Goal: Task Accomplishment & Management: Manage account settings

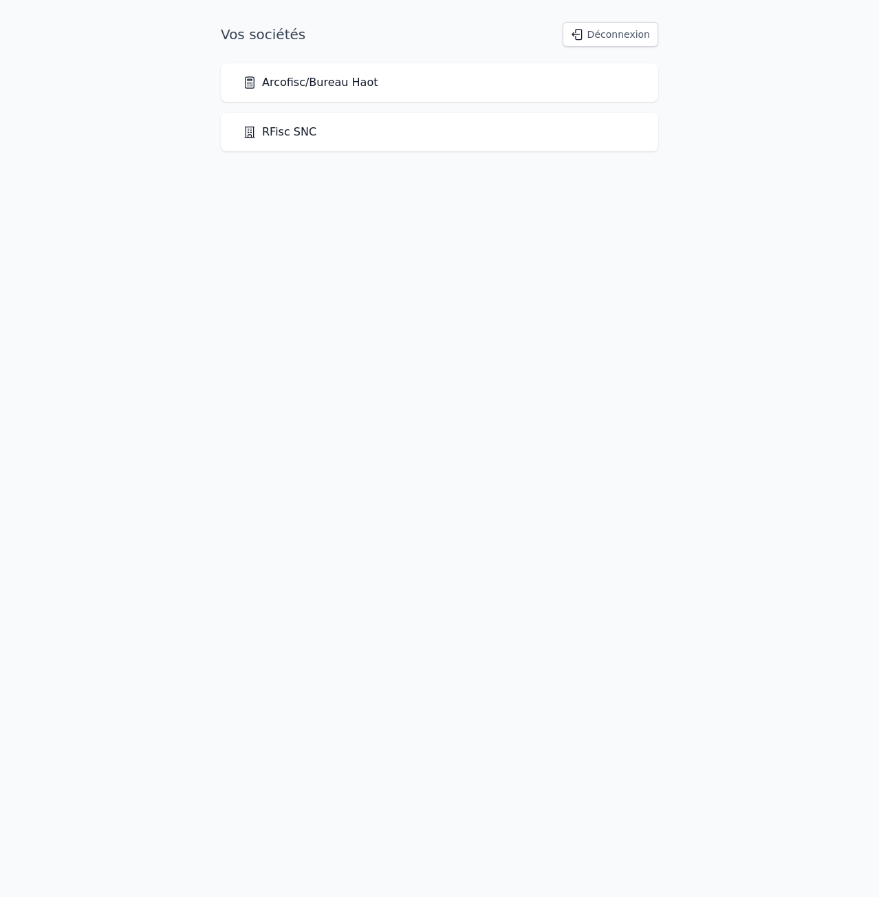
click at [334, 91] on div "Arcofisc/Bureau Haot" at bounding box center [440, 82] width 438 height 39
click at [338, 85] on link "Arcofisc/Bureau Haot" at bounding box center [310, 82] width 135 height 17
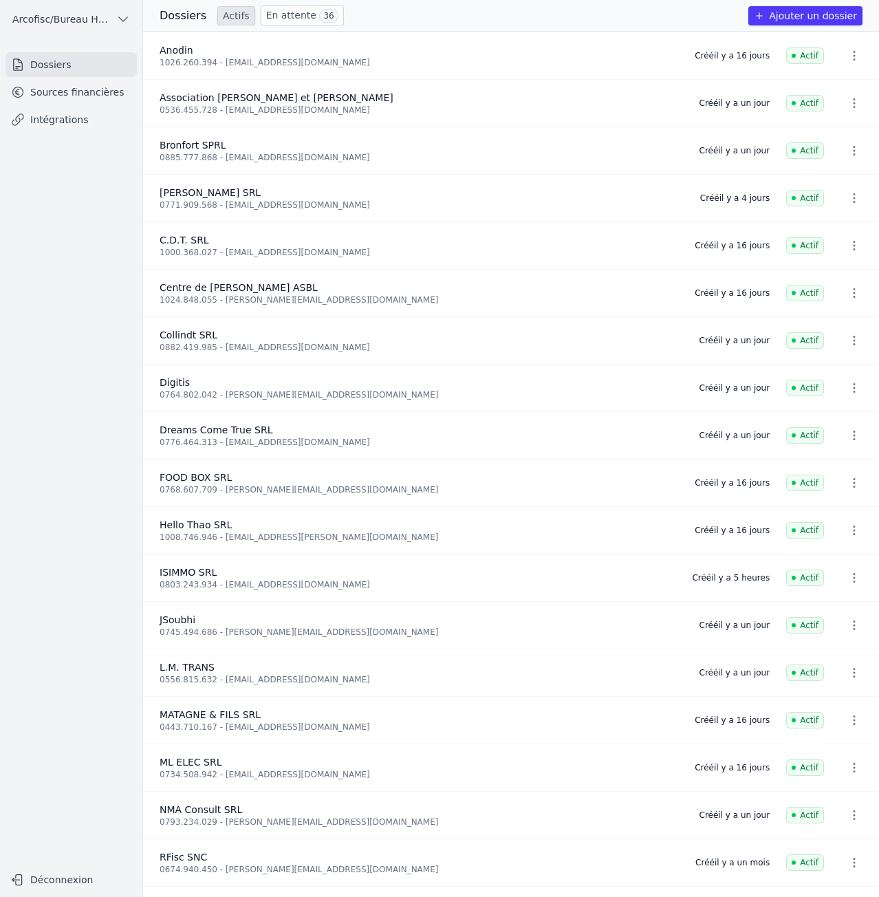
click at [51, 91] on link "Sources financières" at bounding box center [71, 92] width 131 height 25
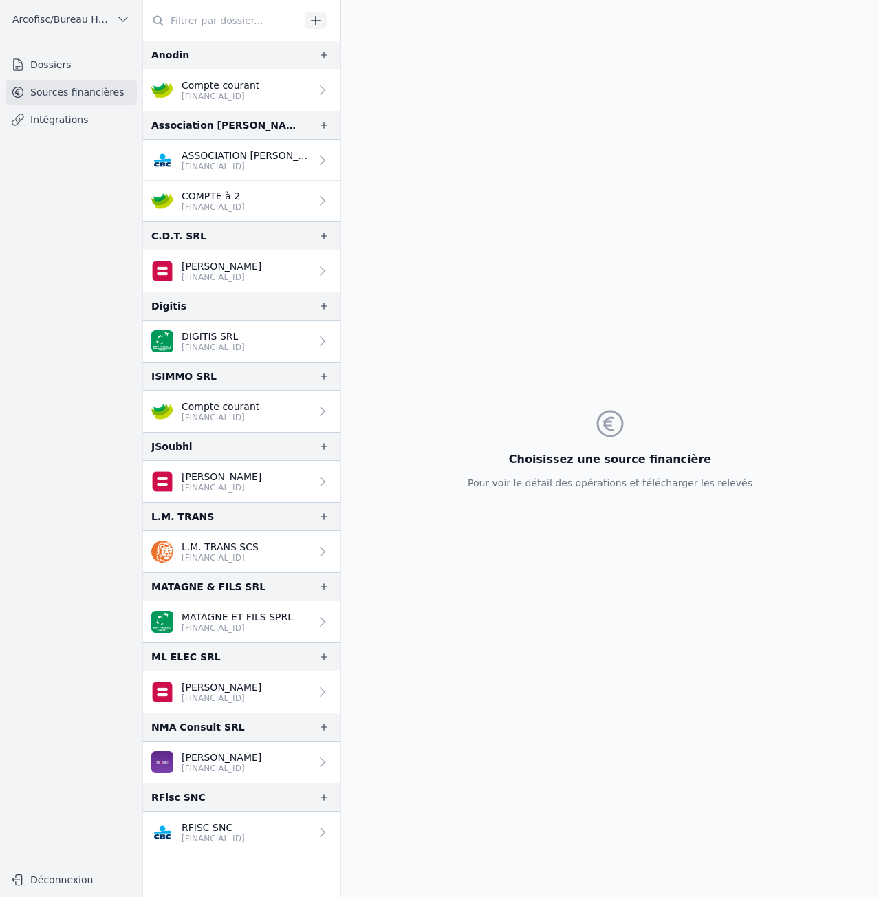
click at [255, 407] on p "Compte courant" at bounding box center [221, 407] width 78 height 14
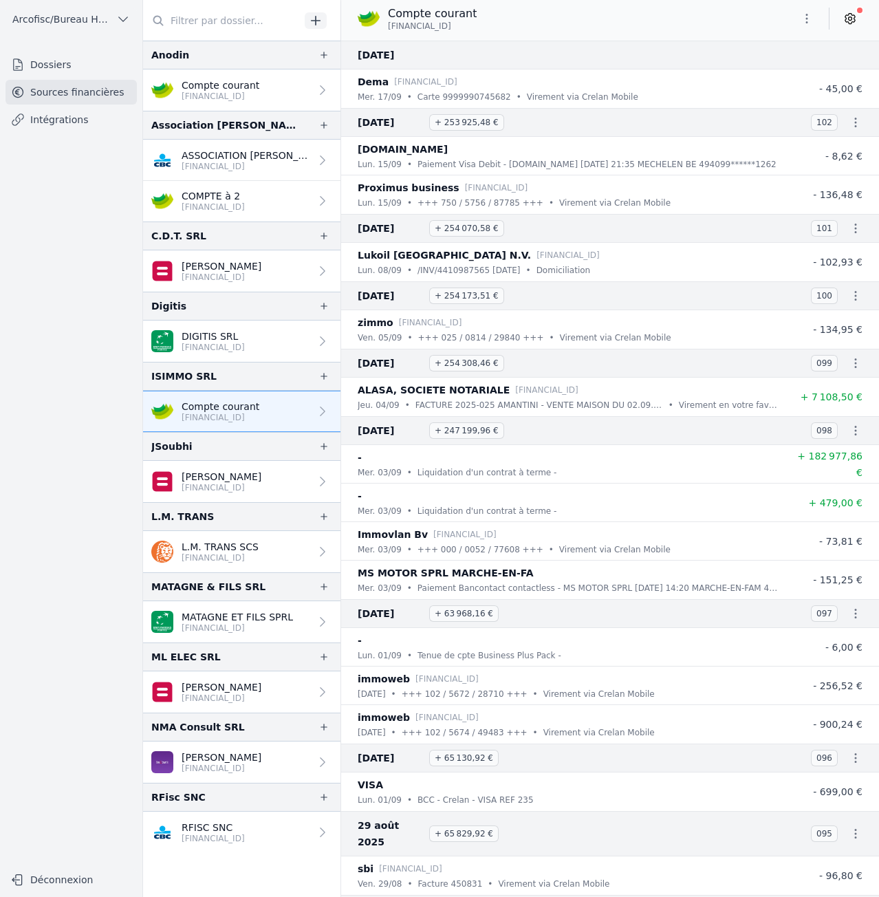
click at [858, 20] on link at bounding box center [850, 19] width 25 height 22
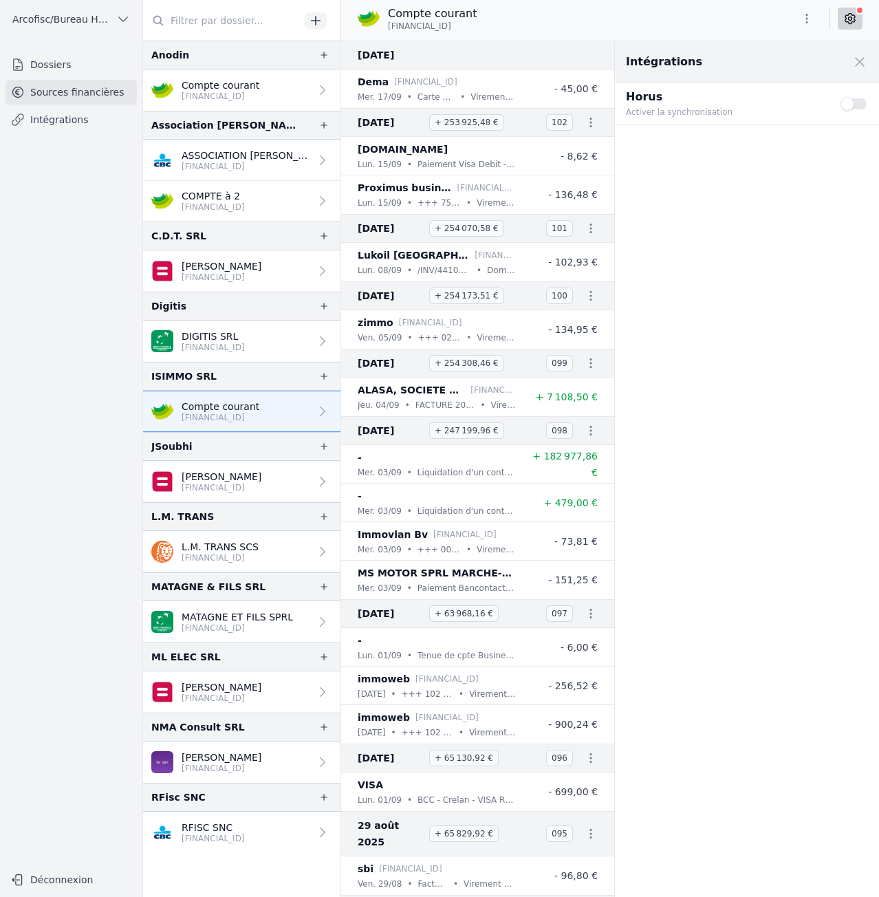
click at [848, 105] on button "Use setting" at bounding box center [855, 104] width 28 height 14
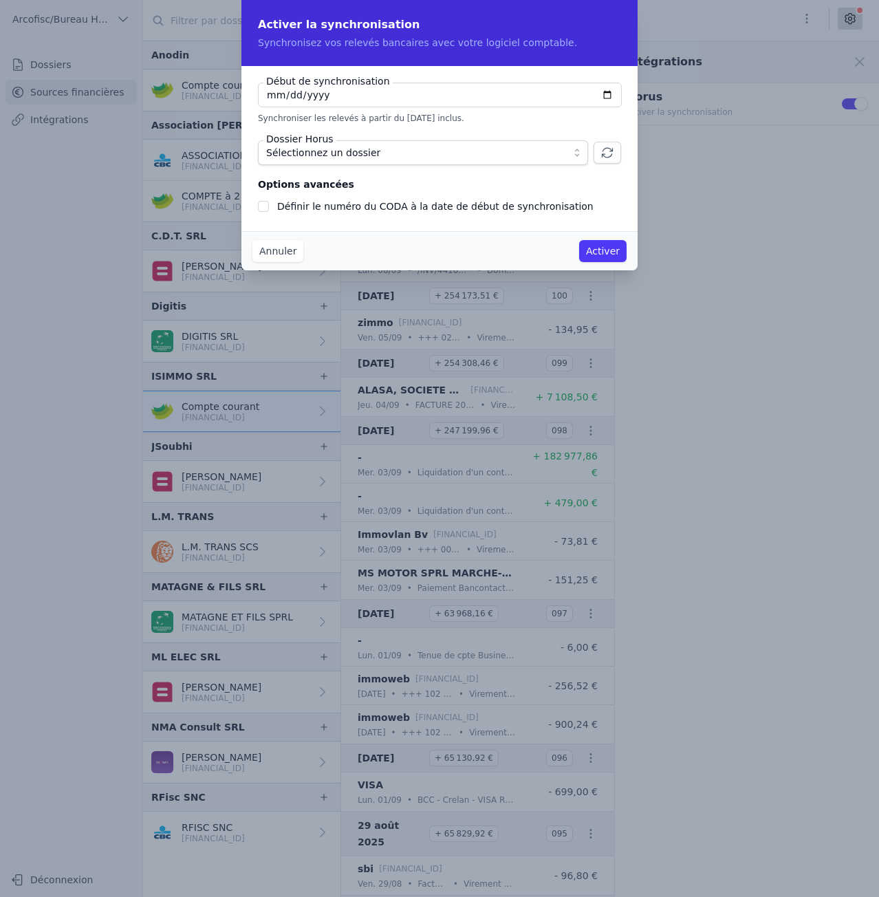
click at [606, 94] on input "[DATE]" at bounding box center [440, 95] width 364 height 25
type input "2025-08-17"
checkbox input "false"
type input "[DATE]"
click at [387, 161] on button "Sélectionnez un dossier" at bounding box center [423, 152] width 330 height 25
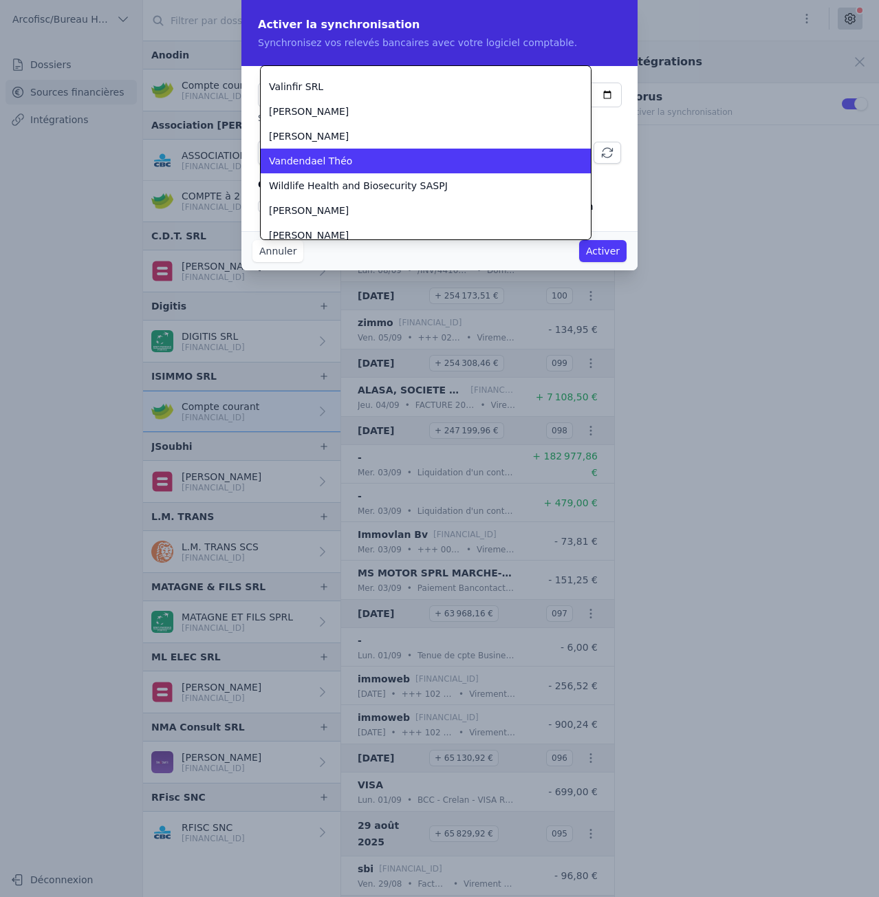
scroll to position [2378, 0]
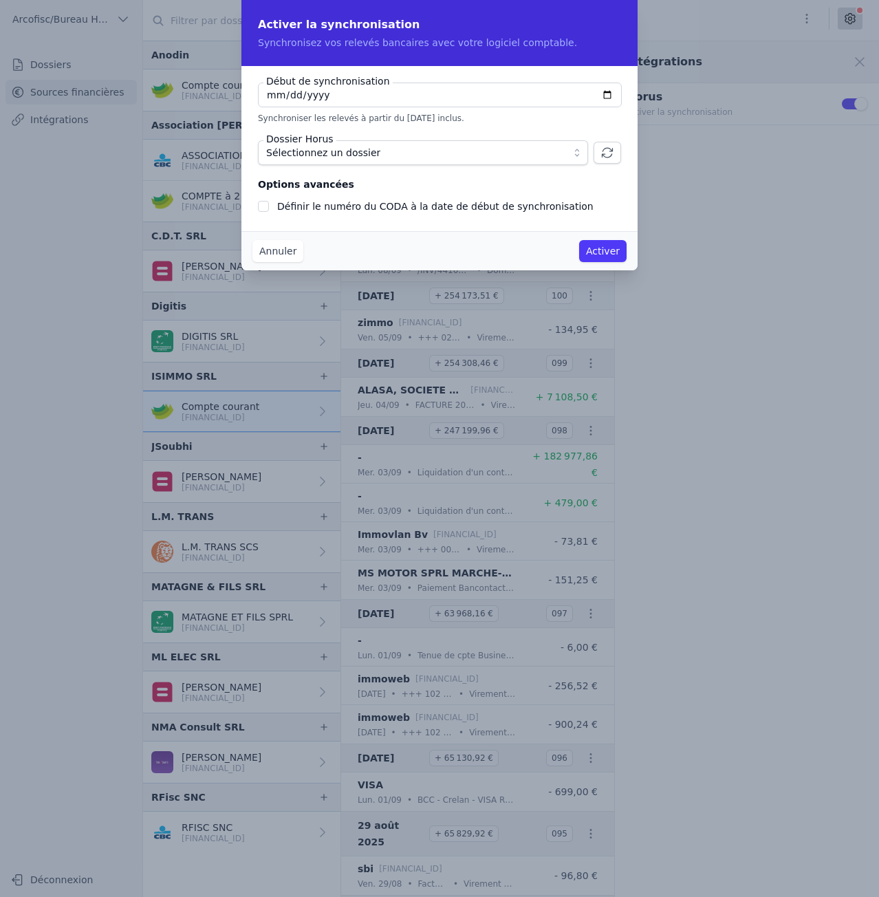
click at [287, 256] on button "Annuler" at bounding box center [278, 251] width 51 height 22
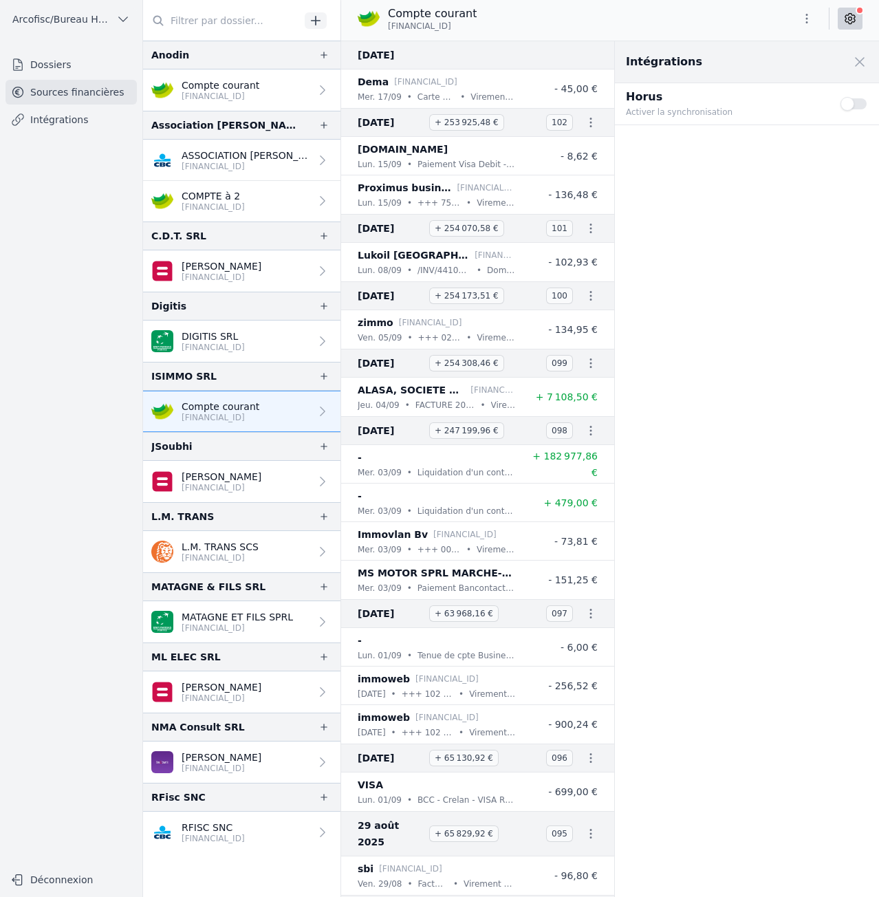
click at [850, 105] on button "Use setting" at bounding box center [855, 104] width 28 height 14
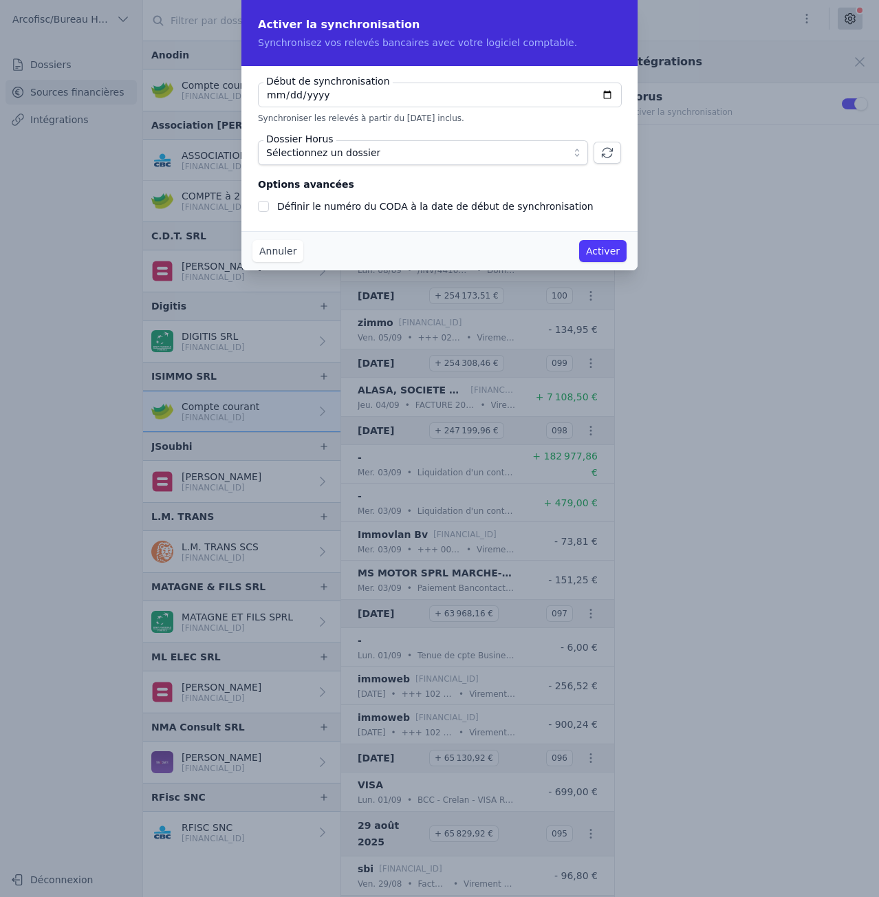
checkbox input "false"
type input "2025-09-01"
type input "2025-01-01"
click at [546, 153] on span "Sélectionnez un dossier" at bounding box center [413, 152] width 294 height 17
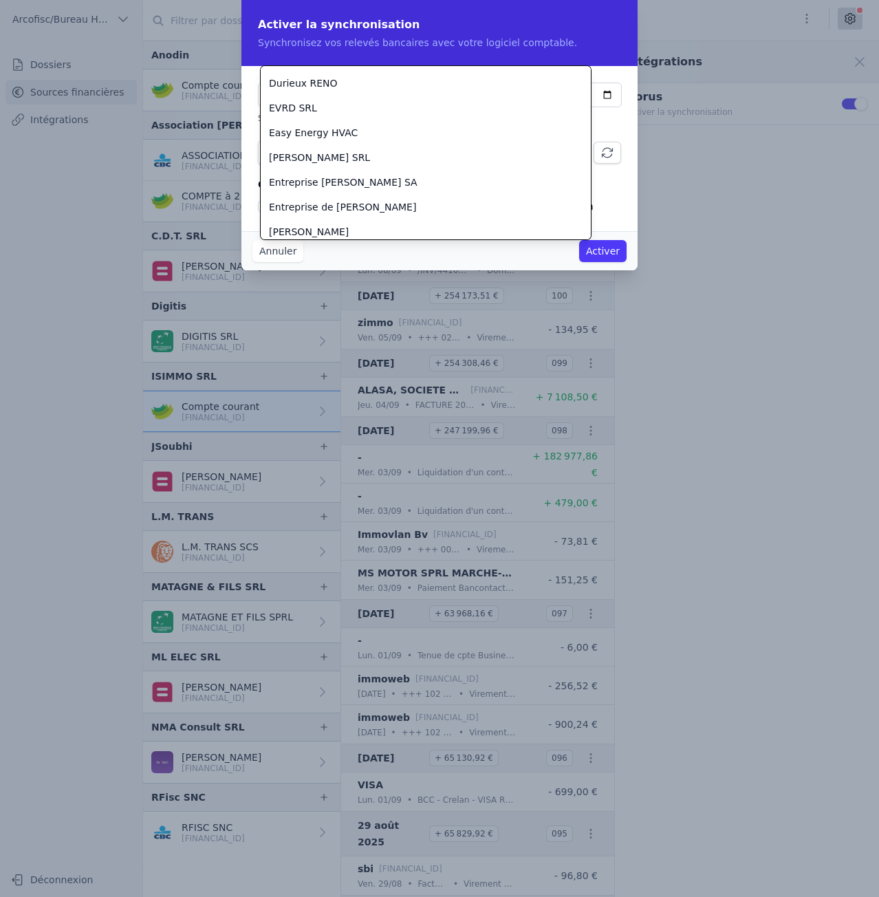
scroll to position [787, 0]
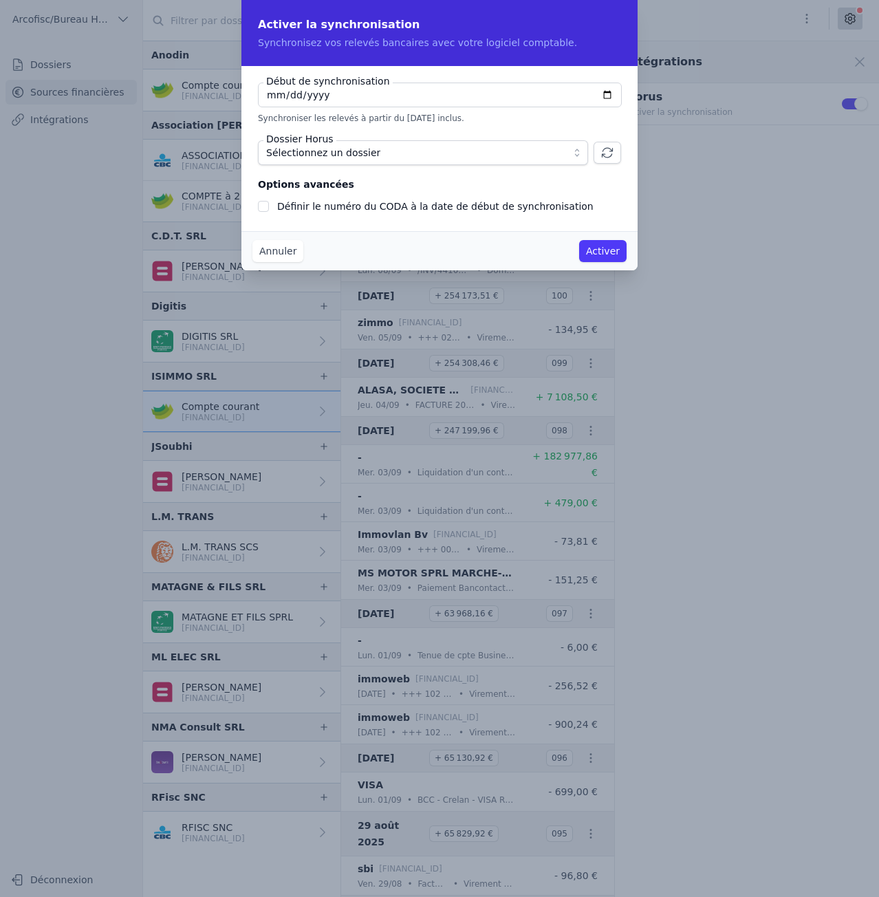
click at [575, 153] on button "Sélectionnez un dossier" at bounding box center [423, 152] width 330 height 25
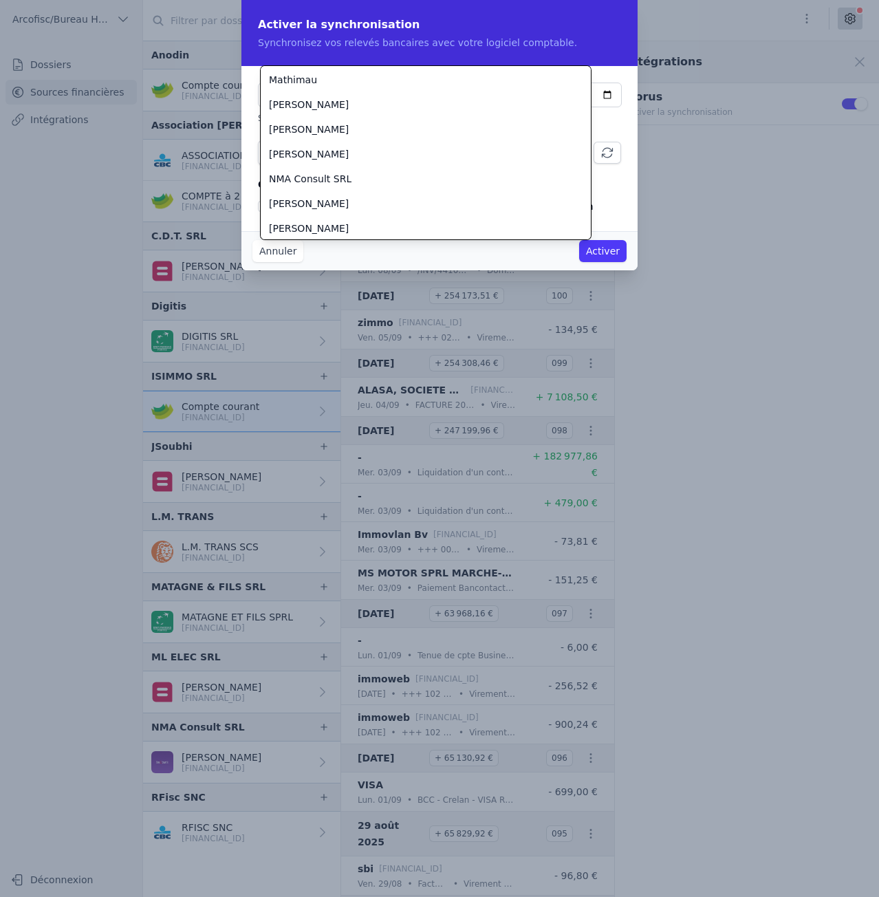
scroll to position [1578, 0]
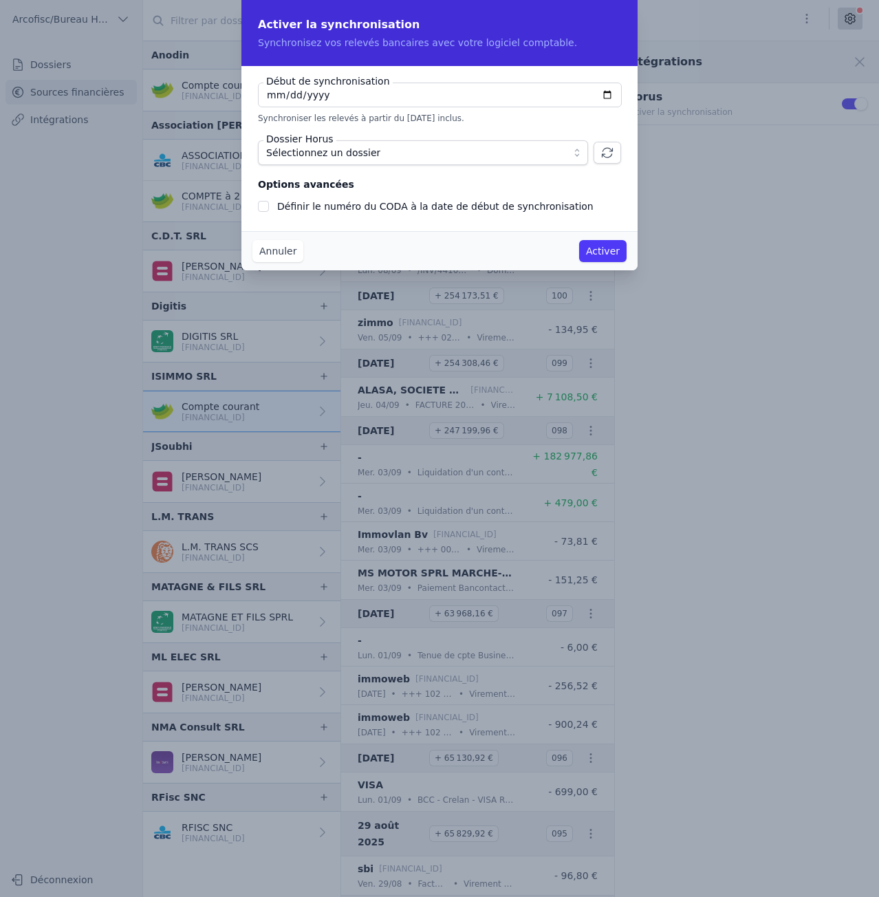
click at [269, 253] on button "Annuler" at bounding box center [278, 251] width 51 height 22
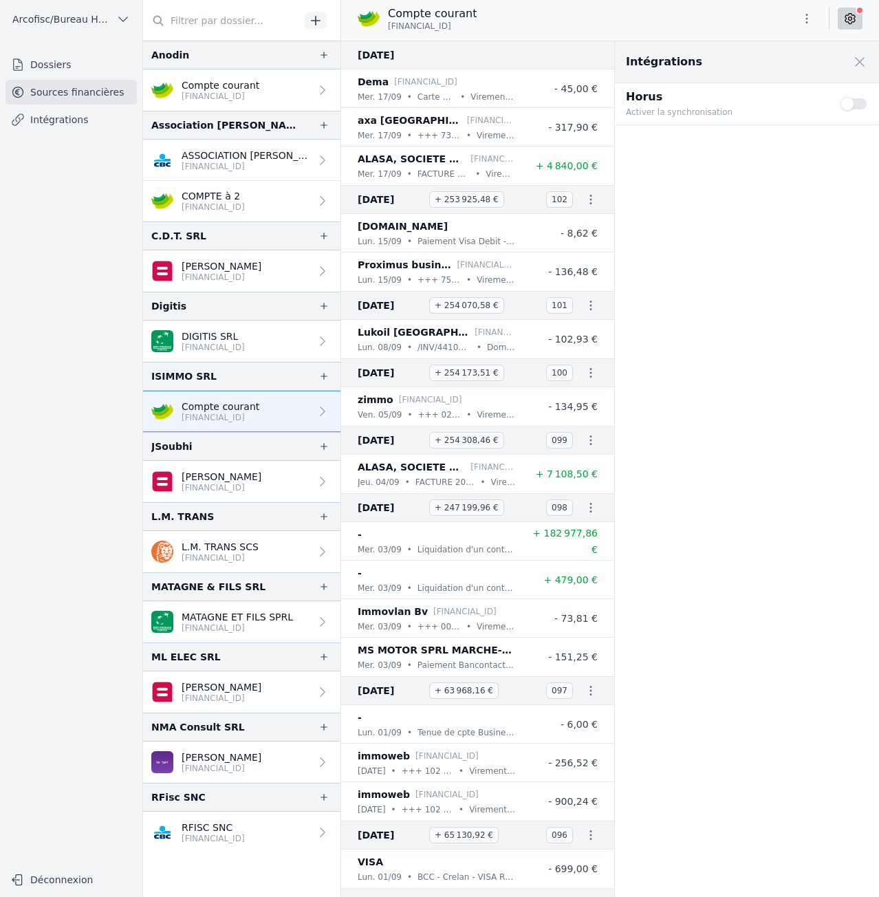
click at [850, 104] on button "Use setting" at bounding box center [855, 104] width 28 height 14
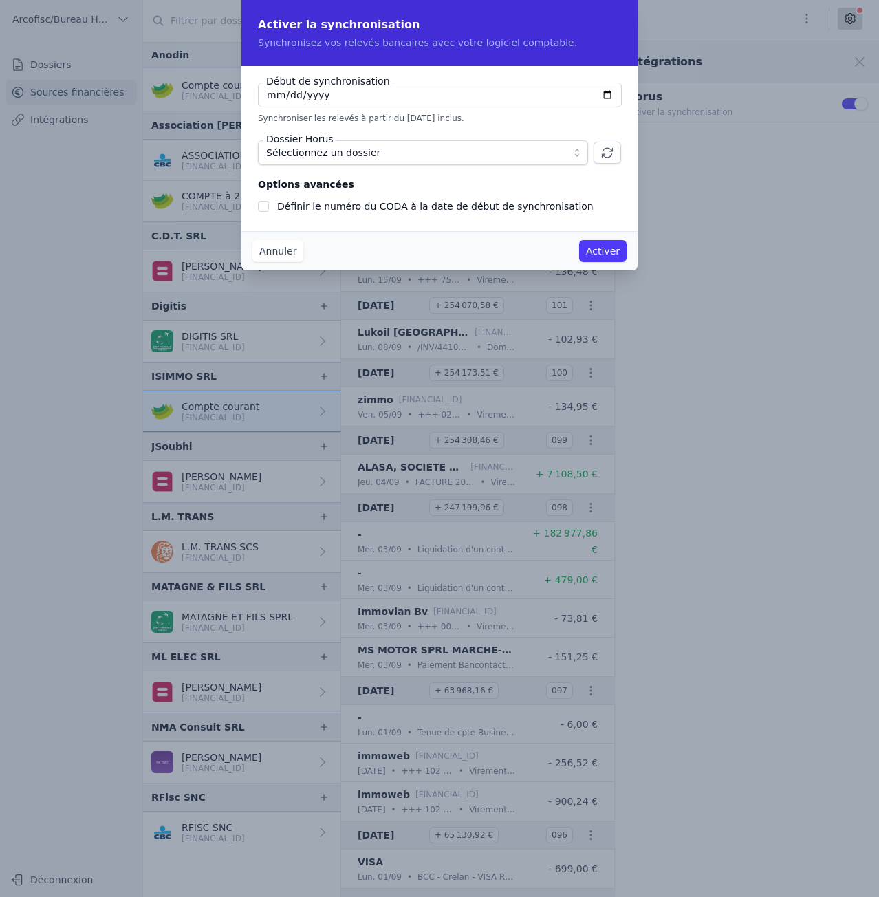
click at [573, 153] on button "Sélectionnez un dossier" at bounding box center [423, 152] width 330 height 25
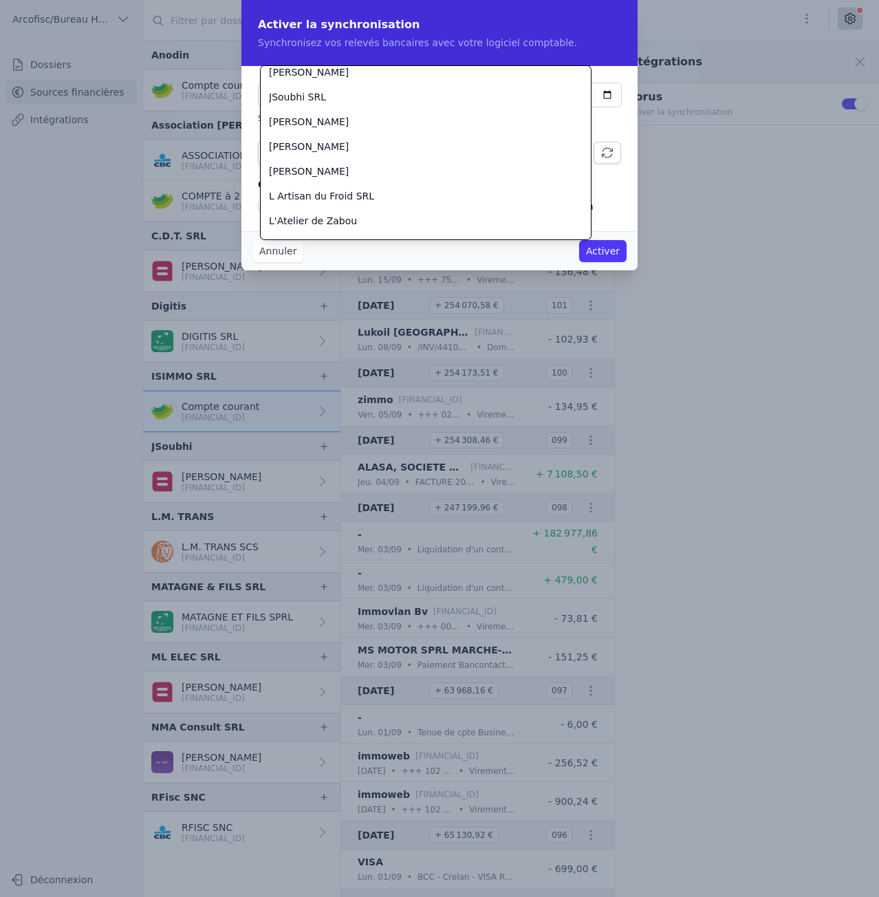
scroll to position [978, 0]
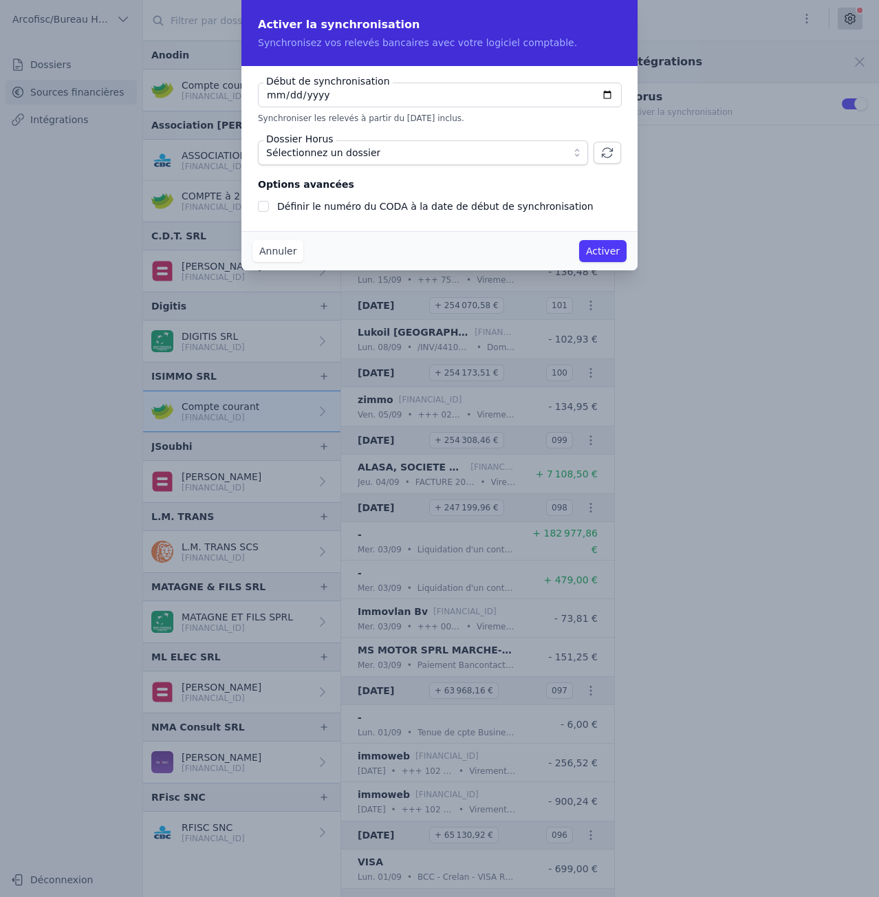
click at [290, 257] on button "Annuler" at bounding box center [278, 251] width 51 height 22
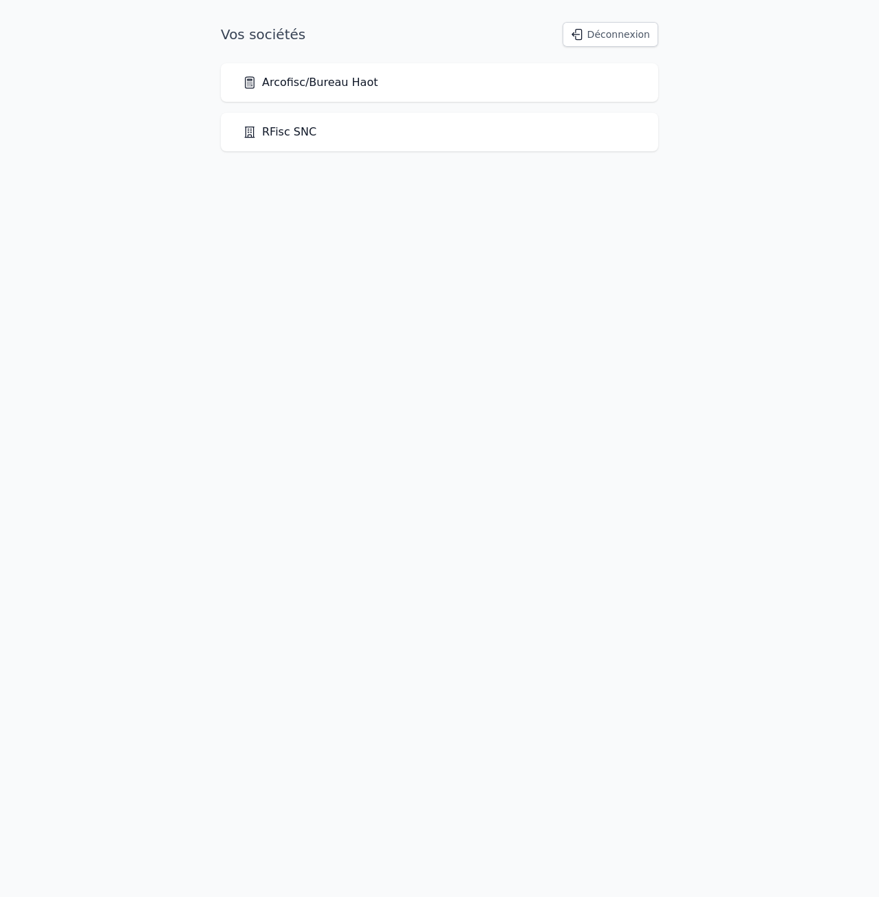
click at [389, 81] on div "Arcofisc/Bureau Haot" at bounding box center [440, 82] width 394 height 17
click at [319, 83] on link "Arcofisc/Bureau Haot" at bounding box center [310, 82] width 135 height 17
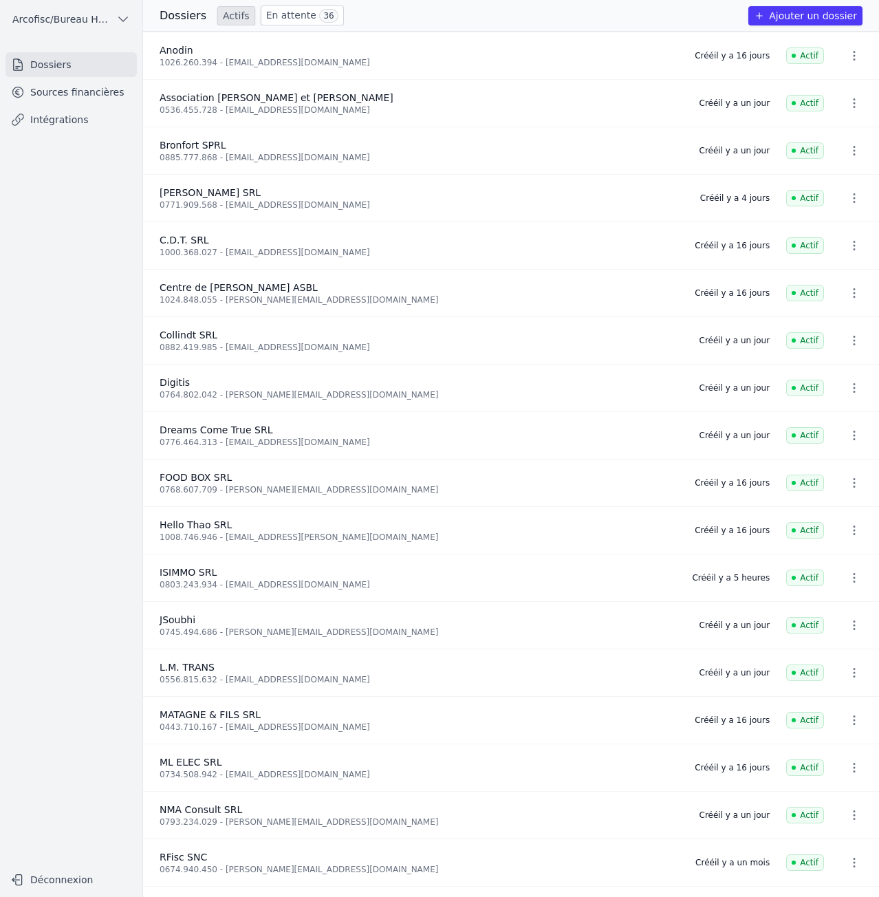
click at [68, 93] on link "Sources financières" at bounding box center [71, 92] width 131 height 25
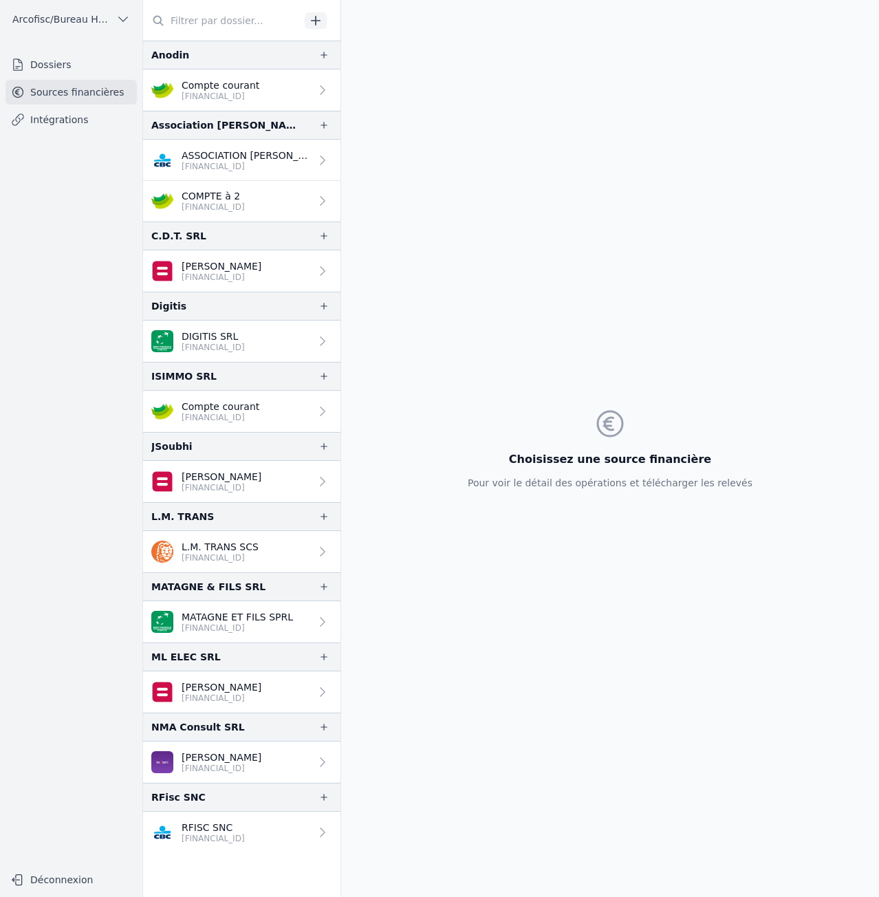
click at [228, 408] on p "Compte courant" at bounding box center [221, 407] width 78 height 14
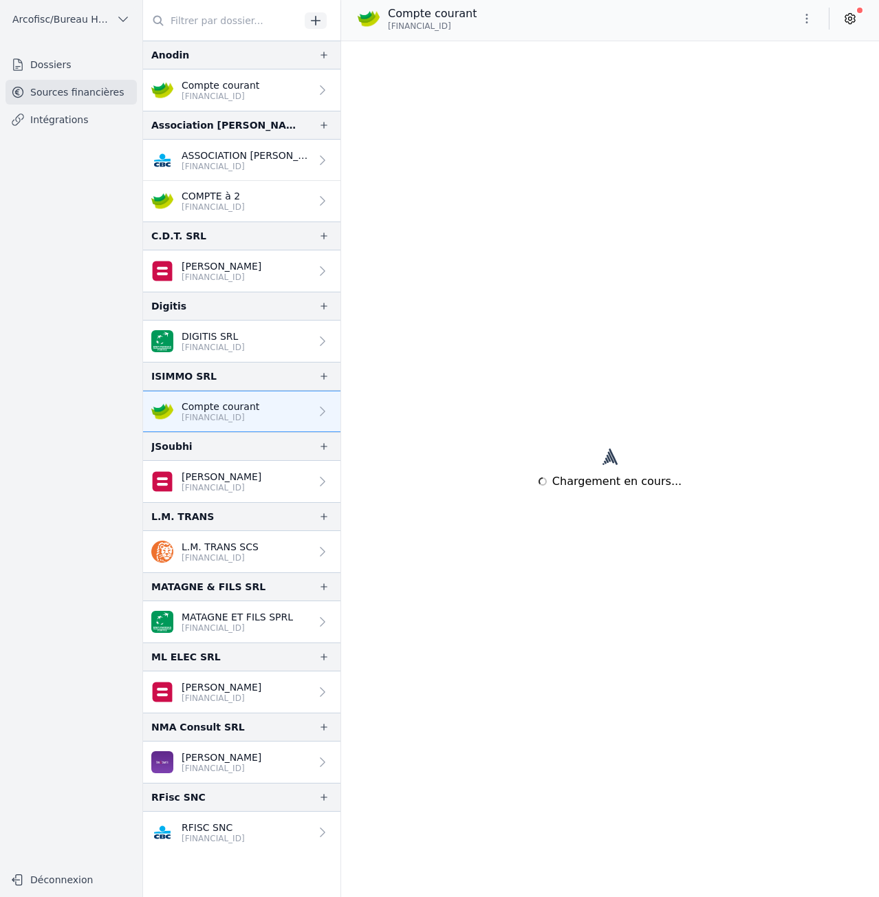
click at [858, 23] on link at bounding box center [850, 19] width 25 height 22
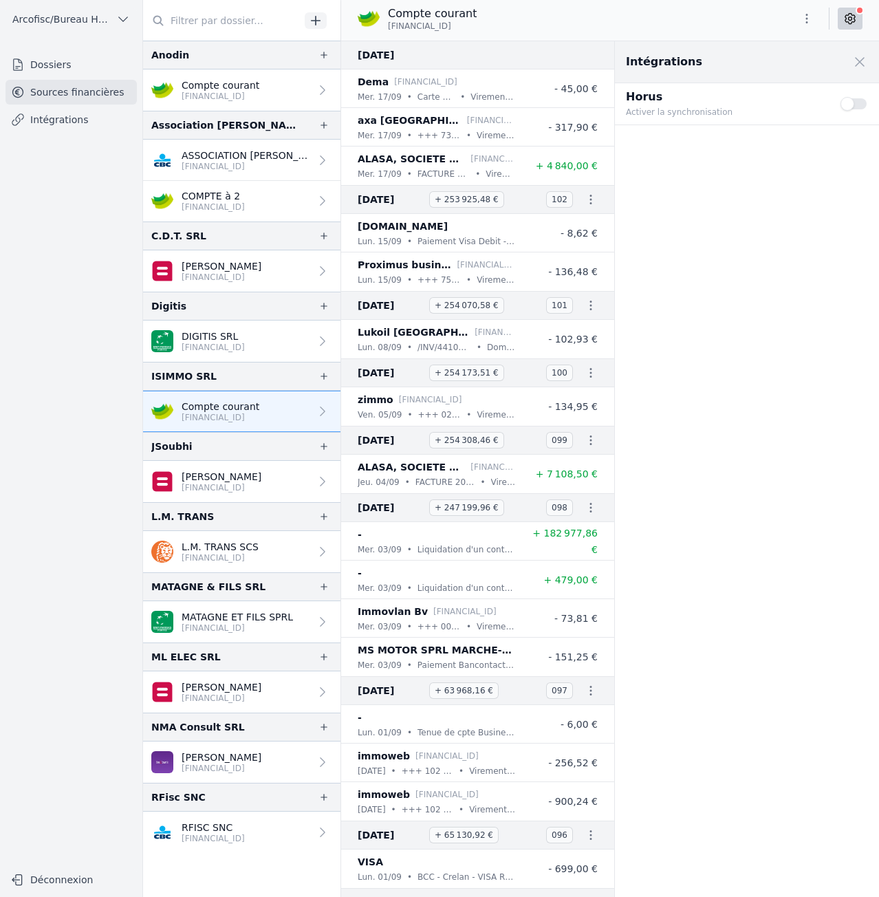
click at [848, 105] on button "Use setting" at bounding box center [855, 104] width 28 height 14
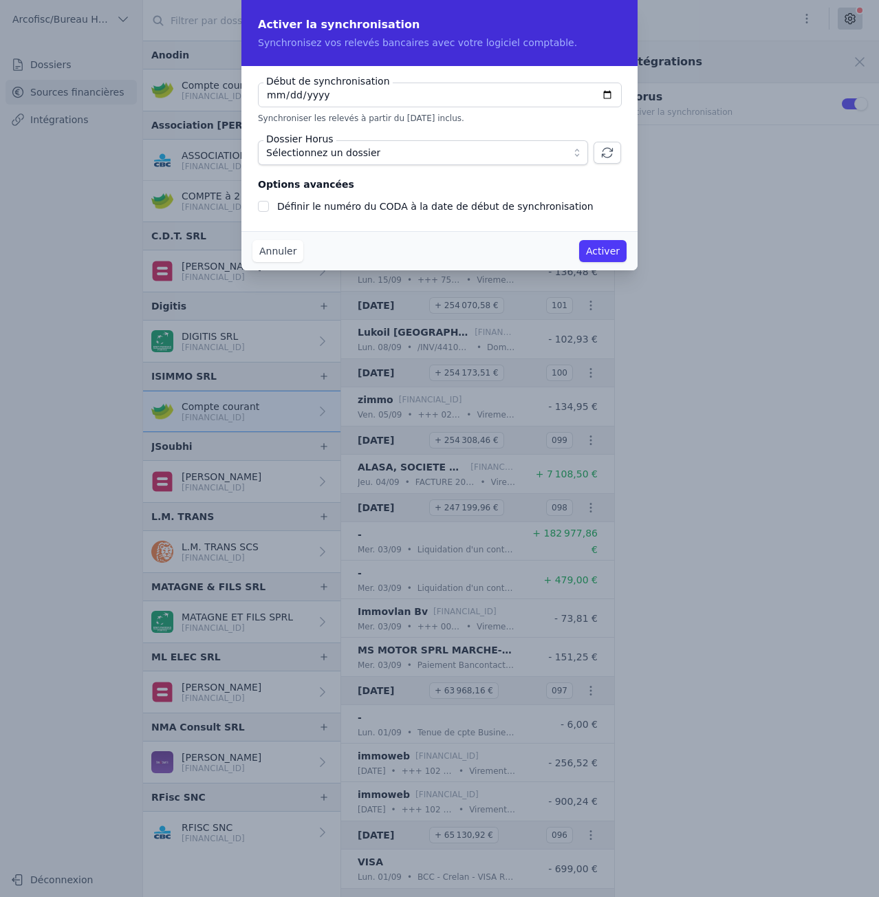
click at [577, 161] on button "Sélectionnez un dossier" at bounding box center [423, 152] width 330 height 25
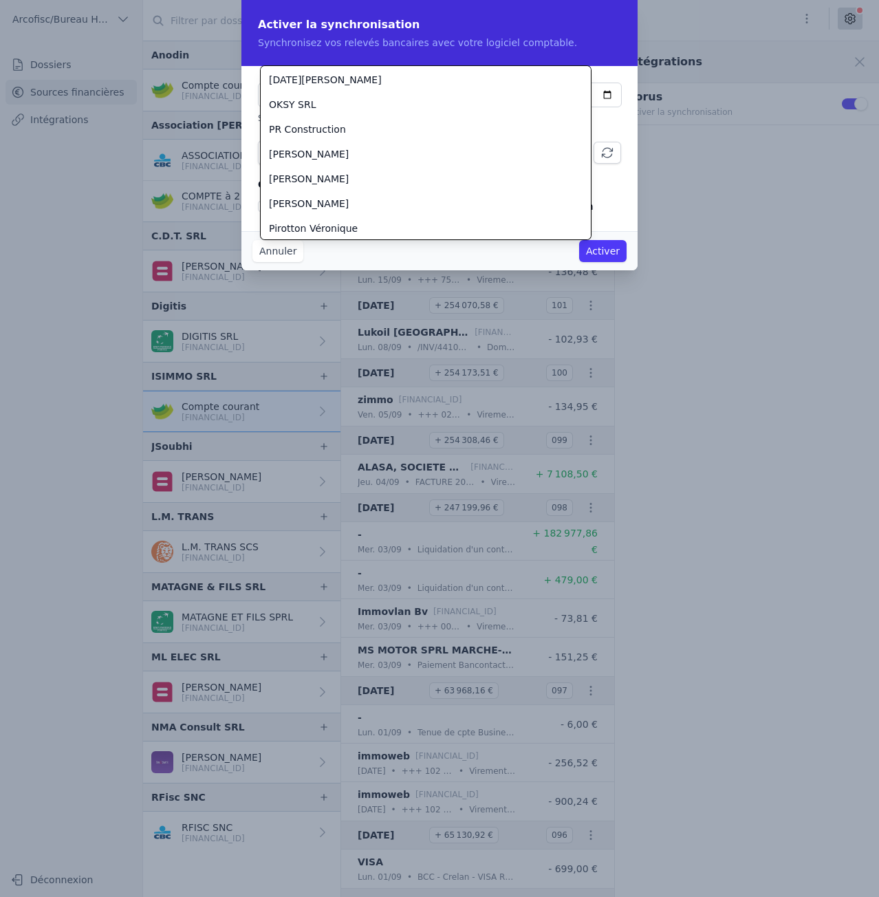
scroll to position [1750, 0]
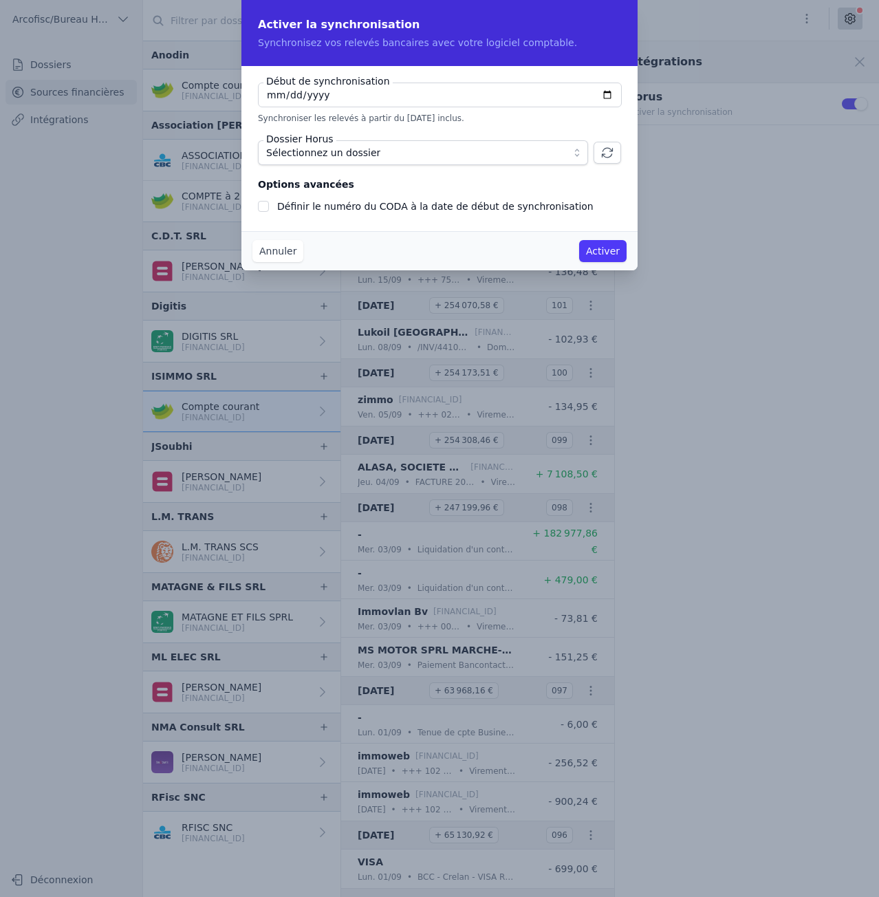
click at [282, 246] on button "Annuler" at bounding box center [278, 251] width 51 height 22
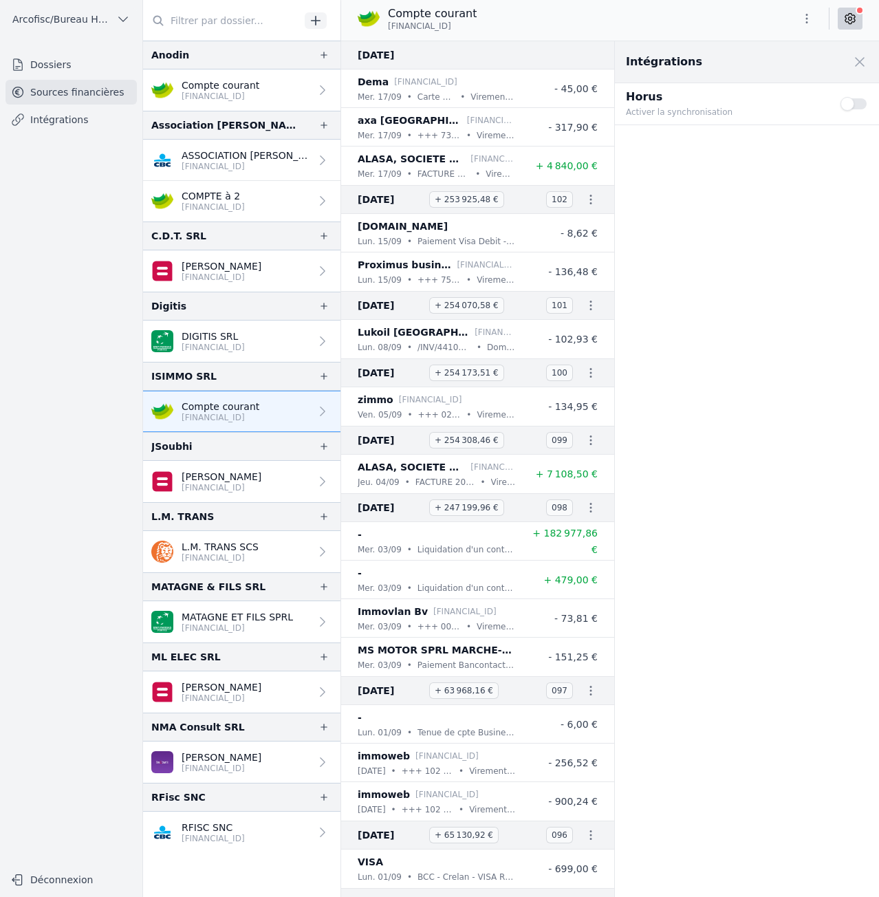
click at [857, 104] on button "Use setting" at bounding box center [855, 104] width 28 height 14
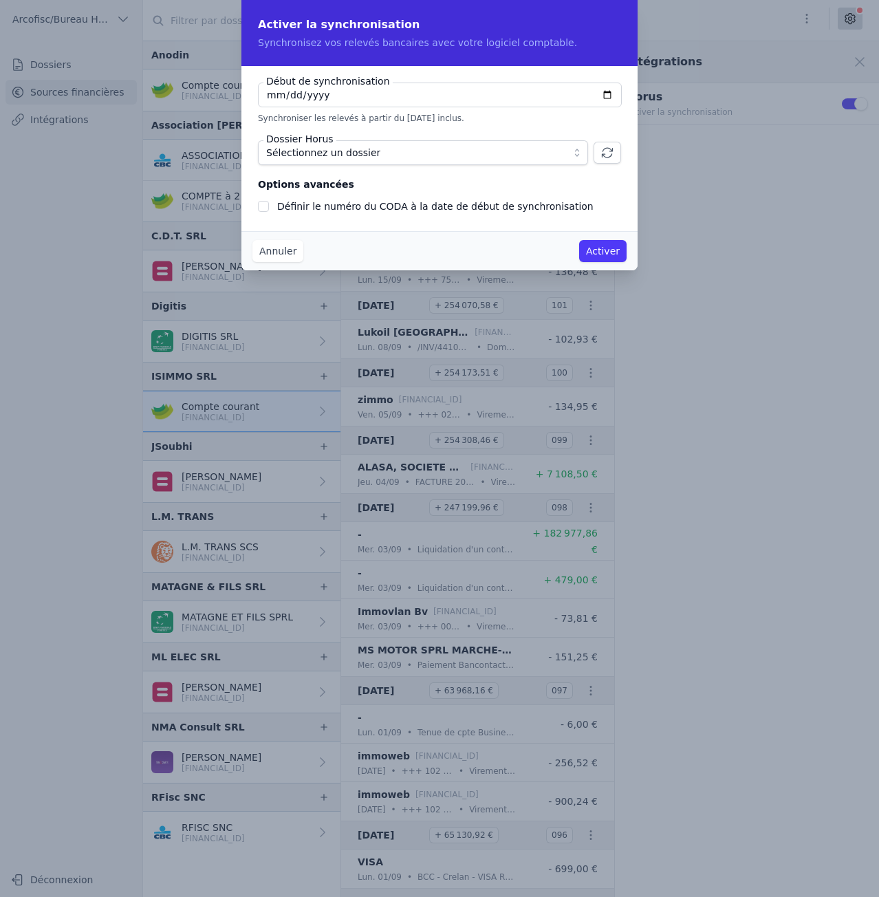
click at [588, 153] on div "Sélectionnez un dossier" at bounding box center [439, 152] width 363 height 25
click at [581, 153] on button "Sélectionnez un dossier" at bounding box center [423, 152] width 330 height 25
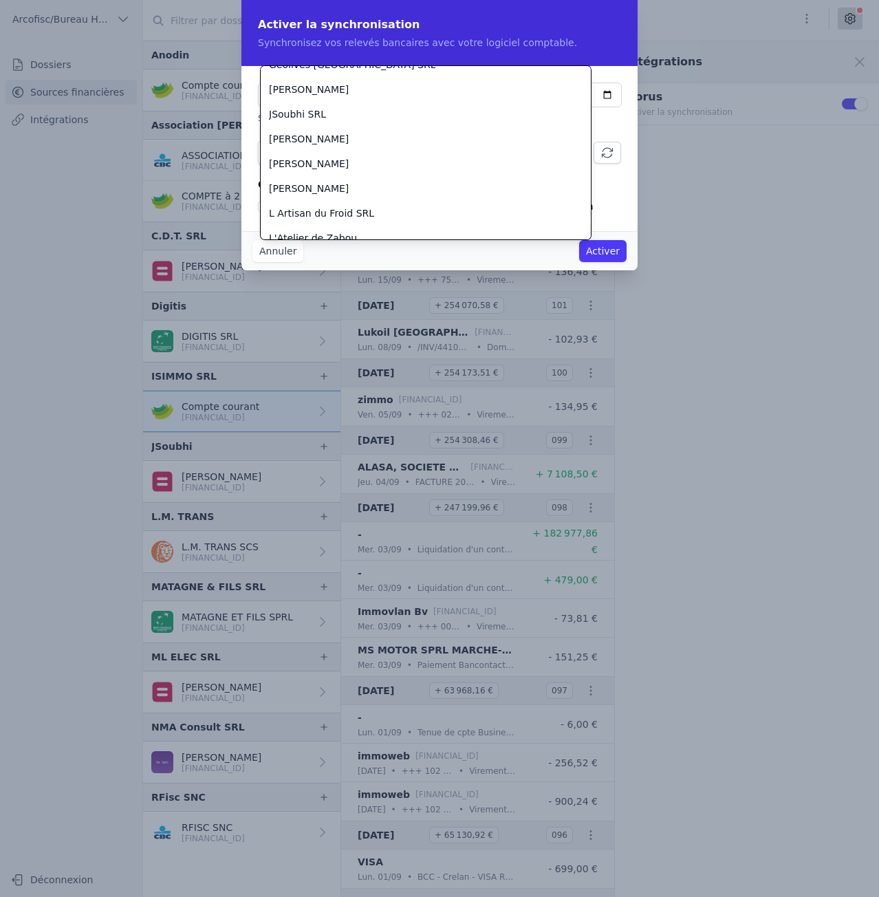
scroll to position [960, 0]
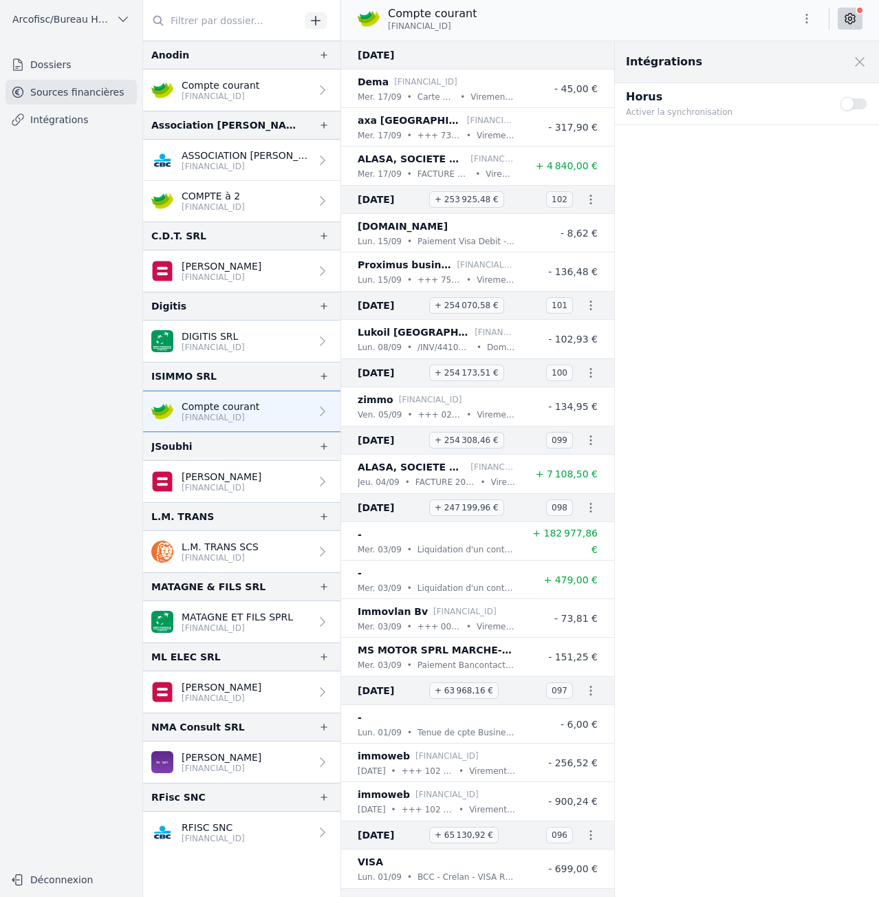
click at [319, 377] on icon "button" at bounding box center [324, 376] width 11 height 11
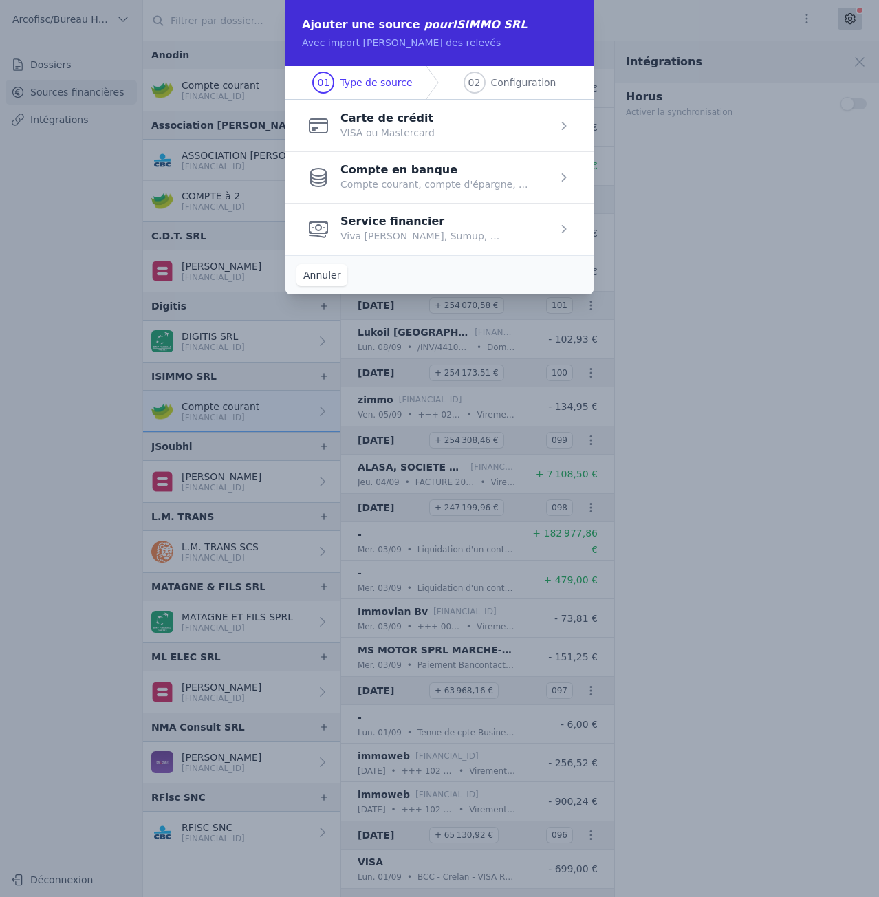
click at [493, 85] on span "Configuration" at bounding box center [523, 83] width 65 height 14
click at [537, 81] on span "Configuration" at bounding box center [523, 83] width 65 height 14
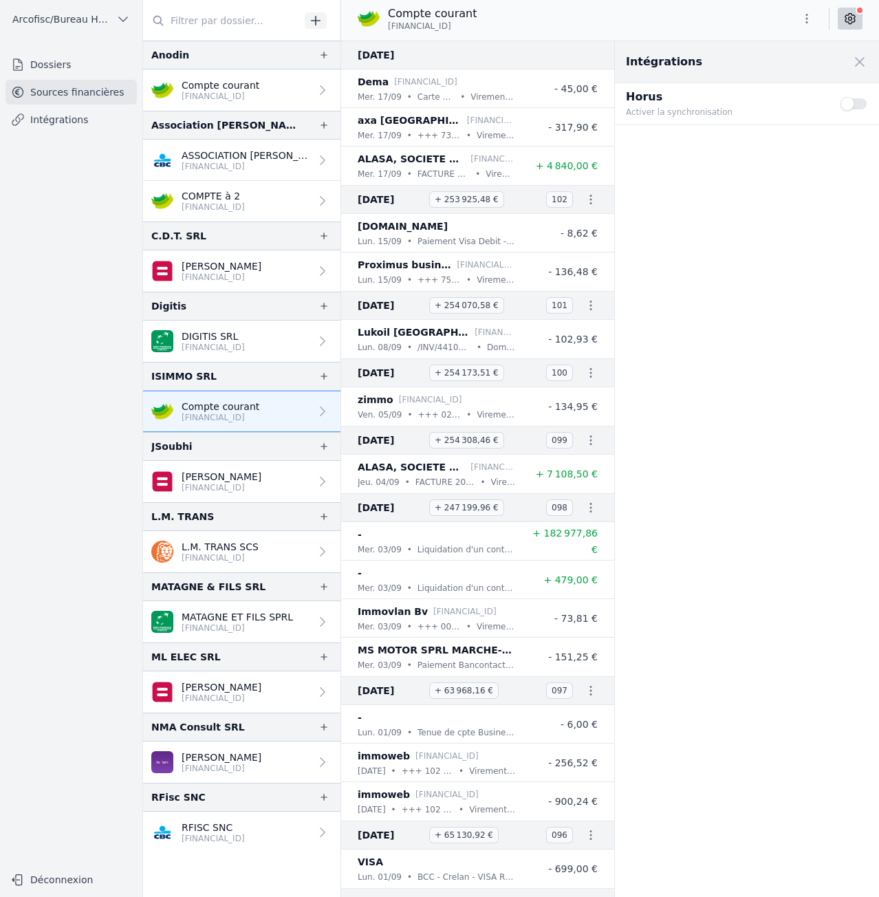
click at [656, 114] on p "Activer la synchronisation" at bounding box center [725, 112] width 198 height 14
click at [857, 13] on link at bounding box center [850, 19] width 25 height 22
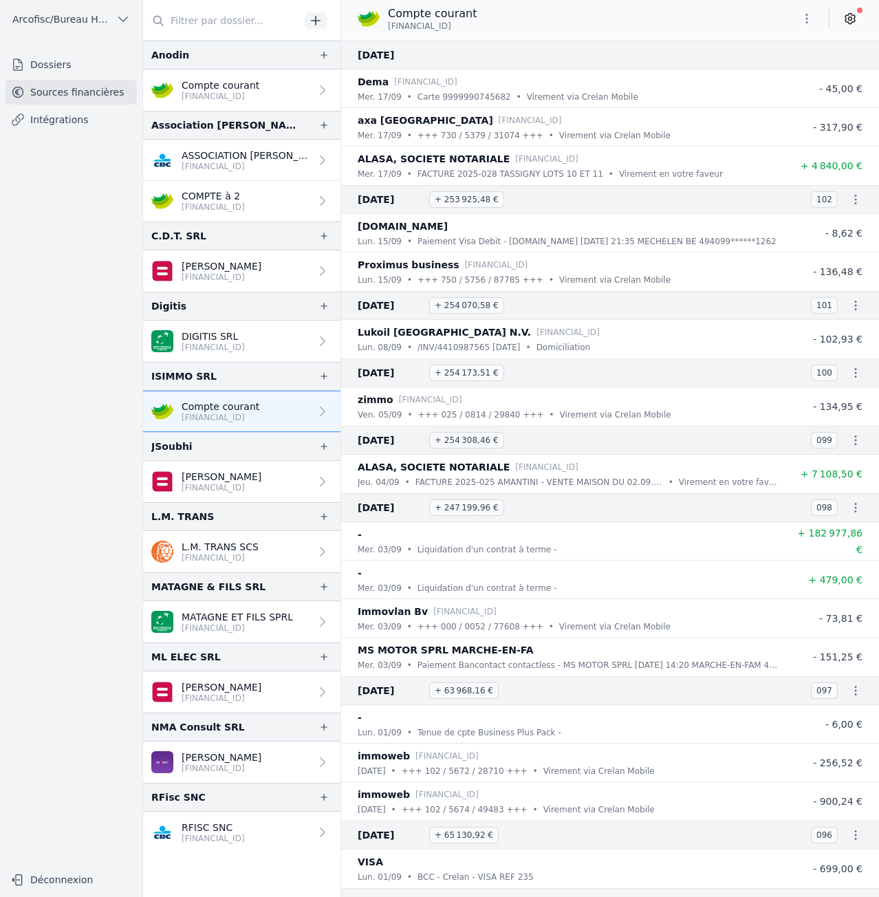
click at [857, 13] on link at bounding box center [850, 19] width 25 height 22
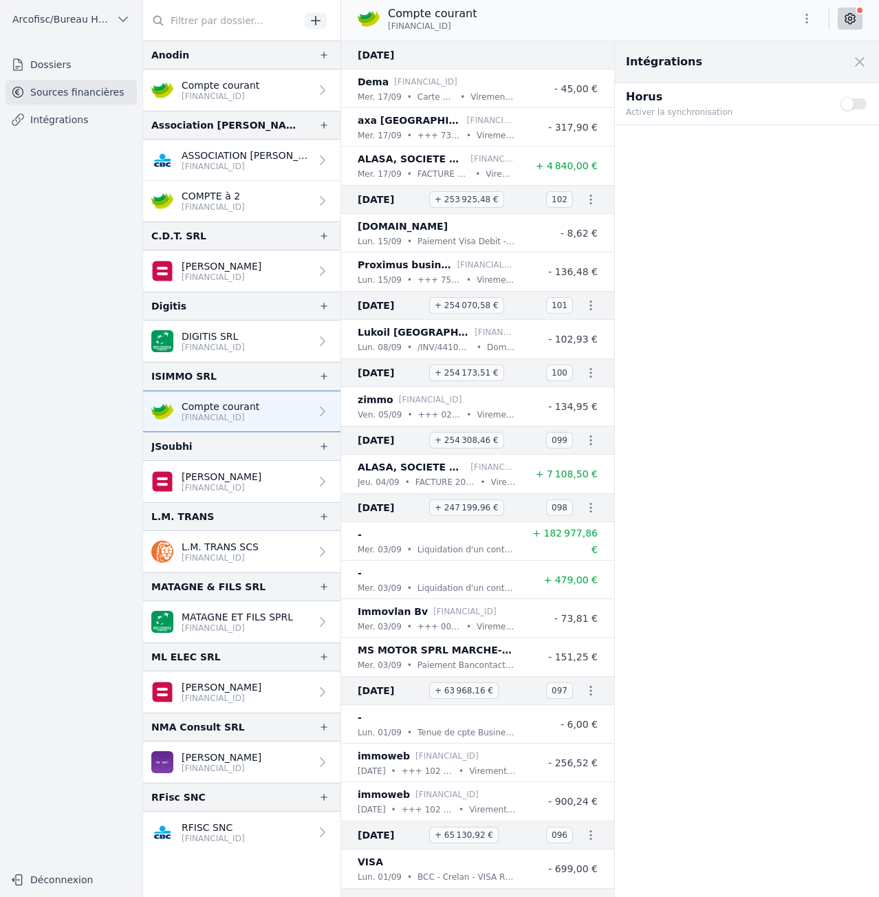
click at [844, 106] on button "Use setting" at bounding box center [855, 104] width 28 height 14
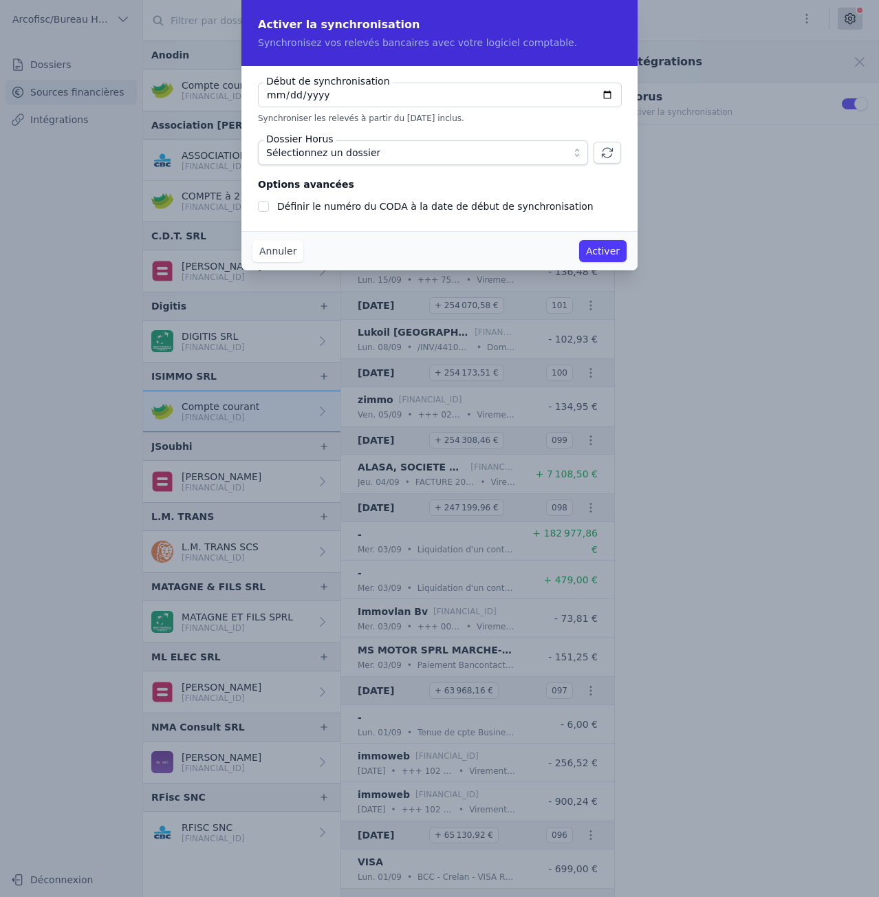
click at [432, 141] on button "Sélectionnez un dossier" at bounding box center [423, 152] width 330 height 25
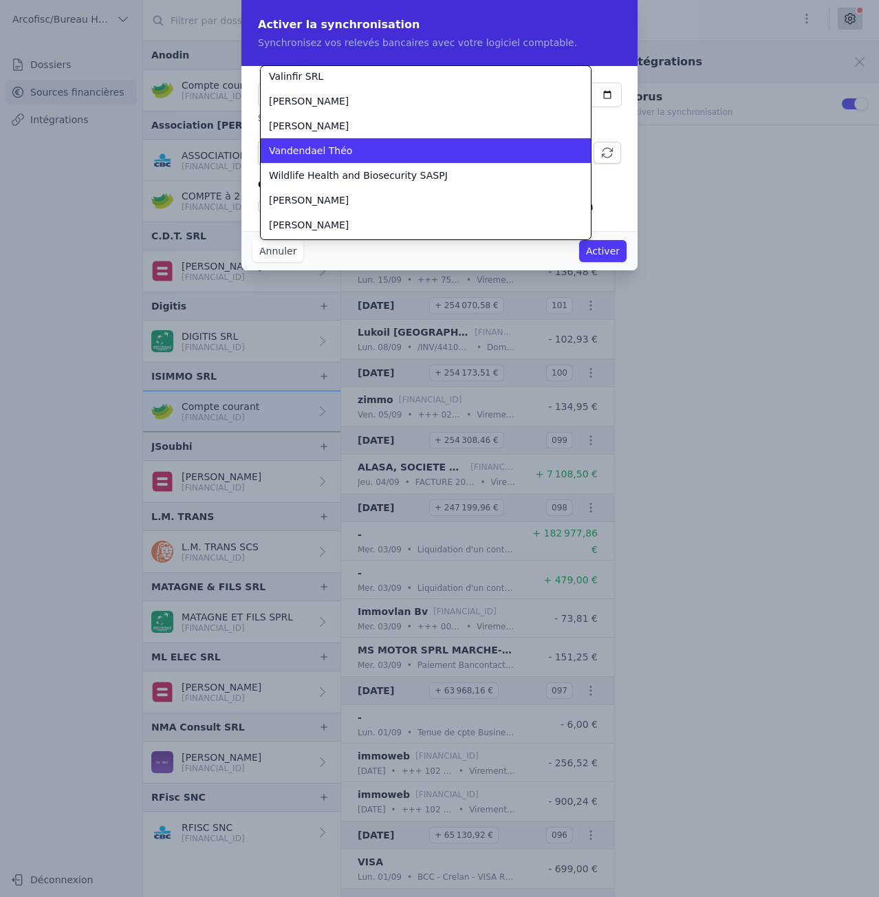
scroll to position [2403, 0]
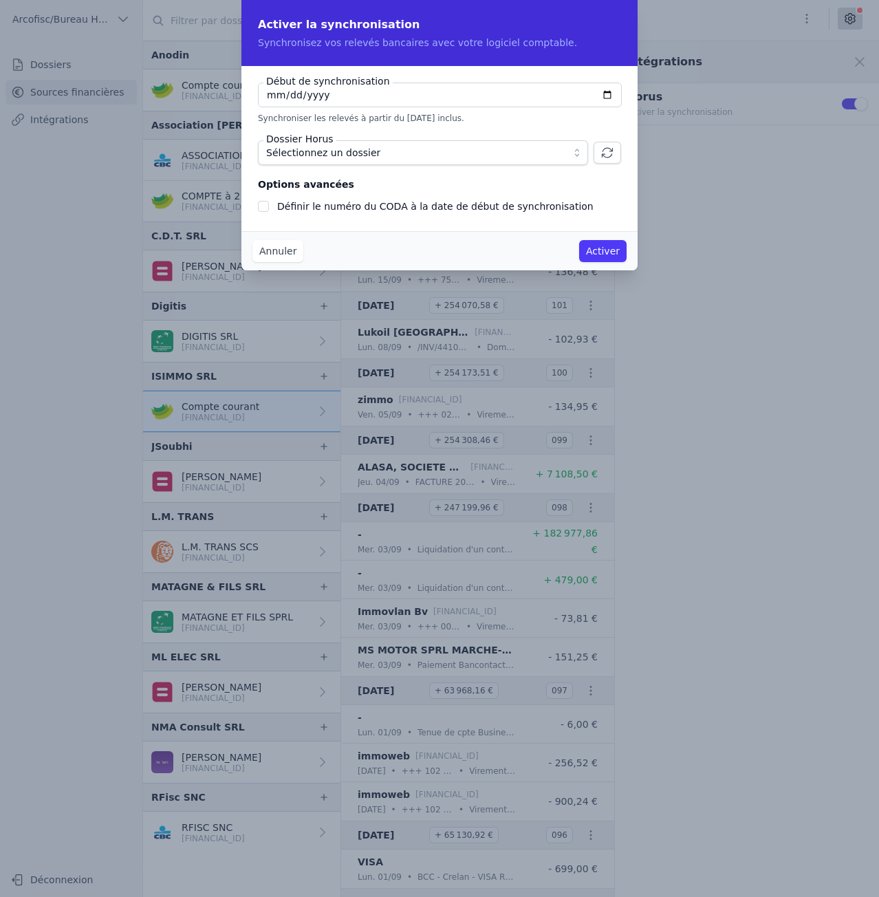
click at [279, 250] on button "Annuler" at bounding box center [278, 251] width 51 height 22
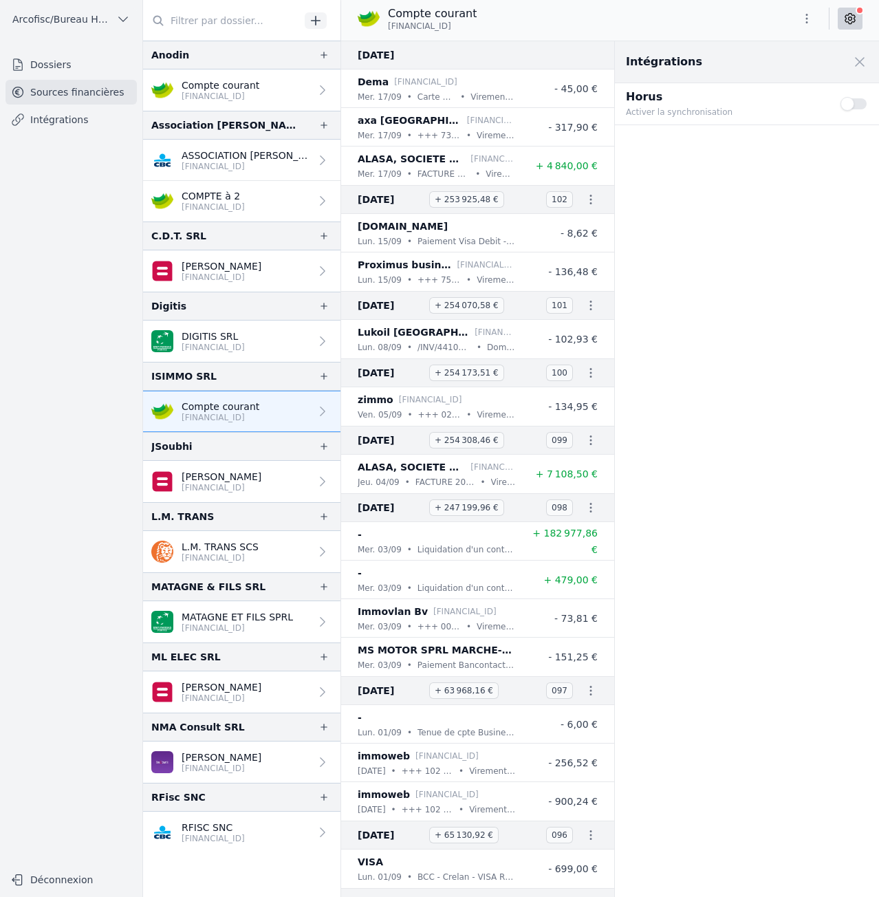
click at [258, 353] on link "DIGITIS SRL BE64 0019 0320 3452" at bounding box center [241, 341] width 197 height 41
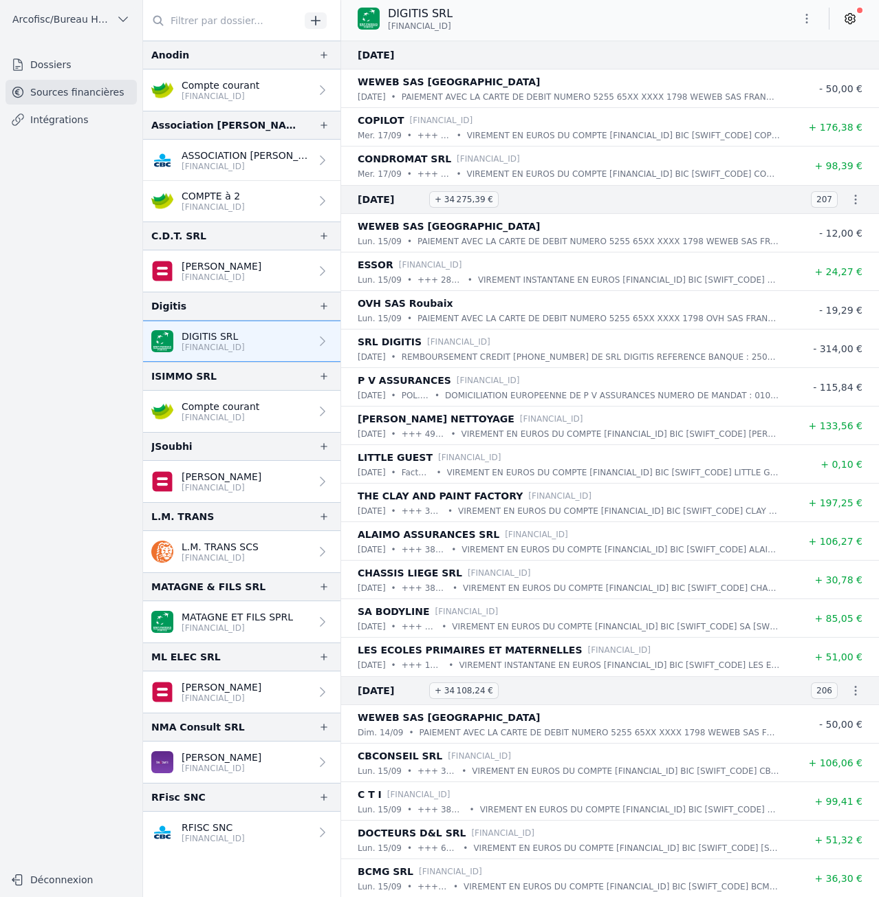
click at [855, 21] on icon at bounding box center [851, 19] width 10 height 10
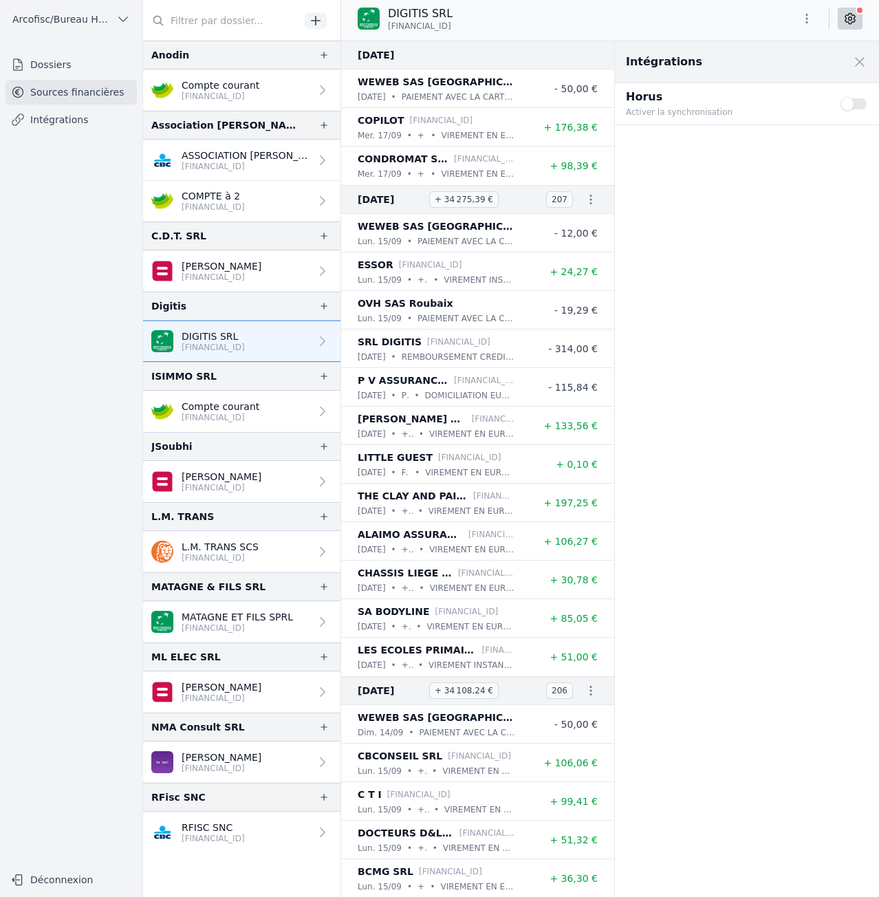
click at [850, 107] on button "Use setting" at bounding box center [855, 104] width 28 height 14
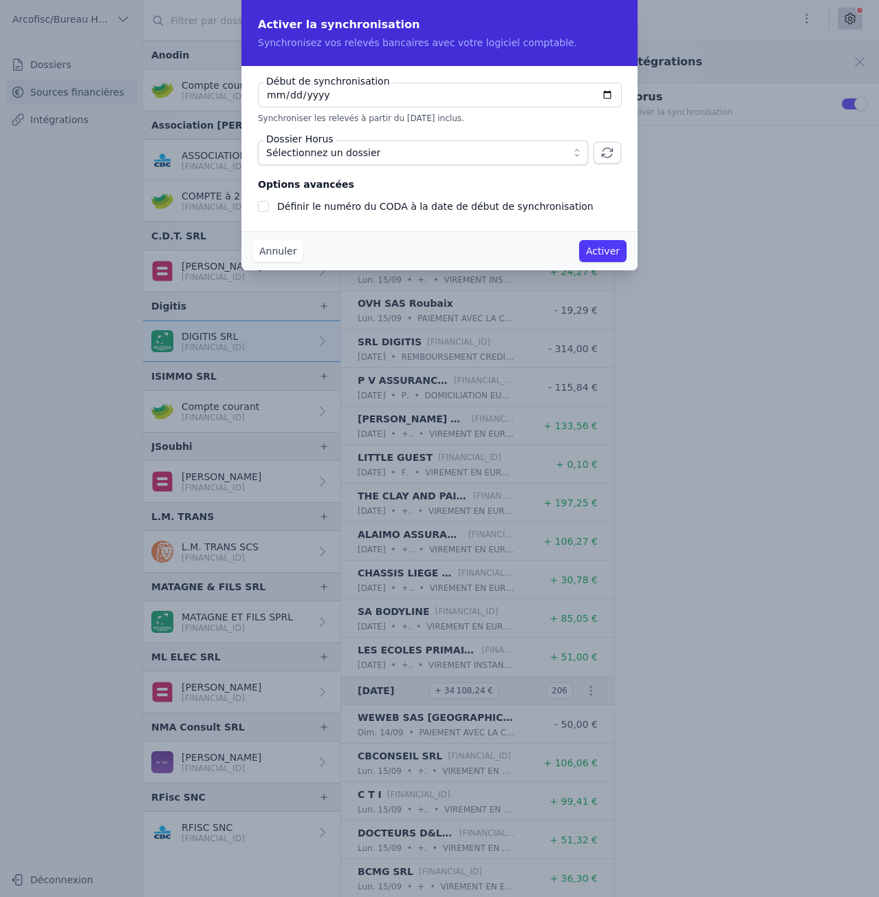
click at [400, 158] on span "Sélectionnez un dossier" at bounding box center [413, 152] width 294 height 17
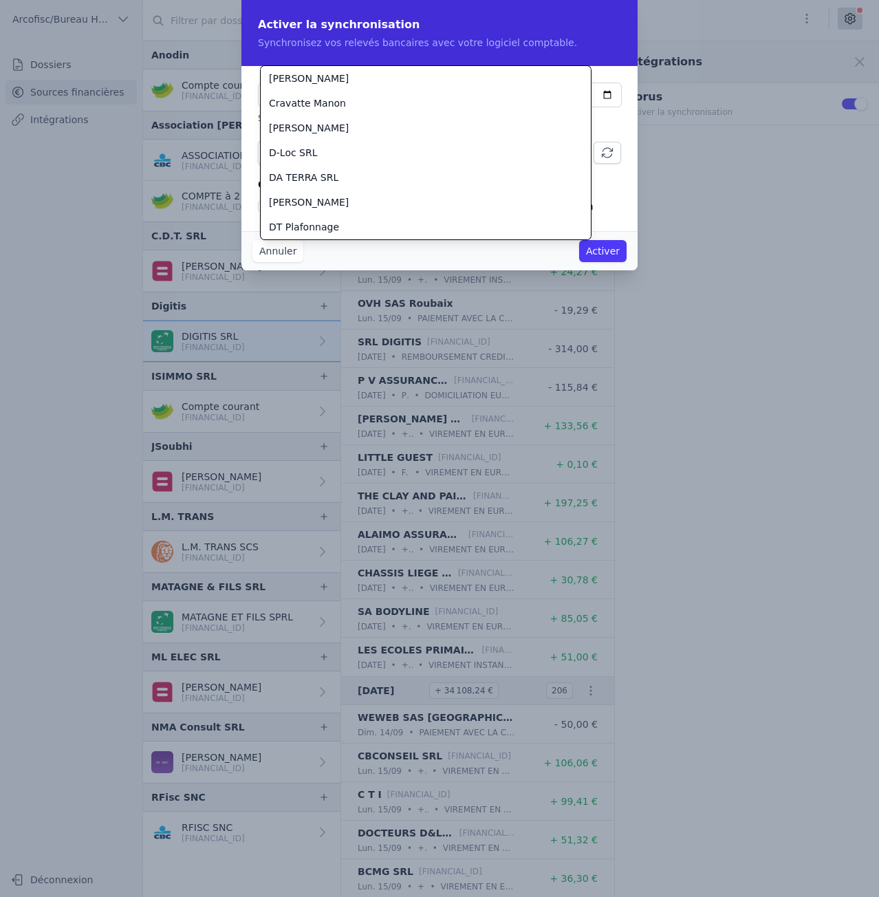
scroll to position [594, 0]
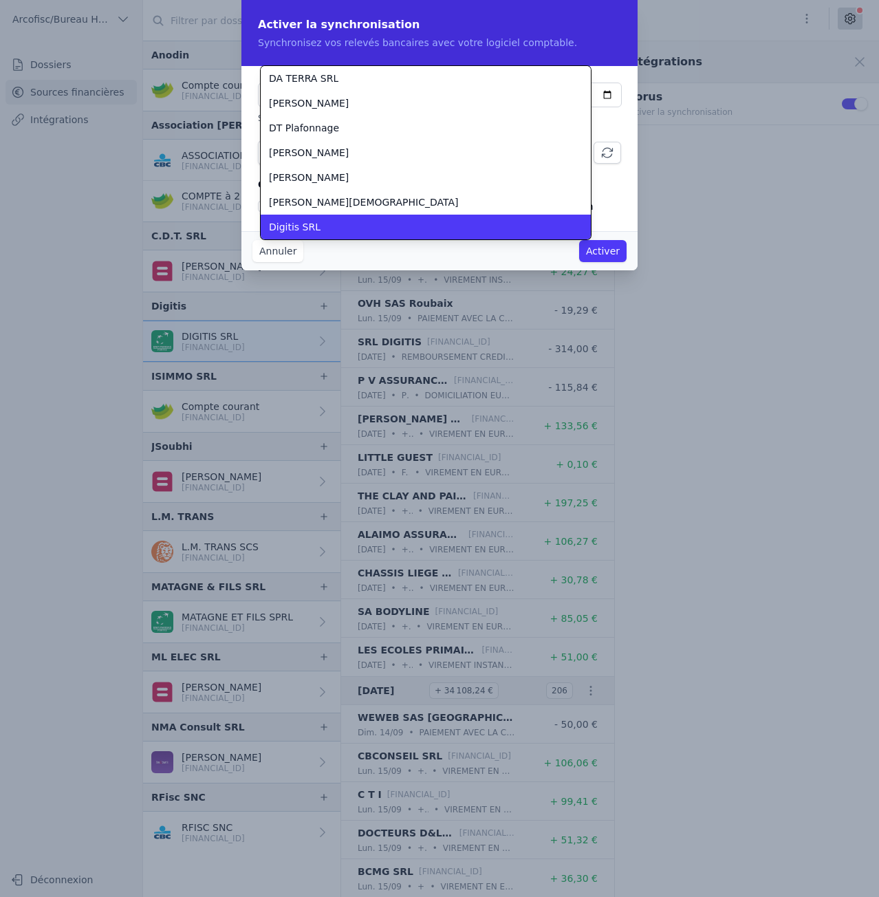
click at [400, 225] on div "Digitis SRL" at bounding box center [417, 227] width 297 height 14
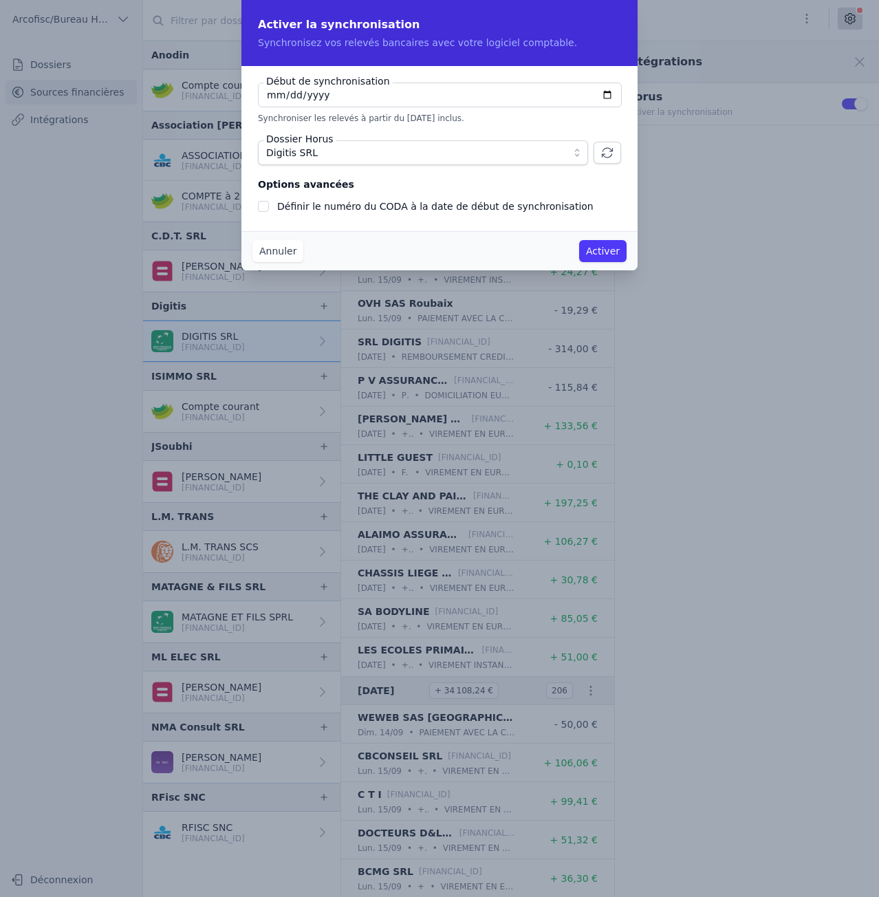
click at [401, 212] on label "Définir le numéro du CODA à la date de début de synchronisation" at bounding box center [435, 206] width 316 height 11
click at [269, 212] on input "Définir le numéro du CODA à la date de début de synchronisation" at bounding box center [263, 206] width 11 height 11
checkbox input "true"
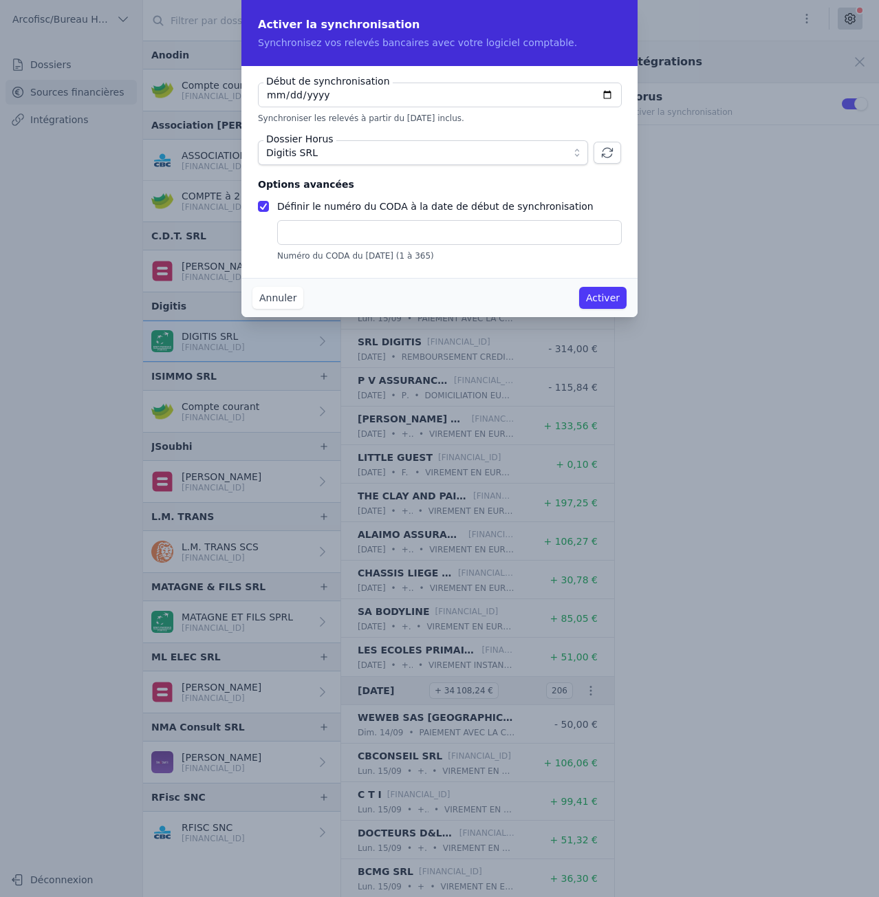
click at [278, 295] on button "Annuler" at bounding box center [278, 298] width 51 height 22
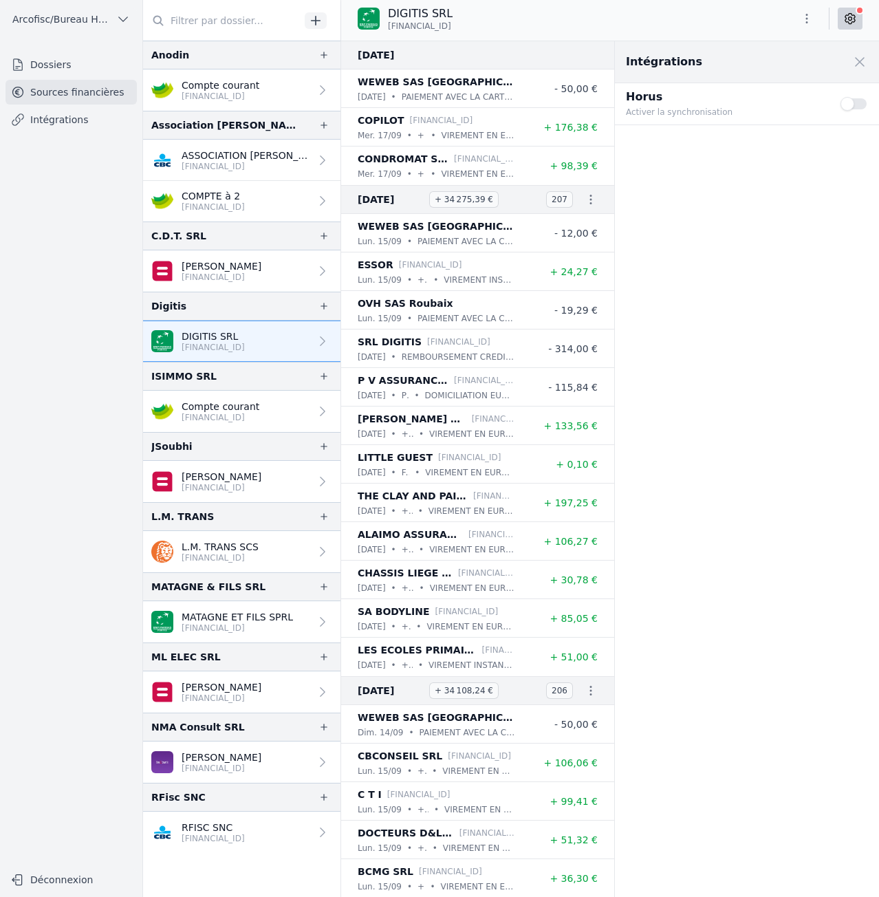
click at [233, 612] on p "MATAGNE ET FILS SPRL" at bounding box center [237, 617] width 111 height 14
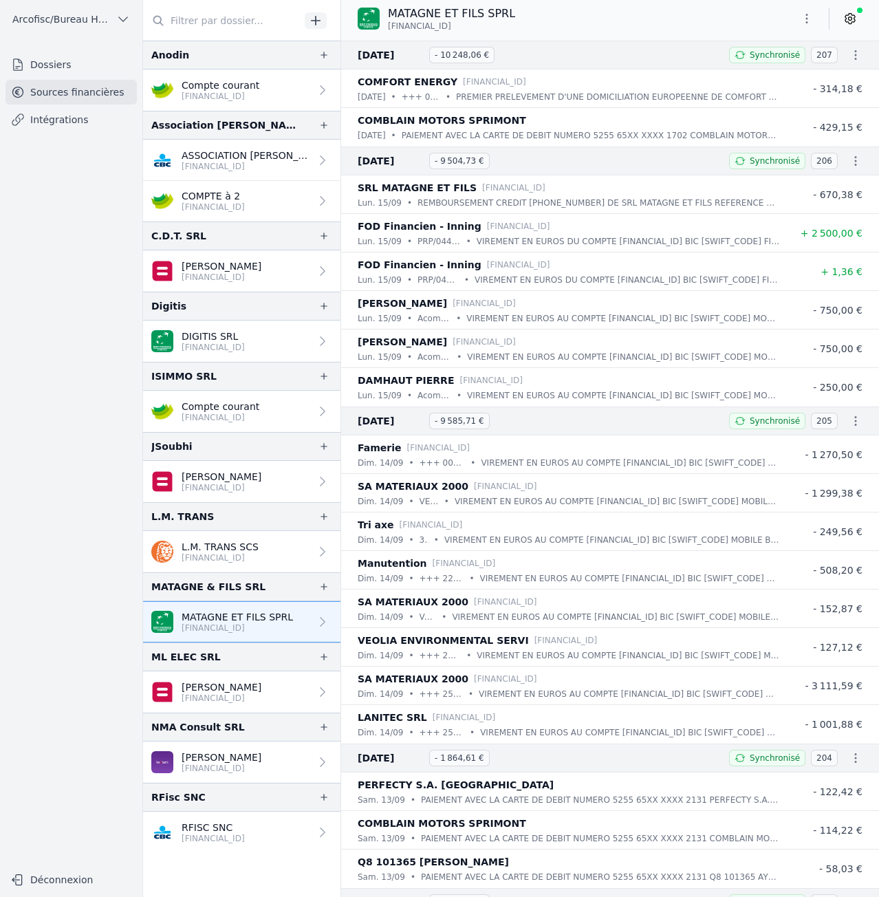
click at [850, 23] on icon at bounding box center [851, 19] width 10 height 10
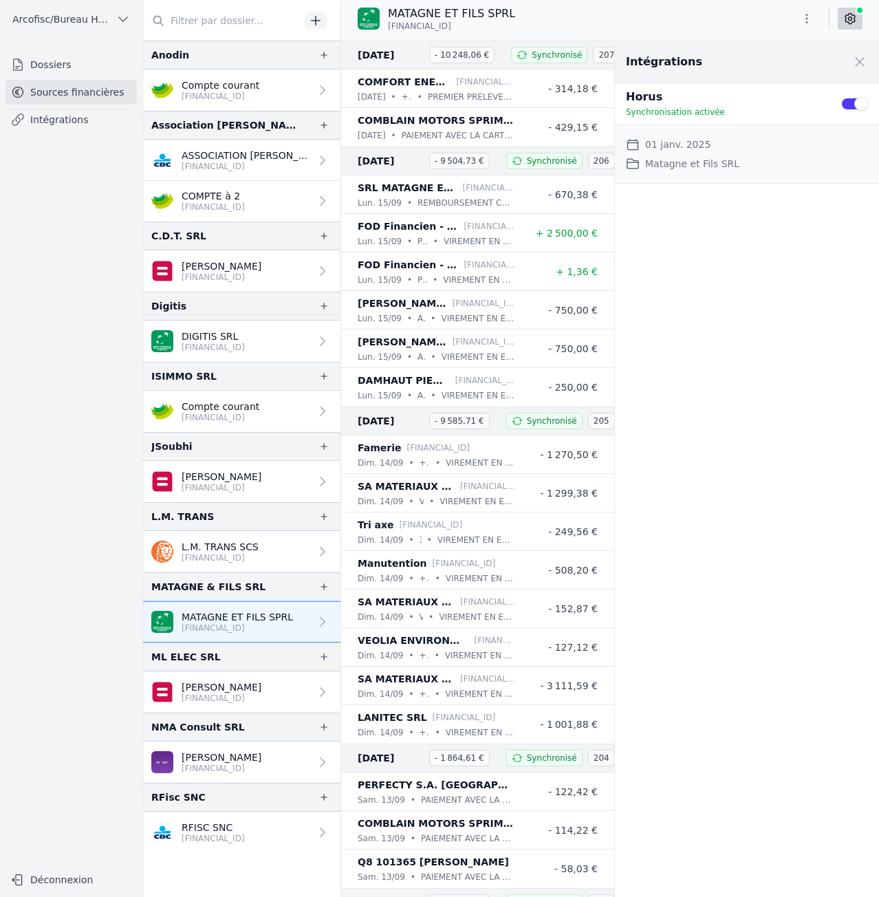
click at [222, 696] on p "[FINANCIAL_ID]" at bounding box center [222, 698] width 80 height 11
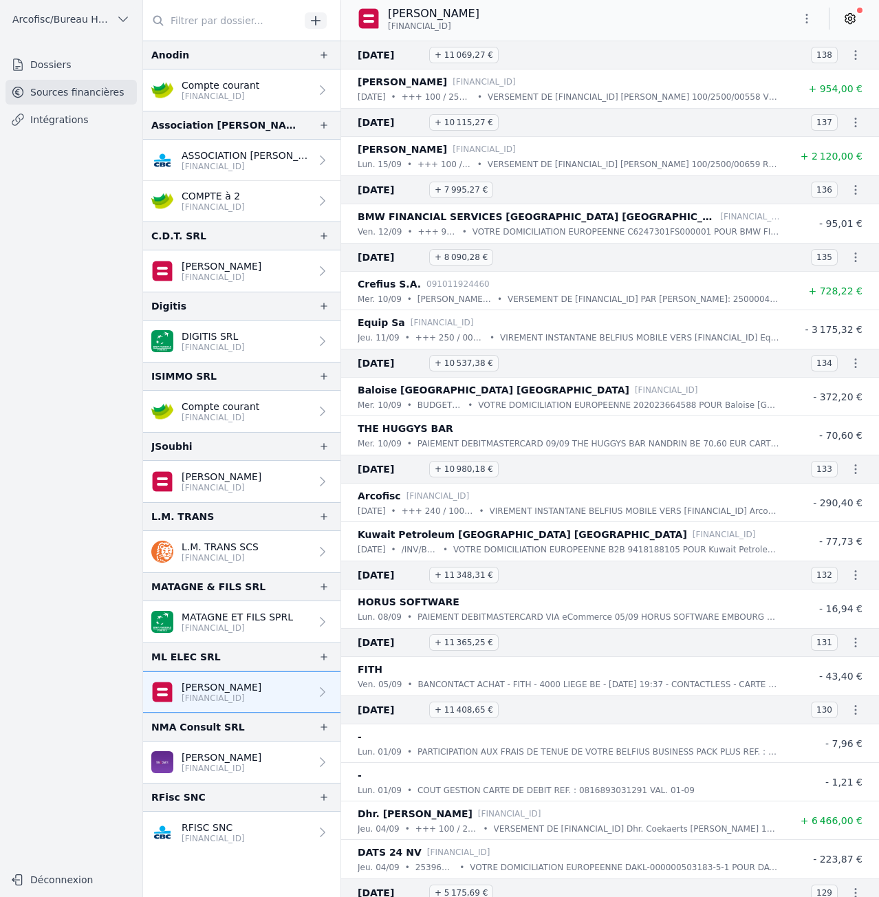
click at [869, 21] on div "Michaël Ladouce BE09 0689 3524 7957" at bounding box center [610, 19] width 538 height 26
click at [855, 21] on icon at bounding box center [851, 19] width 10 height 10
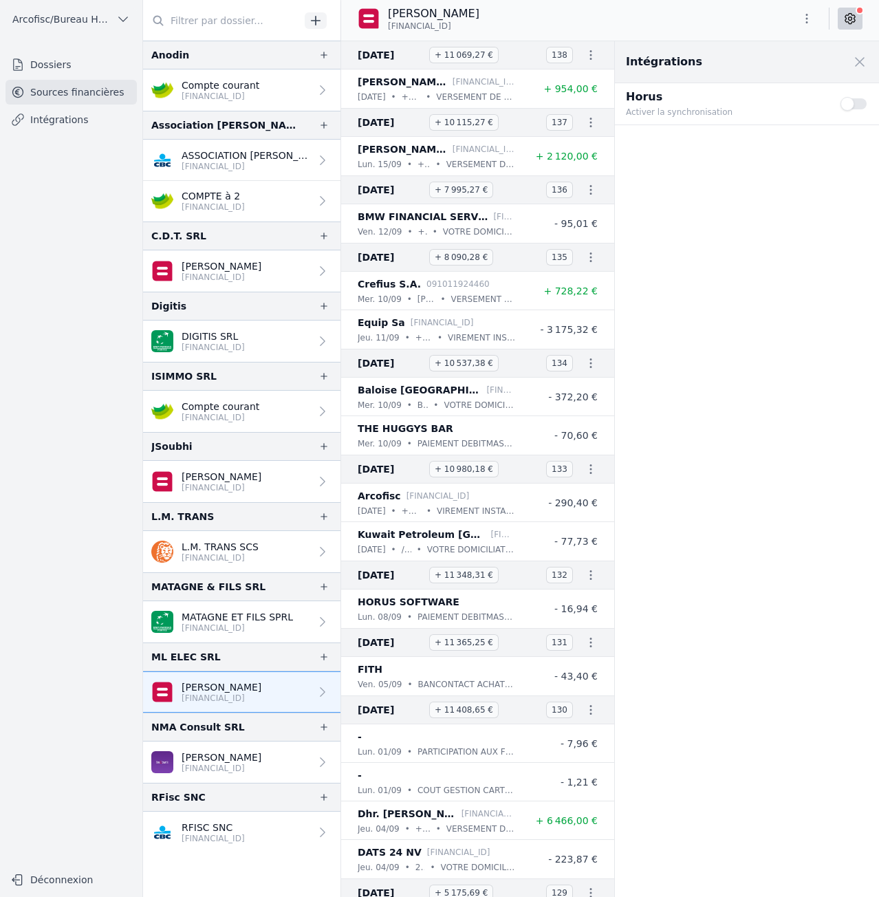
click at [854, 103] on button "Use setting" at bounding box center [855, 104] width 28 height 14
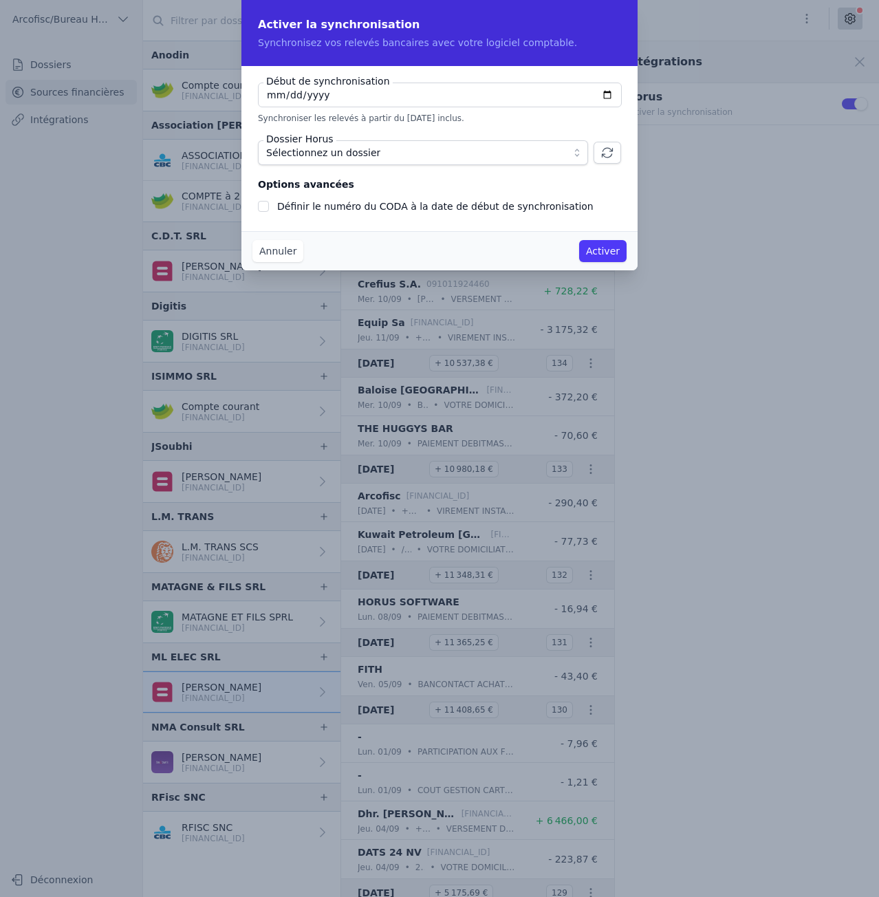
checkbox input "false"
type input "[DATE]"
type input "2025-01-01"
click at [492, 157] on span "Sélectionnez un dossier" at bounding box center [413, 152] width 294 height 17
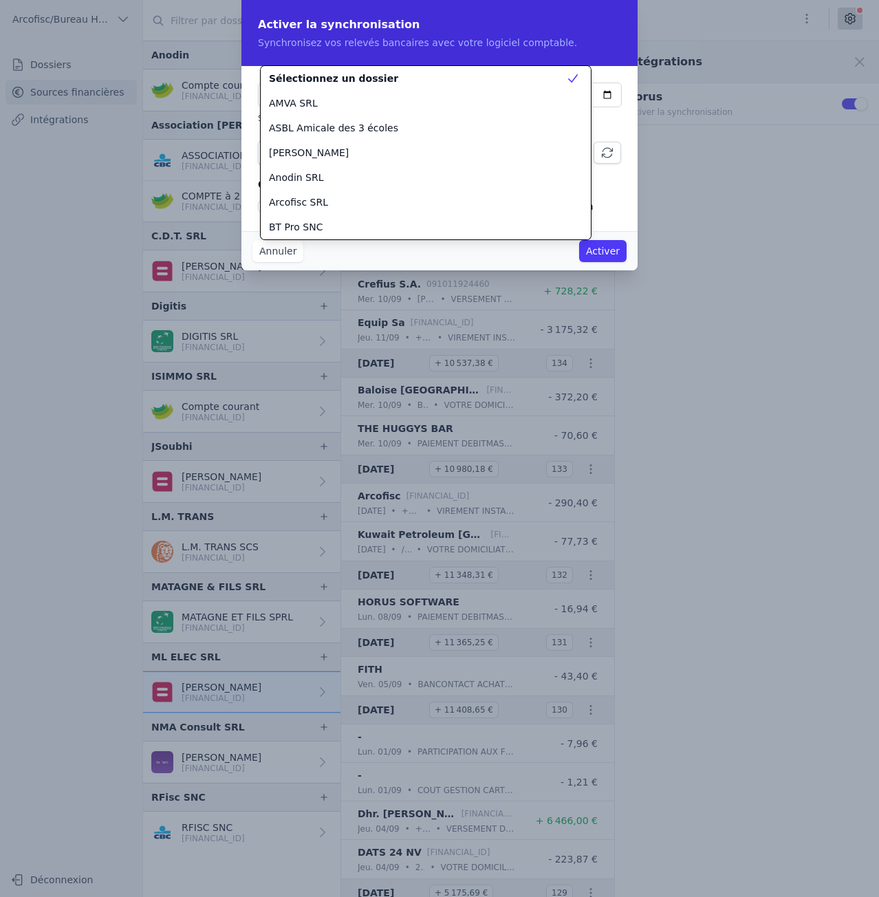
scroll to position [1362, 0]
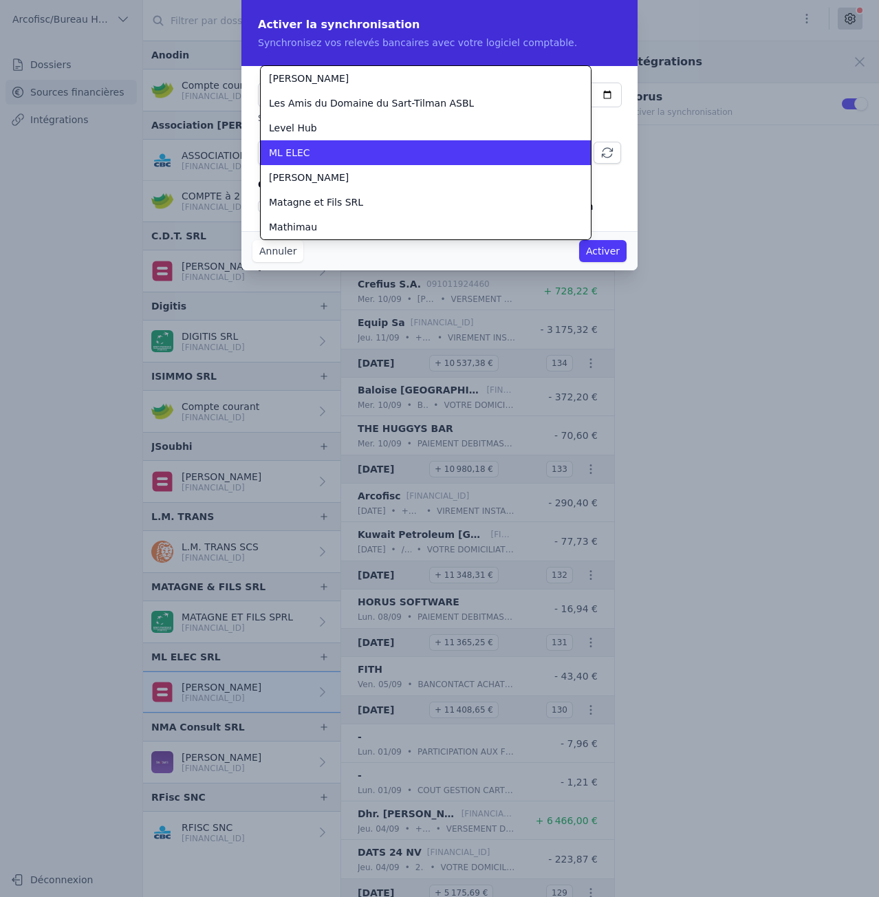
click at [492, 157] on div "ML ELEC" at bounding box center [417, 153] width 297 height 14
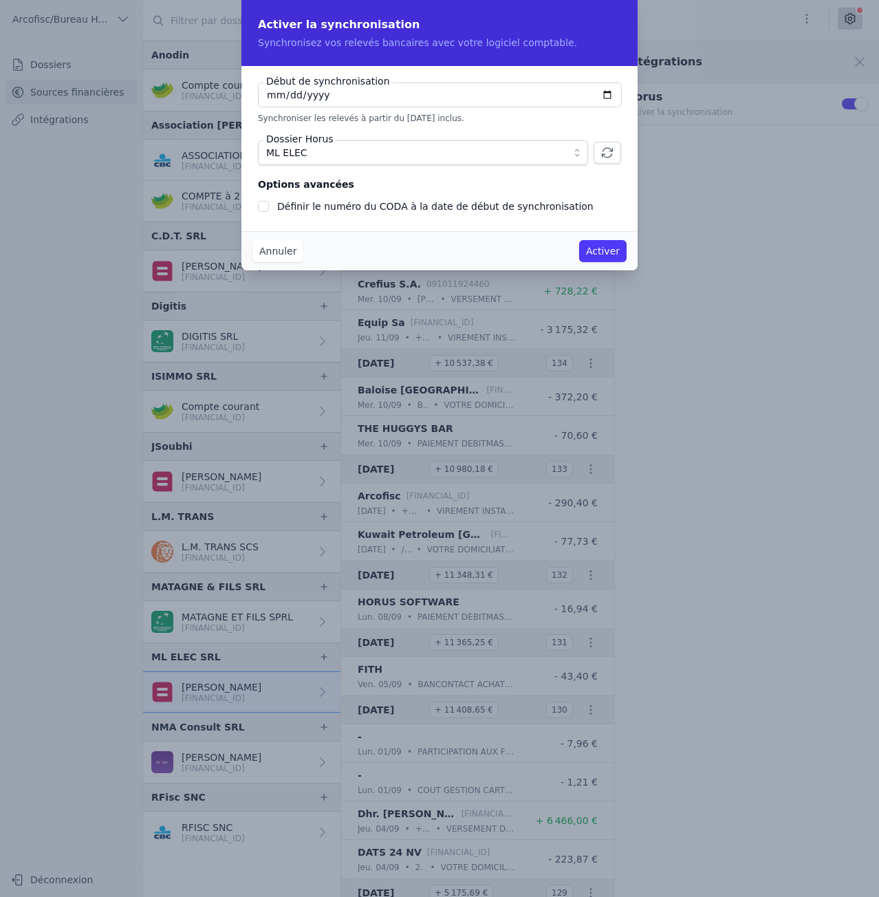
click at [610, 258] on button "Activer" at bounding box center [602, 251] width 47 height 22
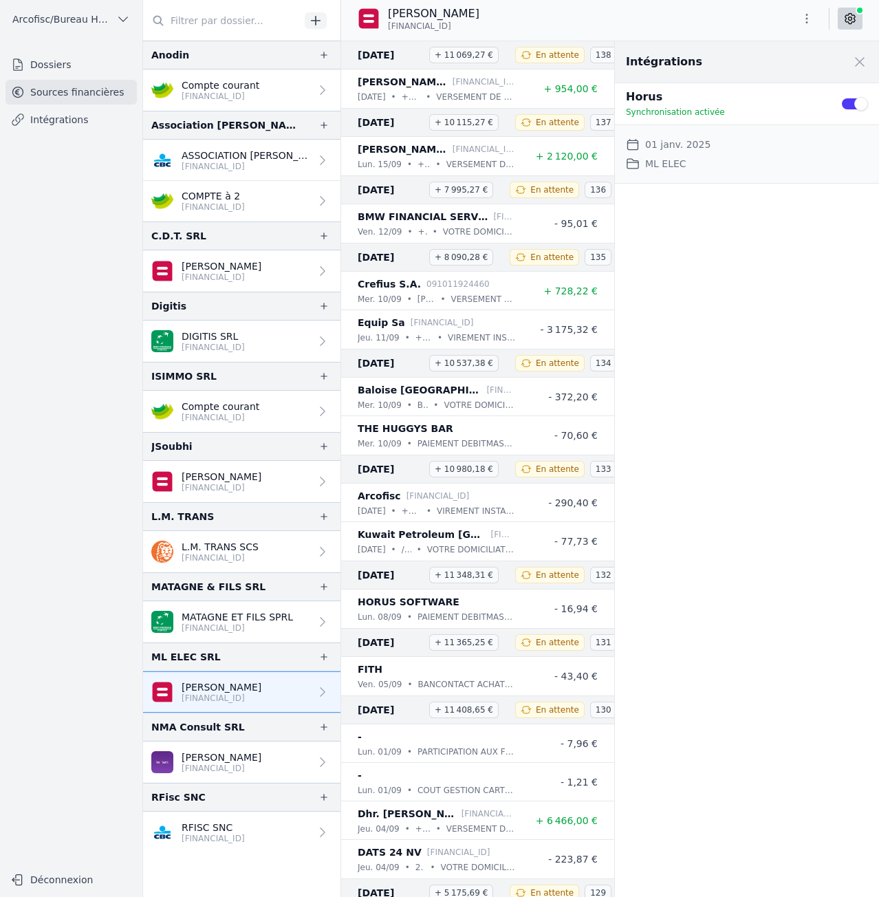
click at [68, 66] on link "Dossiers" at bounding box center [71, 64] width 131 height 25
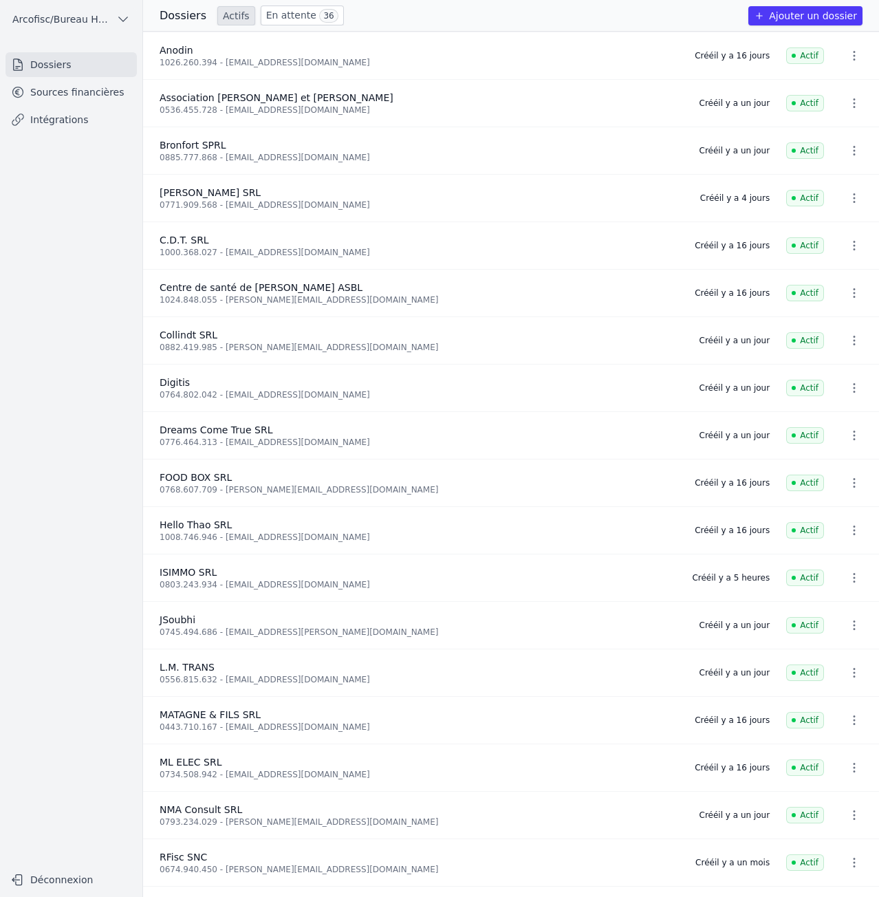
click at [73, 94] on link "Sources financières" at bounding box center [71, 92] width 131 height 25
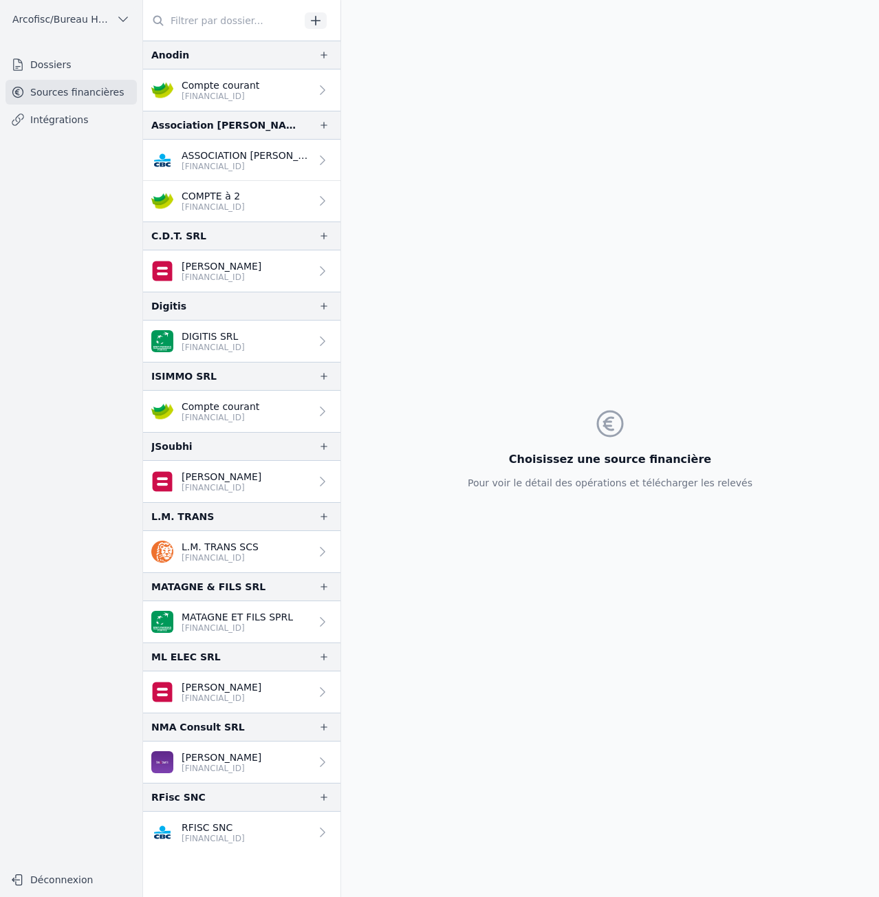
click at [225, 422] on p "[FINANCIAL_ID]" at bounding box center [221, 417] width 78 height 11
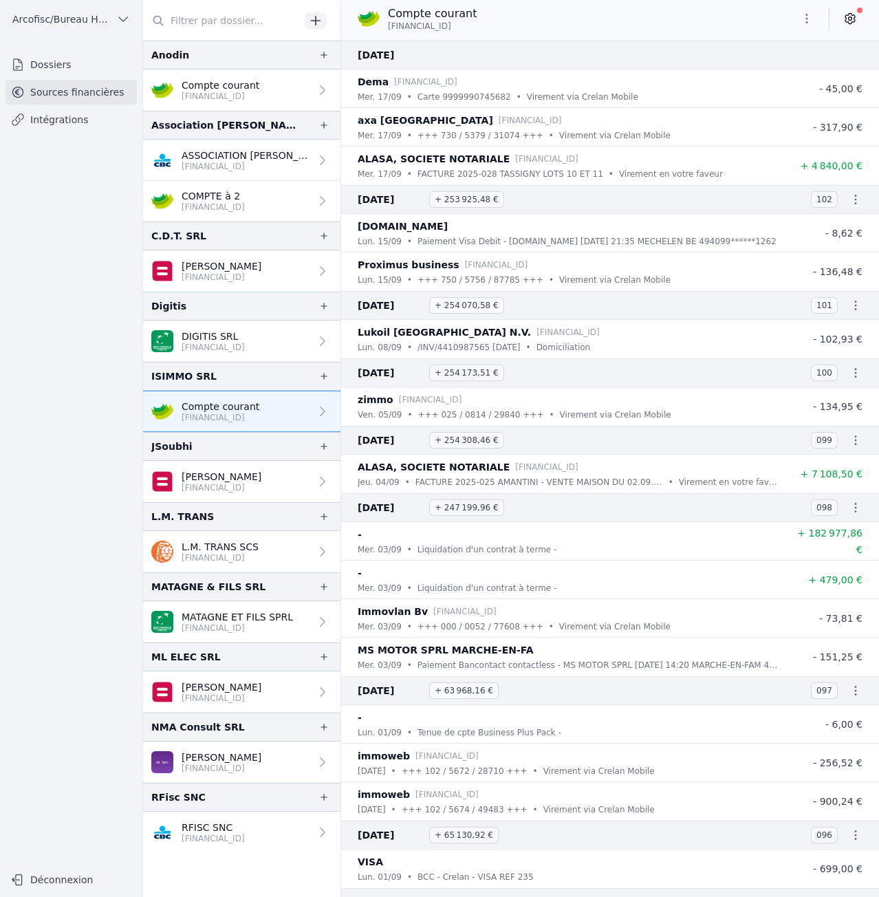
click at [853, 25] on link at bounding box center [850, 19] width 25 height 22
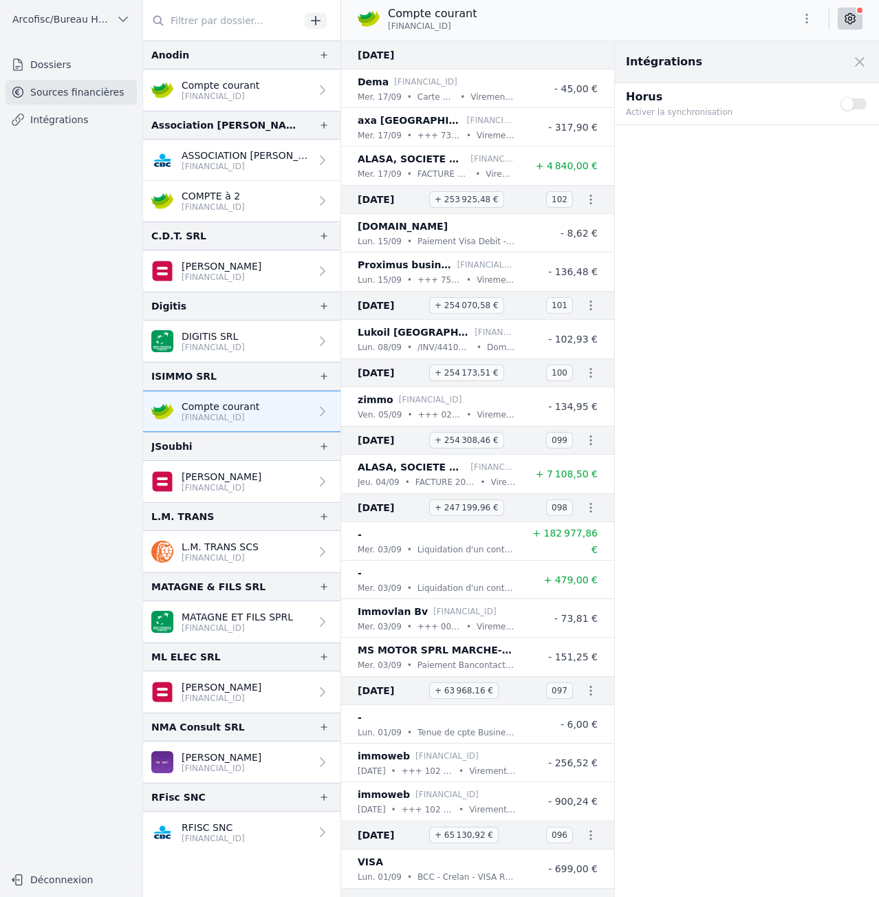
click at [849, 100] on button "Use setting" at bounding box center [855, 104] width 28 height 14
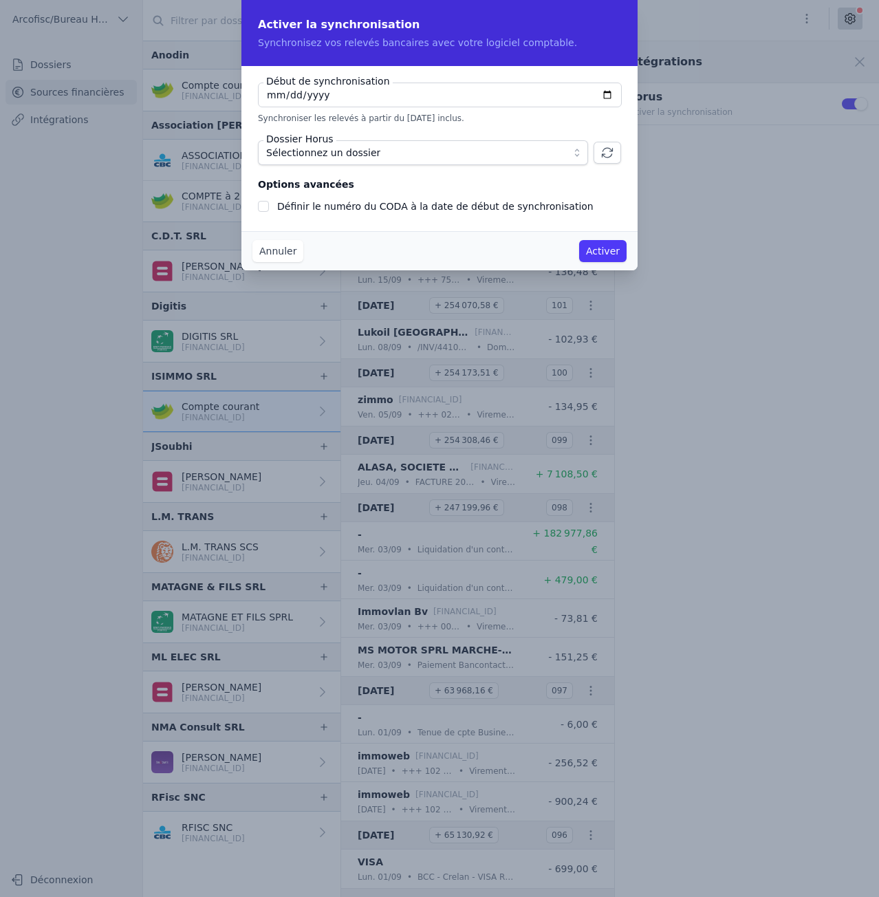
click at [415, 146] on span "Sélectionnez un dossier" at bounding box center [413, 152] width 294 height 17
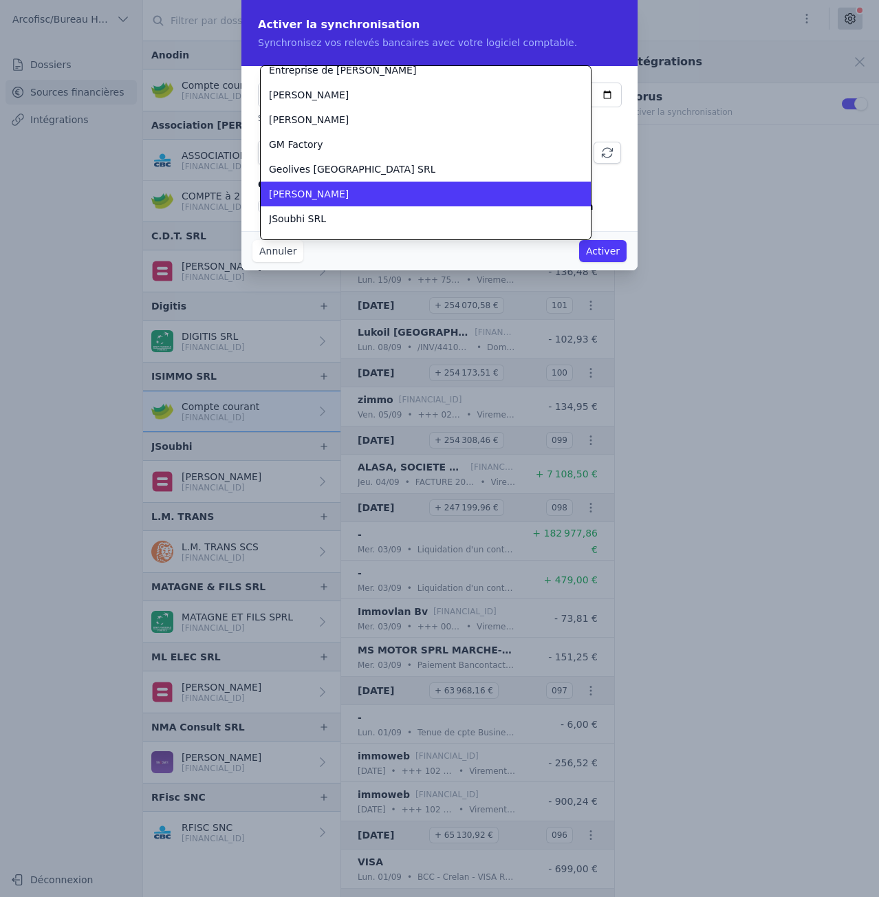
scroll to position [994, 0]
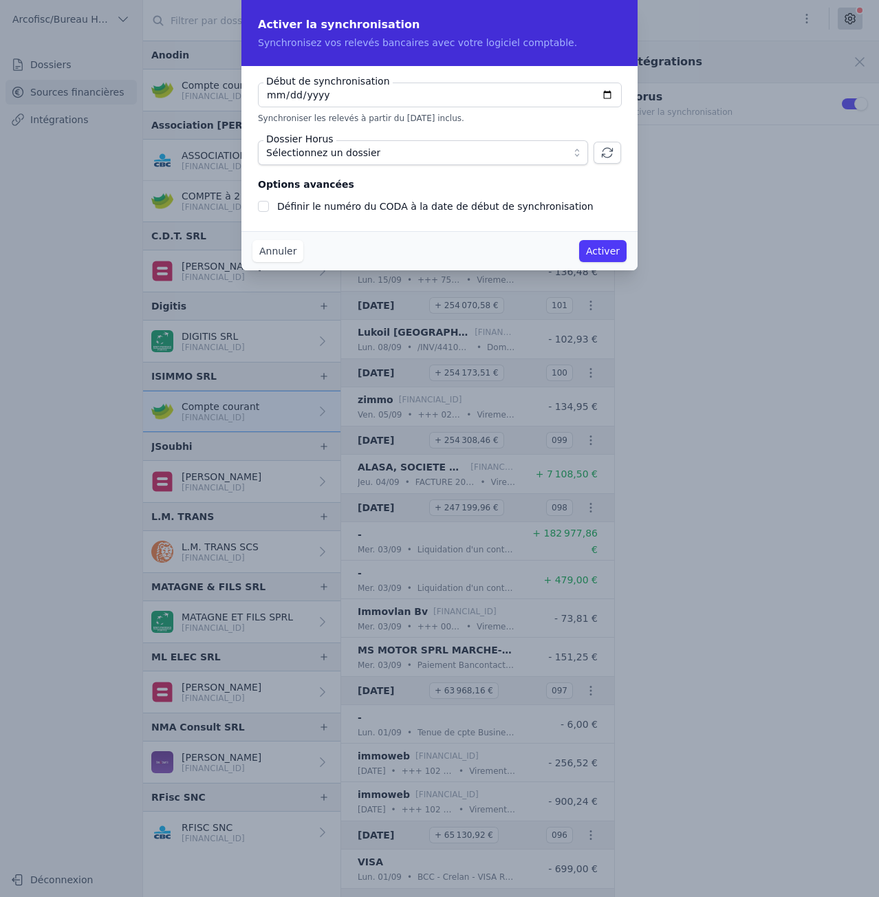
click at [267, 257] on button "Annuler" at bounding box center [278, 251] width 51 height 22
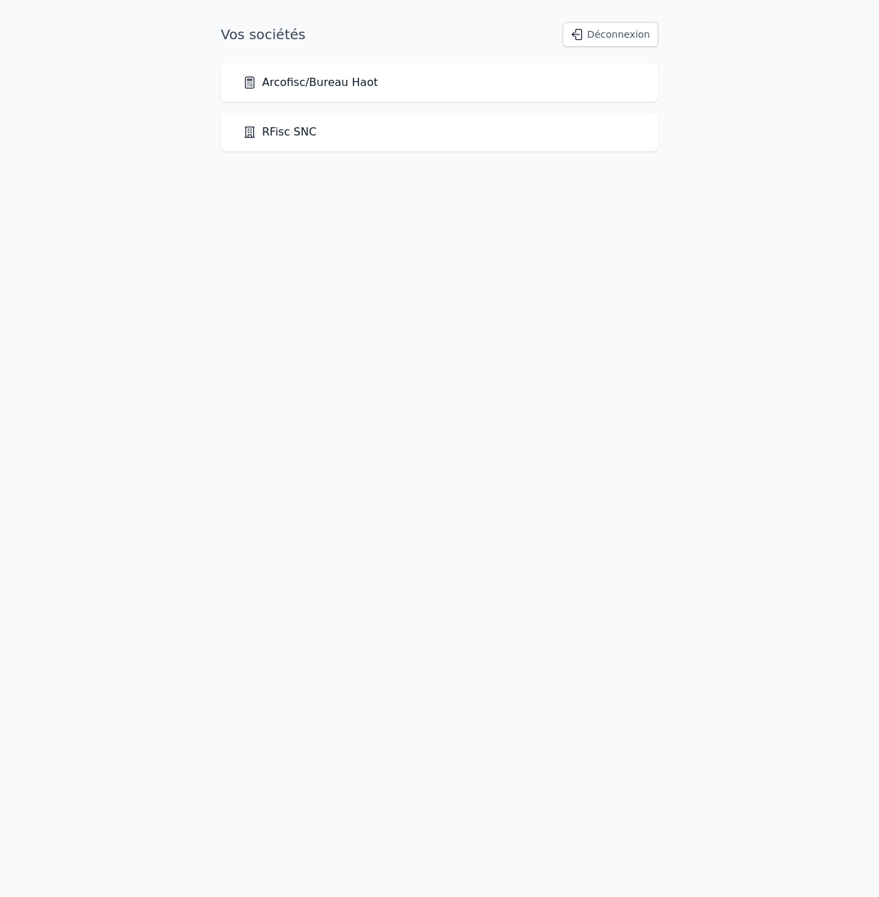
click at [362, 93] on div "Arcofisc/Bureau Haot" at bounding box center [440, 82] width 438 height 39
click at [356, 80] on link "Arcofisc/Bureau Haot" at bounding box center [310, 82] width 135 height 17
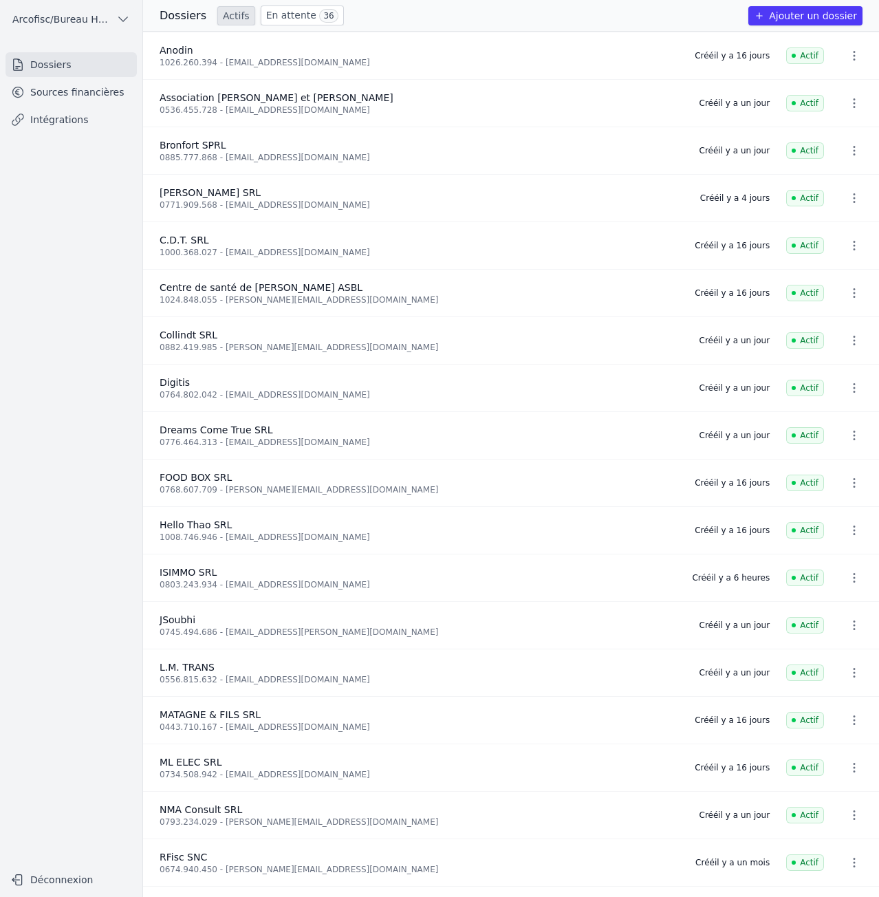
click at [280, 17] on link "En attente 36" at bounding box center [302, 16] width 83 height 20
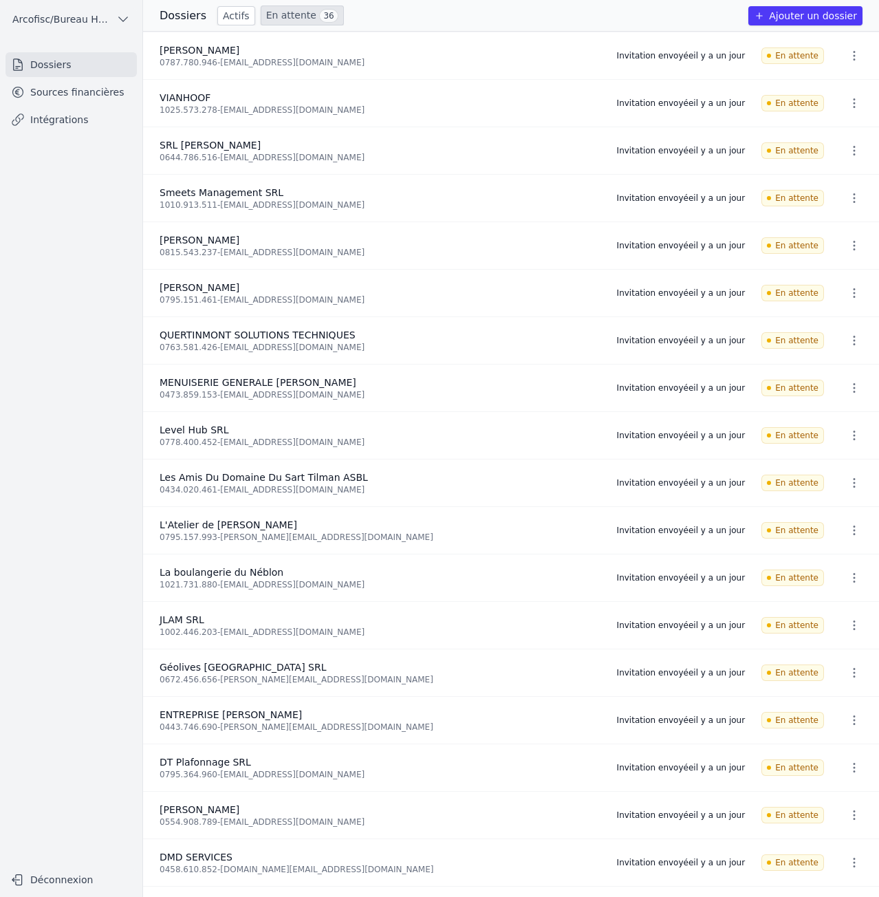
click at [224, 23] on link "Actifs" at bounding box center [236, 15] width 38 height 19
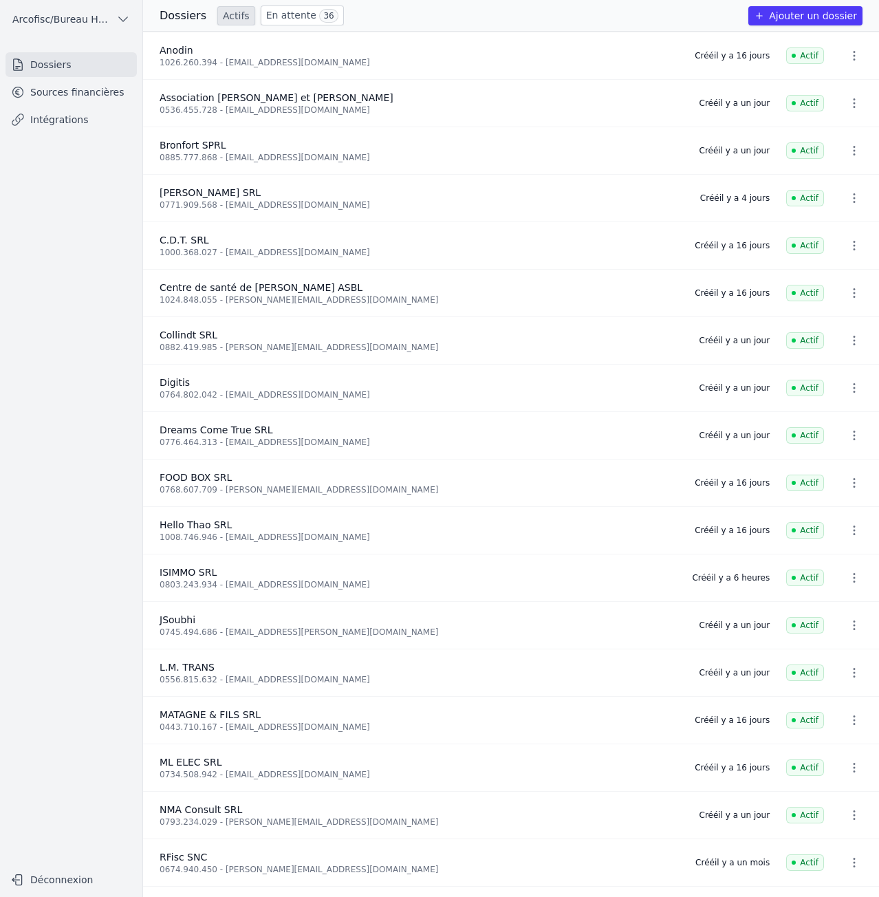
click at [72, 94] on link "Sources financières" at bounding box center [71, 92] width 131 height 25
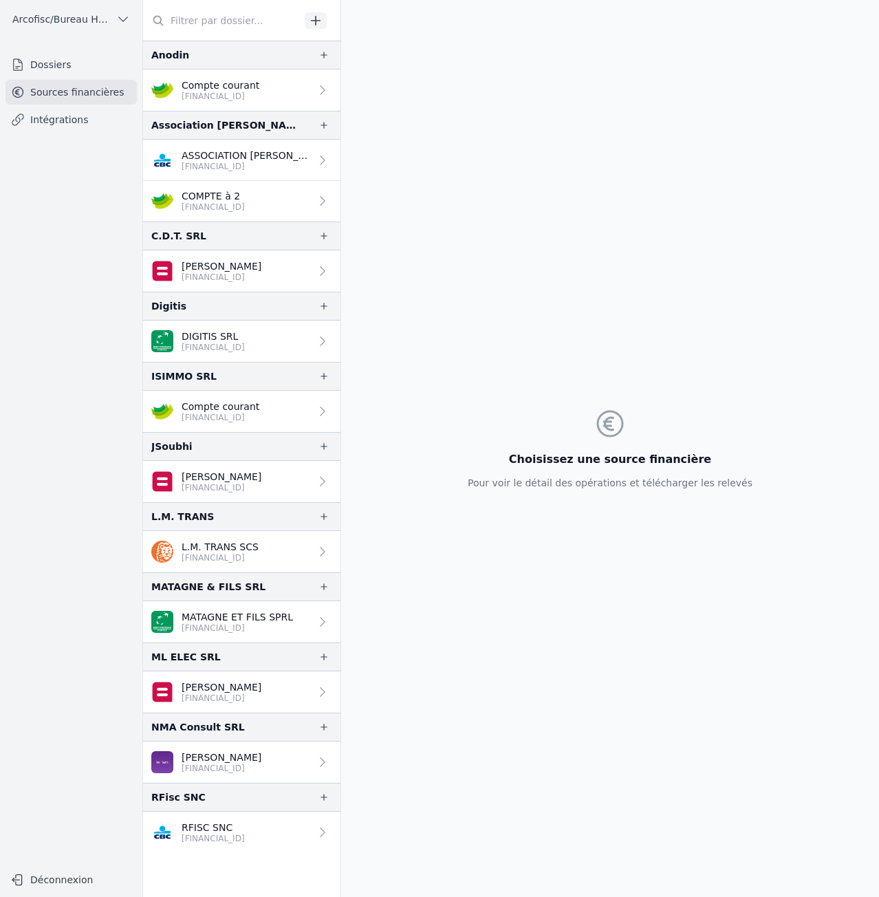
click at [259, 417] on p "[FINANCIAL_ID]" at bounding box center [221, 417] width 78 height 11
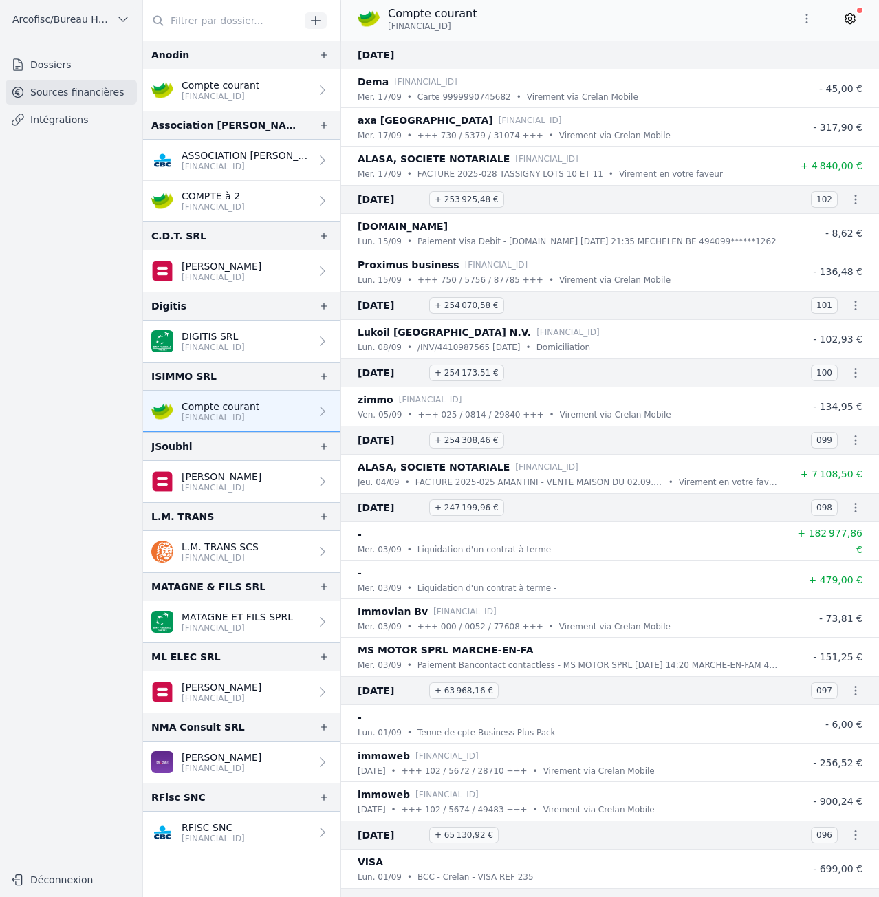
click at [848, 18] on icon at bounding box center [851, 19] width 14 height 14
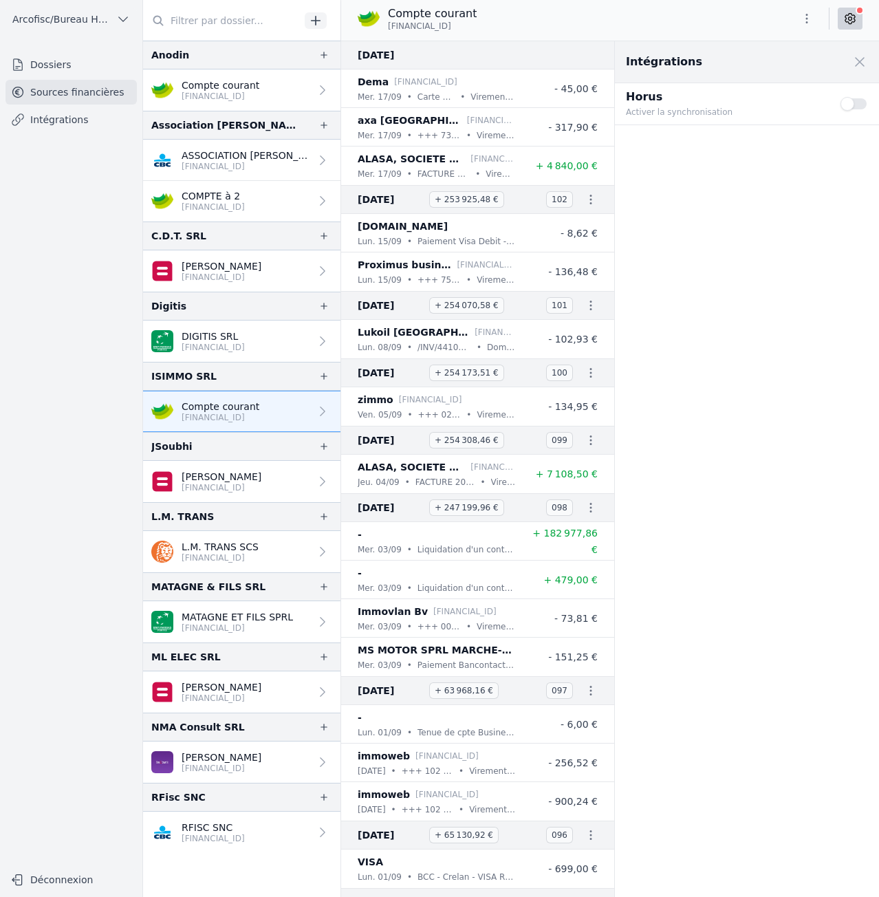
click at [847, 103] on button "Use setting" at bounding box center [855, 104] width 28 height 14
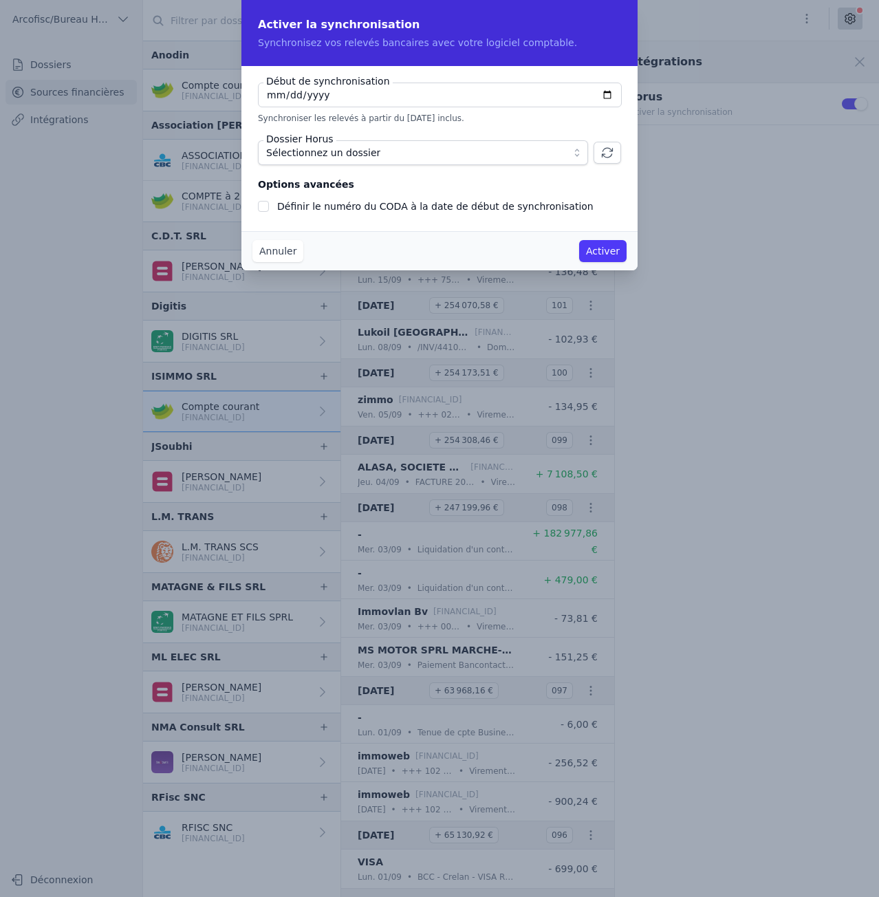
click at [407, 159] on span "Sélectionnez un dossier" at bounding box center [413, 152] width 294 height 17
click at [271, 251] on button "Annuler" at bounding box center [278, 251] width 51 height 22
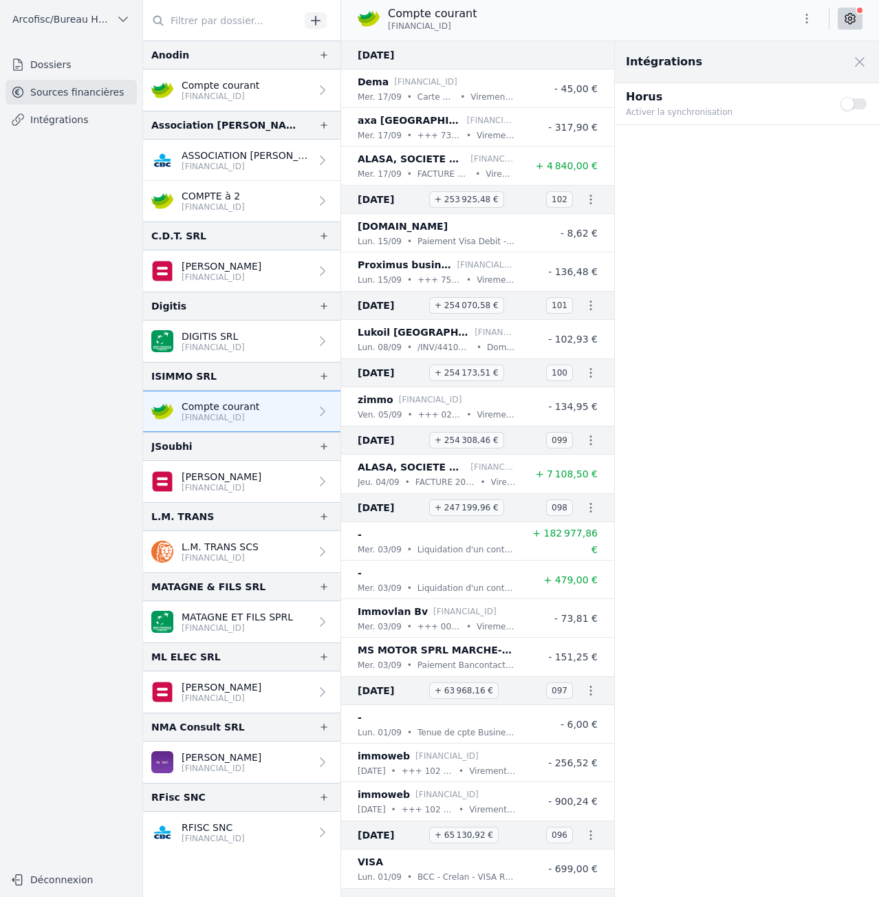
click at [852, 102] on button "Use setting" at bounding box center [855, 104] width 28 height 14
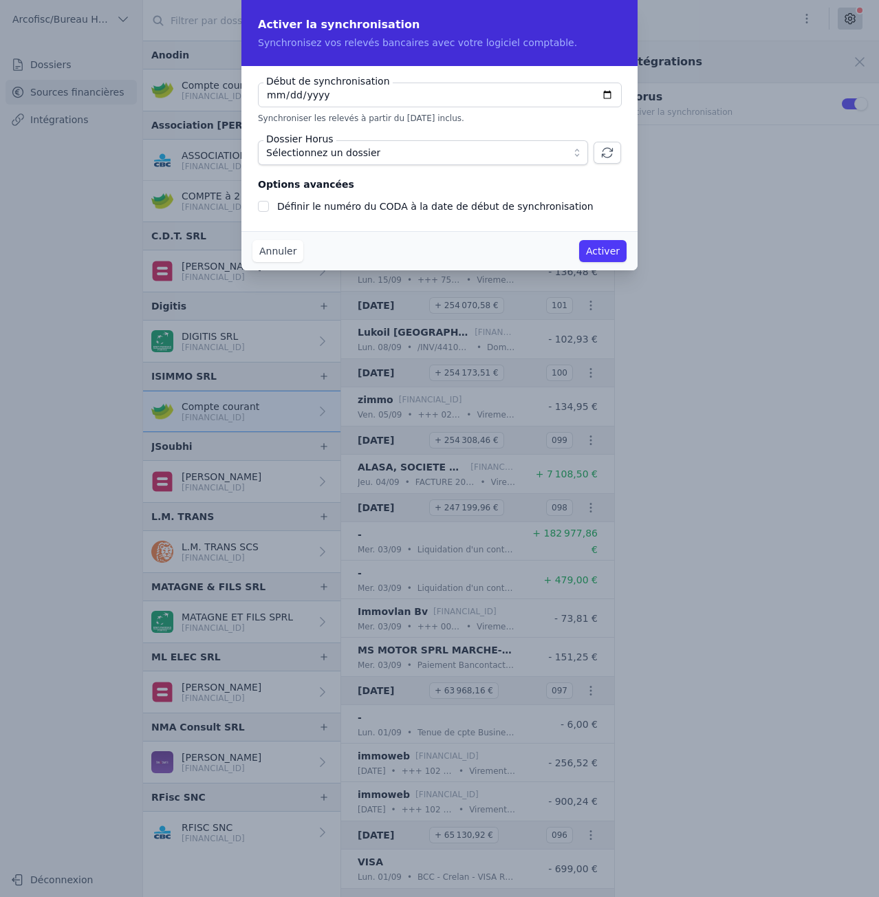
checkbox input "false"
type input "2025-09-01"
type input "2025-01-01"
click at [603, 151] on icon "button" at bounding box center [608, 153] width 14 height 14
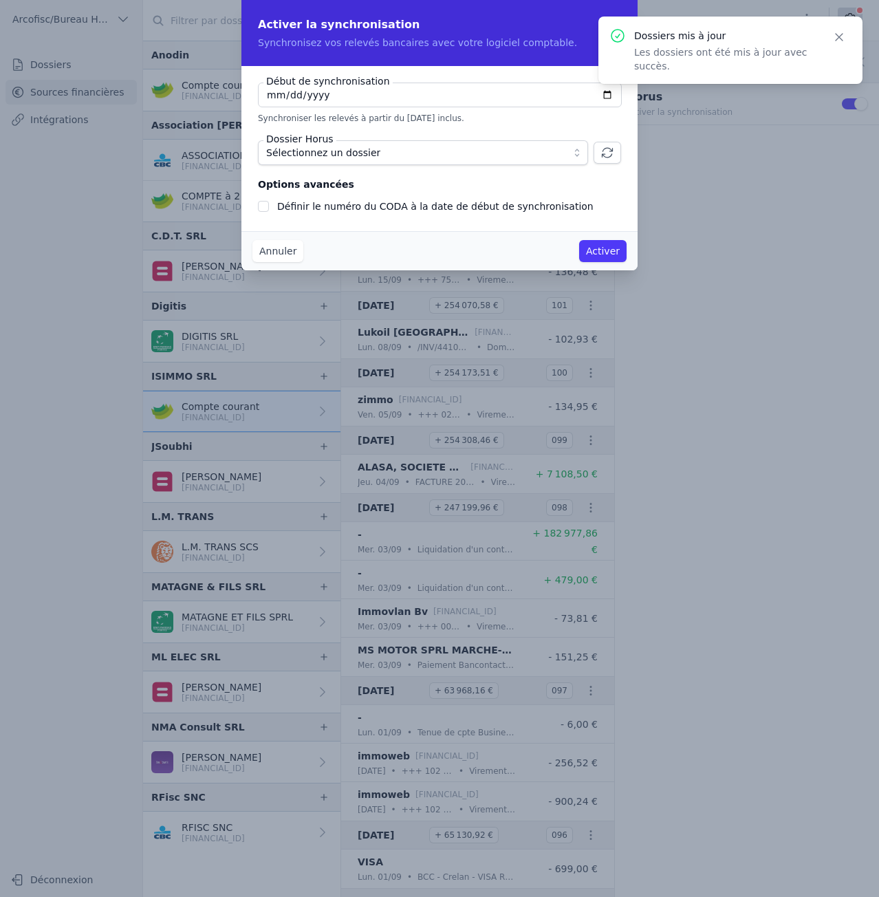
click at [572, 154] on button "Sélectionnez un dossier" at bounding box center [423, 152] width 330 height 25
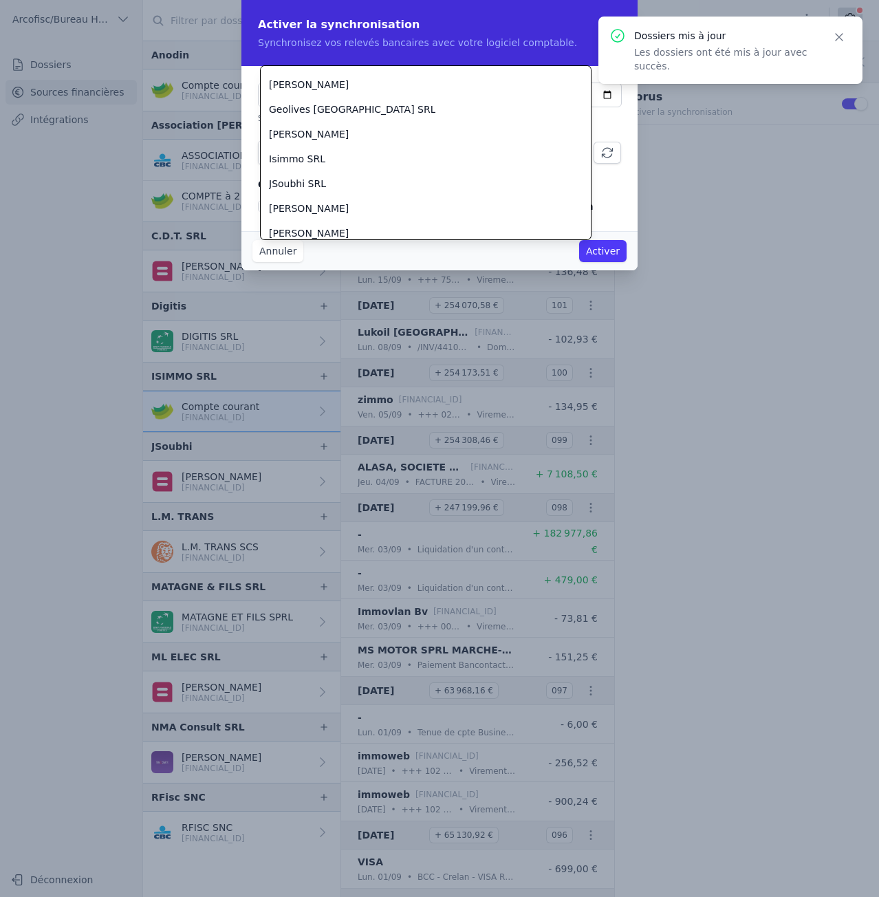
scroll to position [1027, 0]
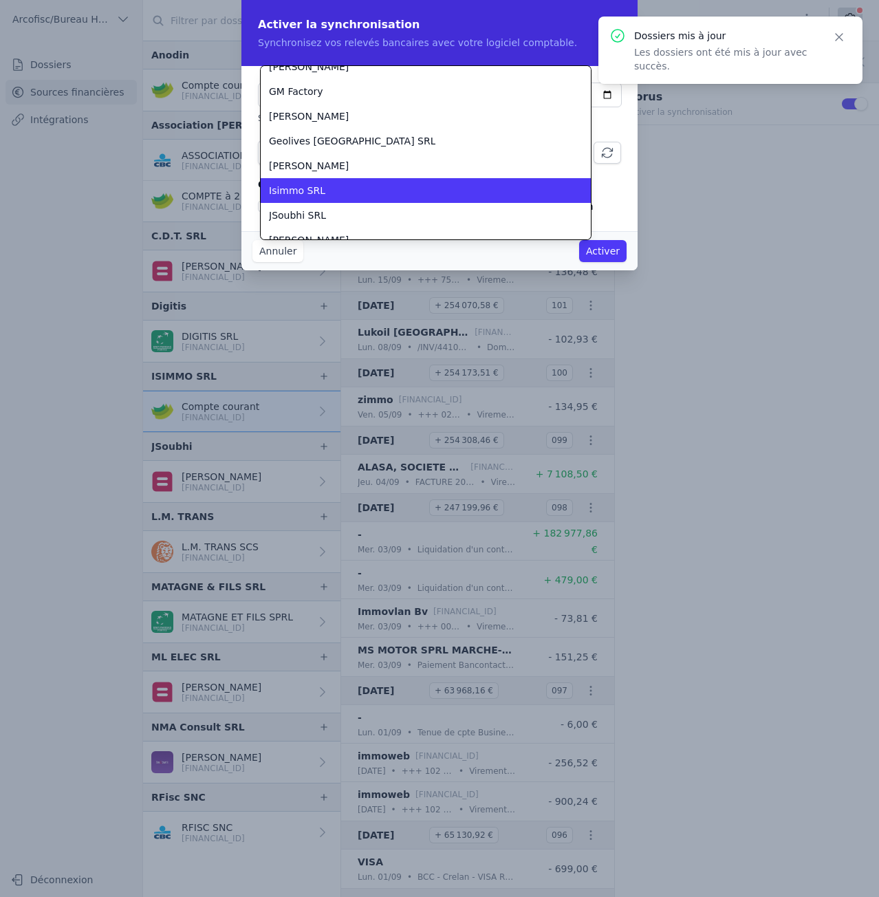
click at [418, 188] on div "Isimmo SRL" at bounding box center [417, 191] width 297 height 14
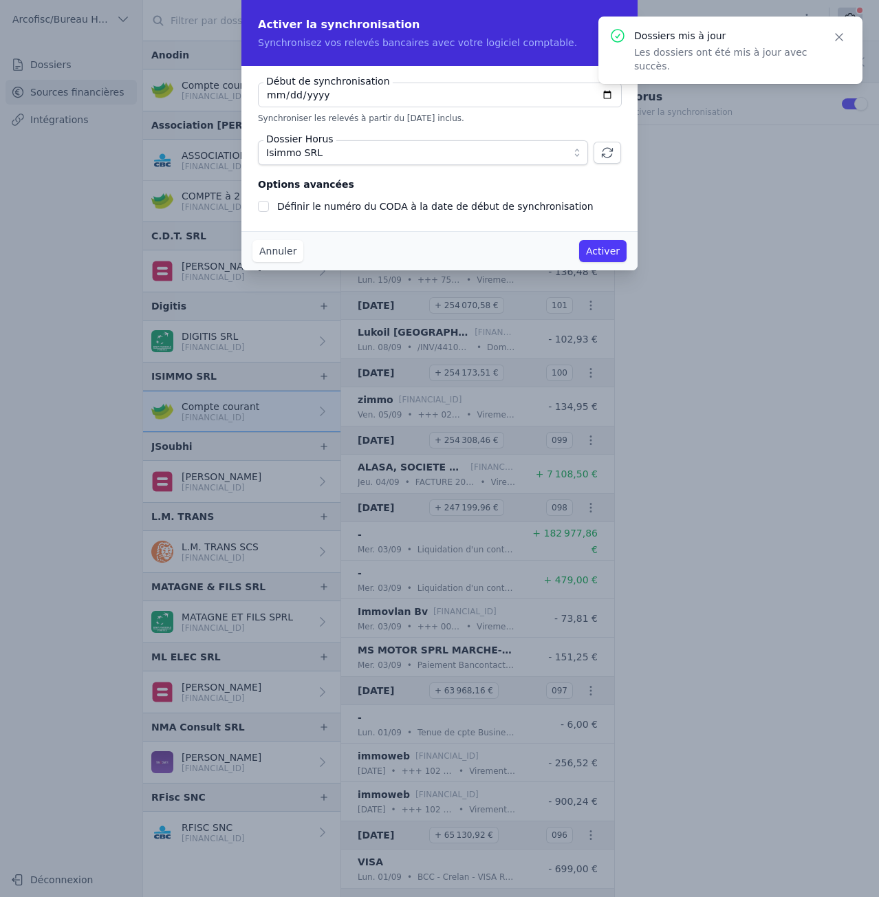
click at [610, 253] on button "Activer" at bounding box center [602, 251] width 47 height 22
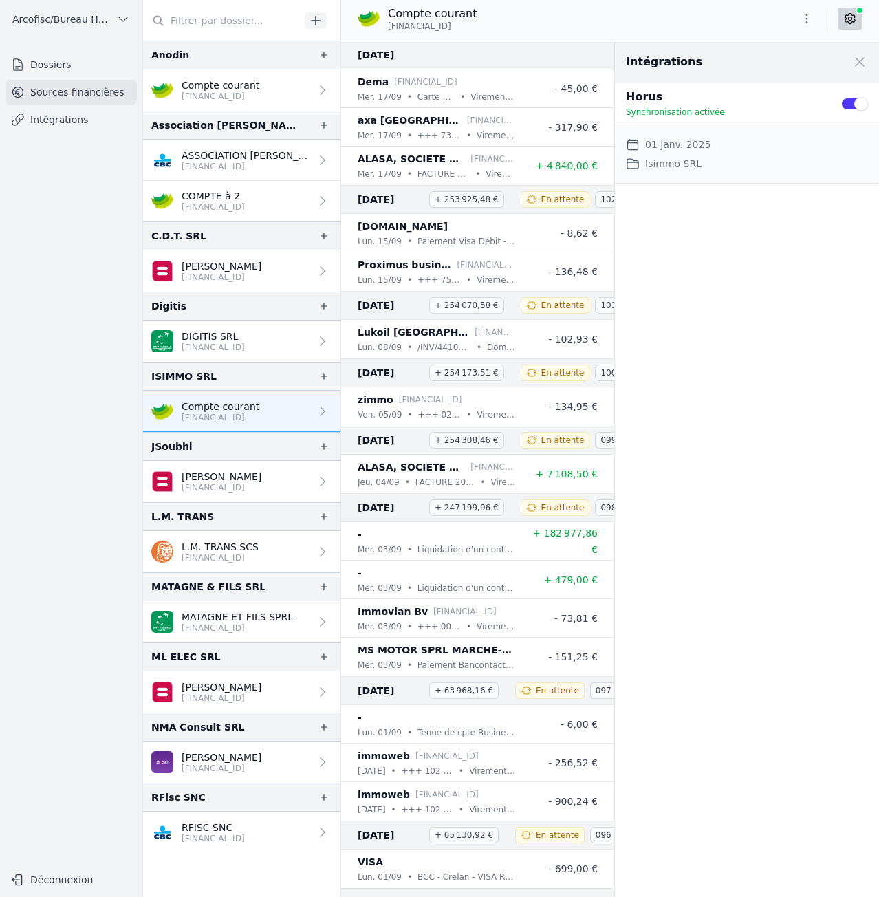
click at [804, 24] on icon "button" at bounding box center [807, 19] width 14 height 14
click at [55, 23] on div at bounding box center [439, 448] width 879 height 897
click at [69, 19] on span "Arcofisc/Bureau Haot" at bounding box center [61, 19] width 98 height 14
click at [79, 83] on link "RFisc SNC" at bounding box center [73, 78] width 131 height 28
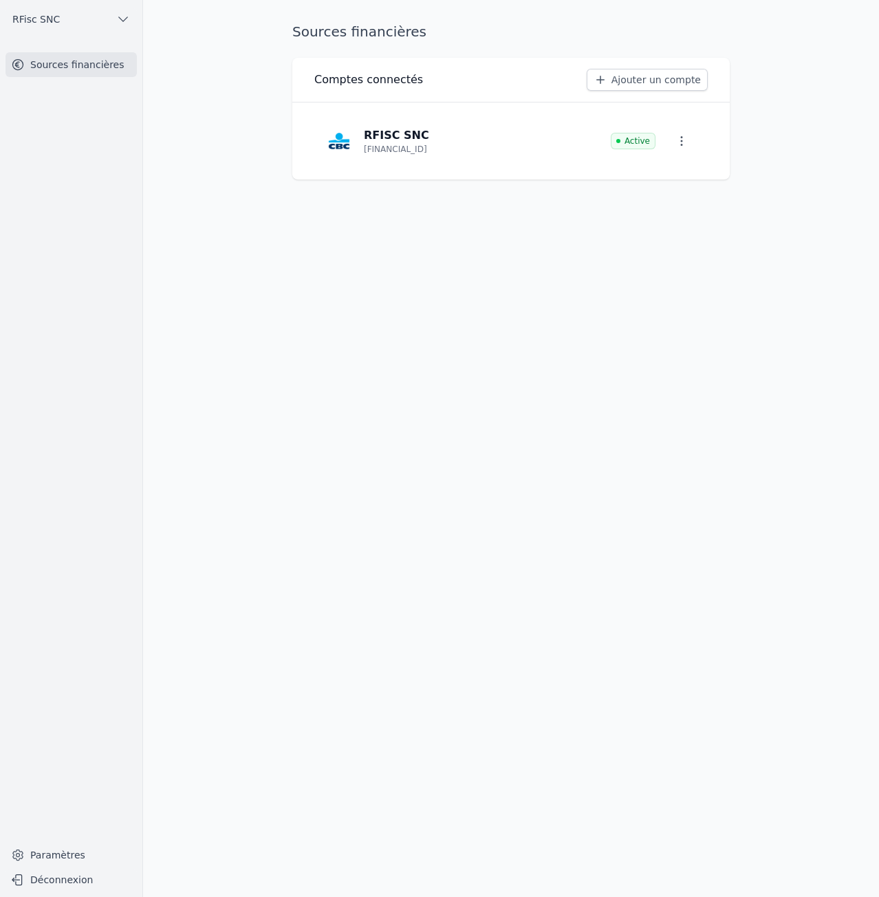
click at [687, 147] on icon "button" at bounding box center [682, 141] width 14 height 14
click at [675, 174] on span "Paramètres" at bounding box center [671, 173] width 55 height 14
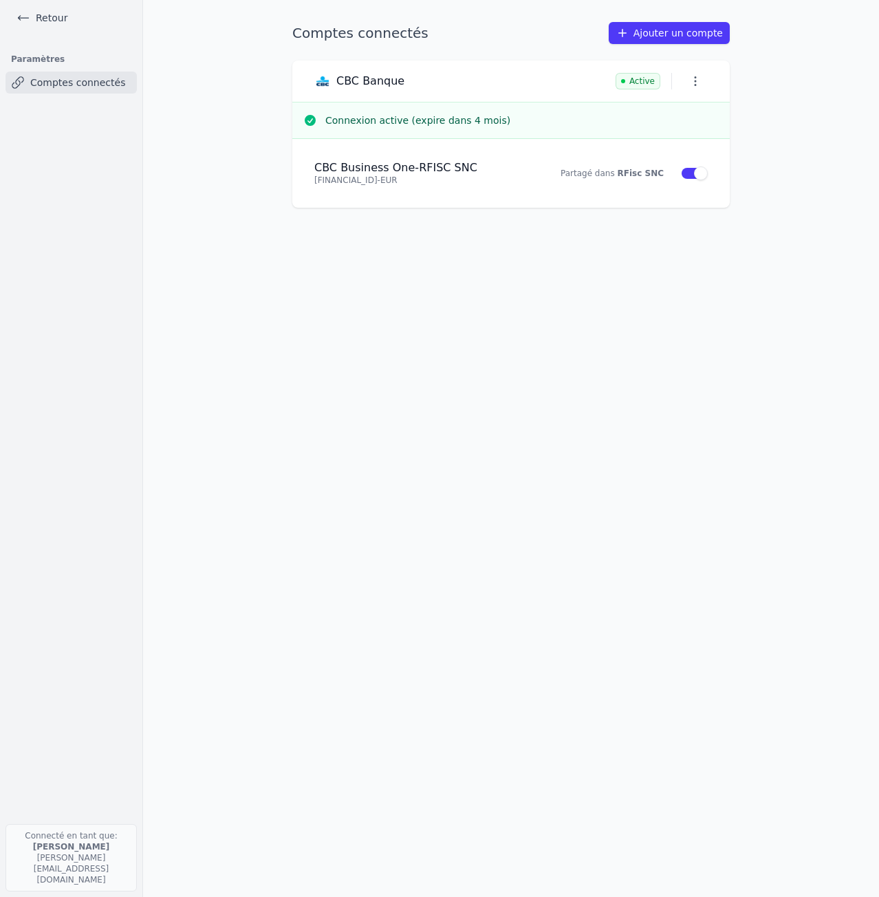
click at [694, 85] on icon "button" at bounding box center [696, 81] width 14 height 14
click at [694, 85] on div at bounding box center [439, 448] width 879 height 897
click at [14, 31] on ul "Retour" at bounding box center [71, 18] width 120 height 36
click at [17, 22] on link "Retour" at bounding box center [42, 17] width 62 height 19
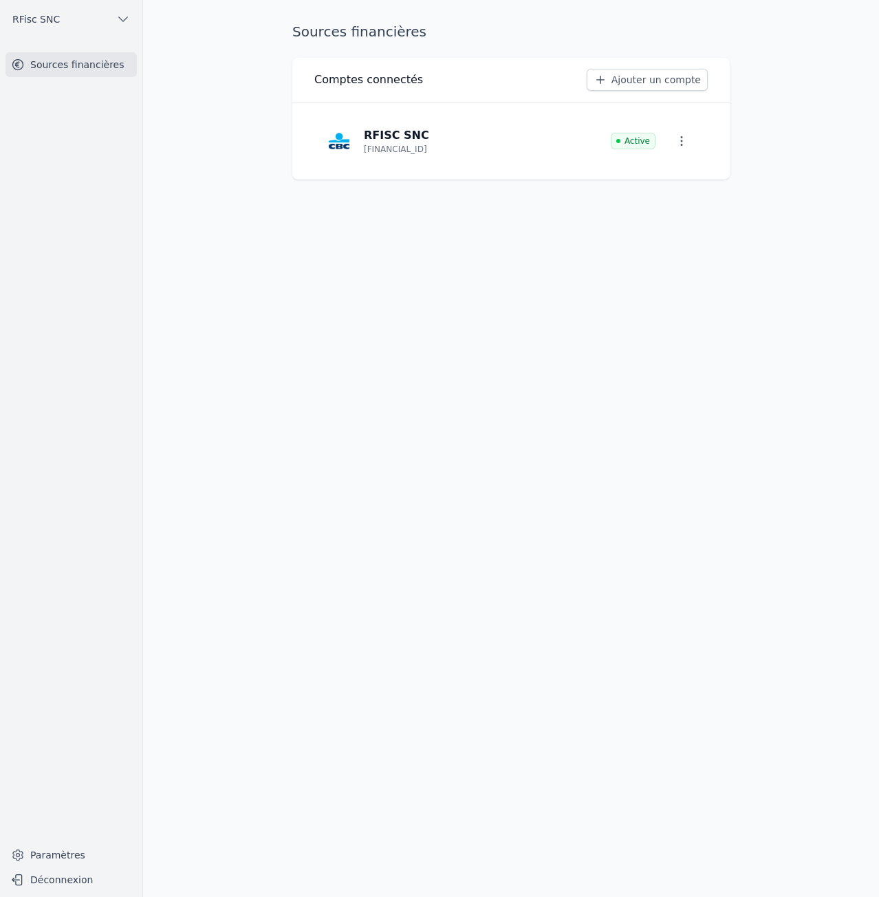
click at [17, 22] on span "RFisc SNC" at bounding box center [35, 19] width 47 height 14
click at [69, 54] on span "Arcofisc/Bureau Haot" at bounding box center [84, 50] width 96 height 14
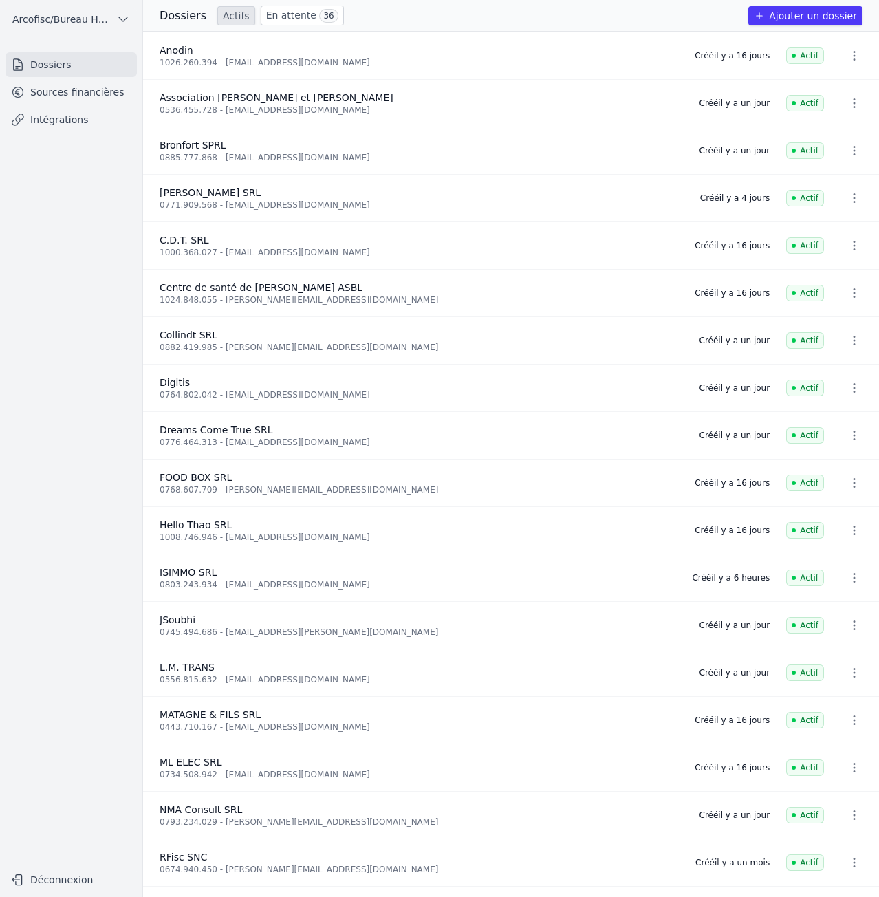
click at [83, 98] on link "Sources financières" at bounding box center [71, 92] width 131 height 25
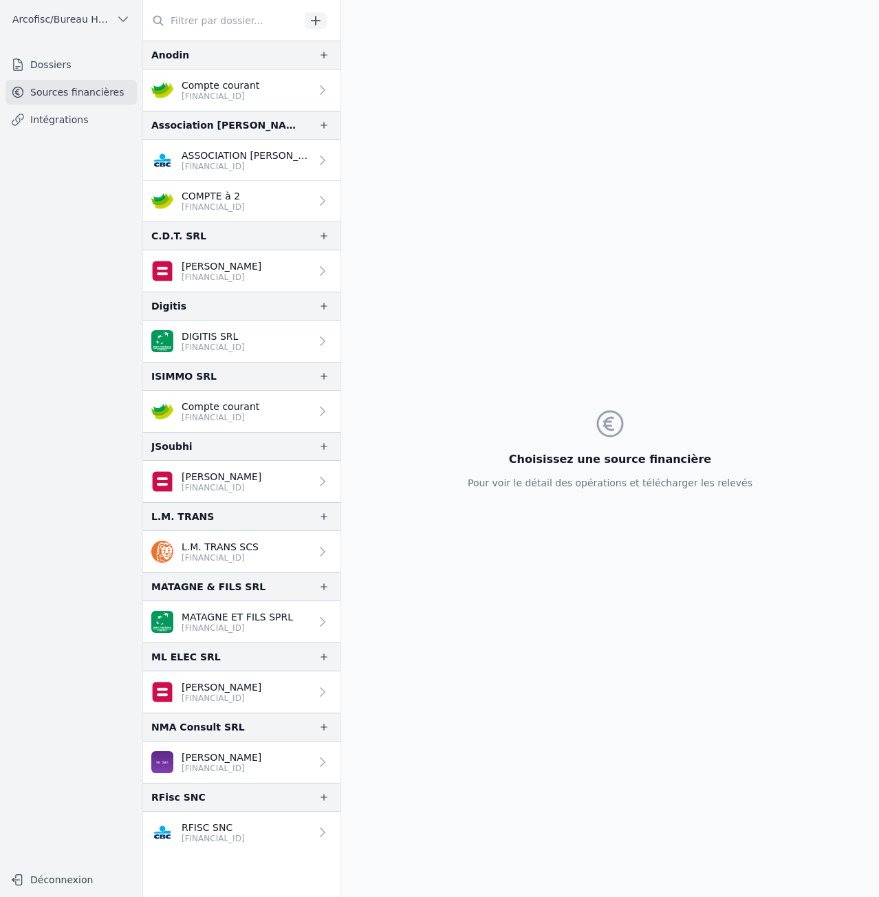
click at [72, 125] on link "Intégrations" at bounding box center [71, 119] width 131 height 25
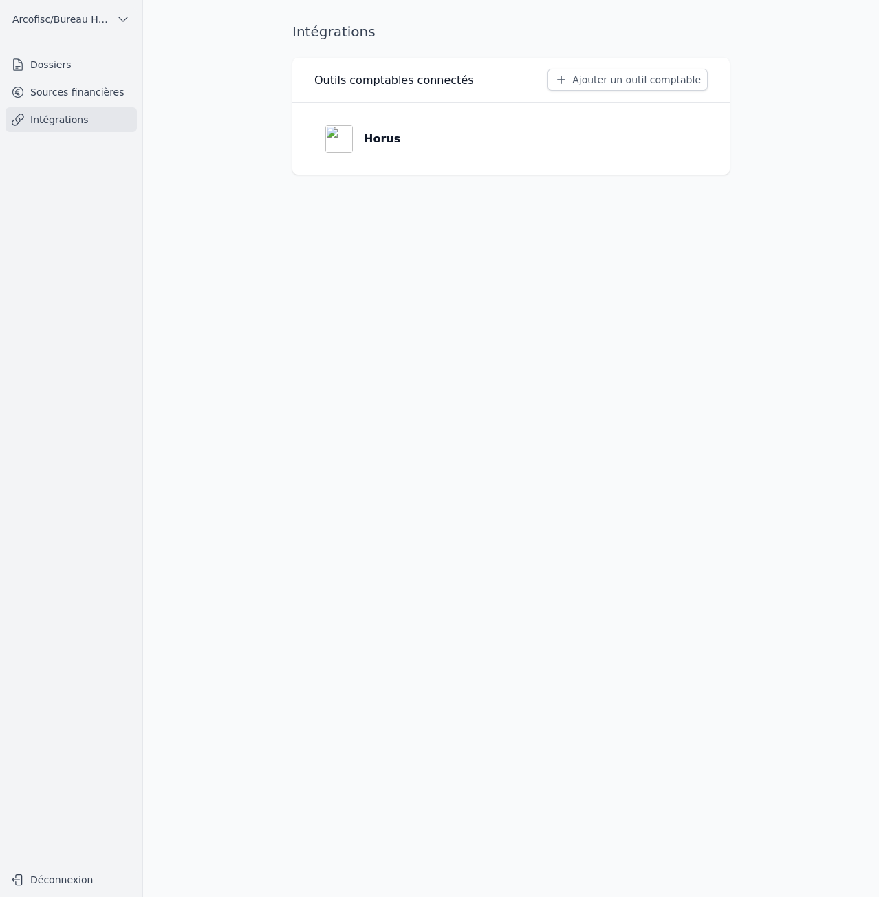
click at [72, 70] on link "Dossiers" at bounding box center [71, 64] width 131 height 25
click at [47, 89] on link "Sources financières" at bounding box center [71, 92] width 131 height 25
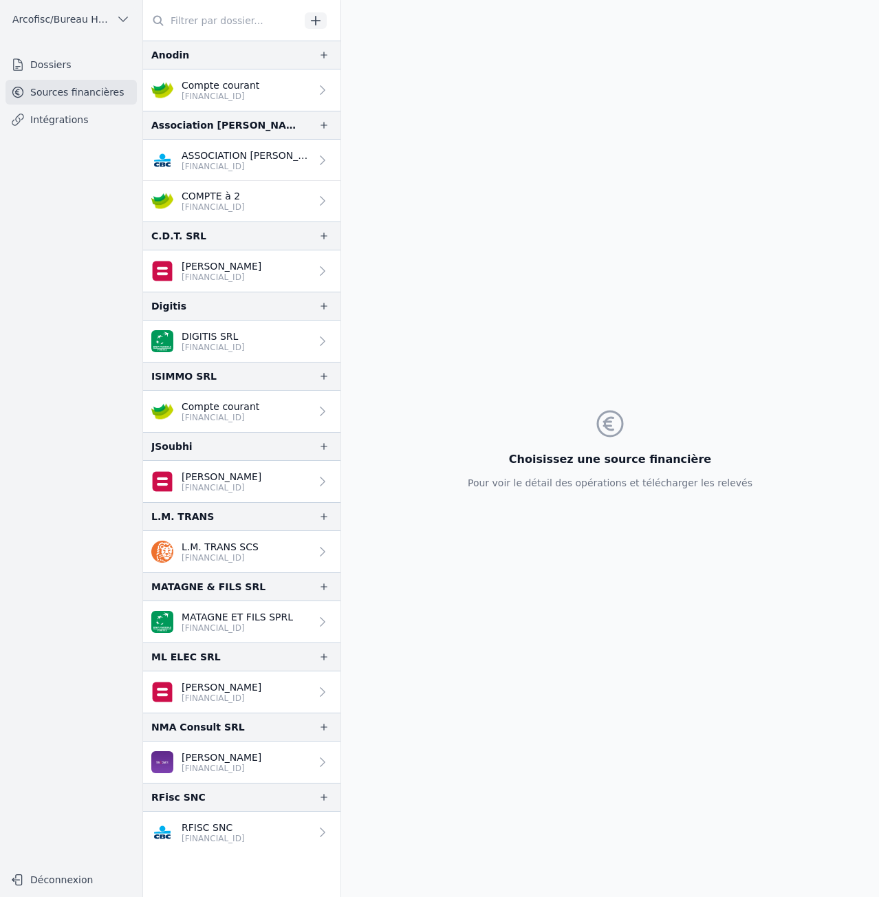
click at [52, 63] on link "Dossiers" at bounding box center [71, 64] width 131 height 25
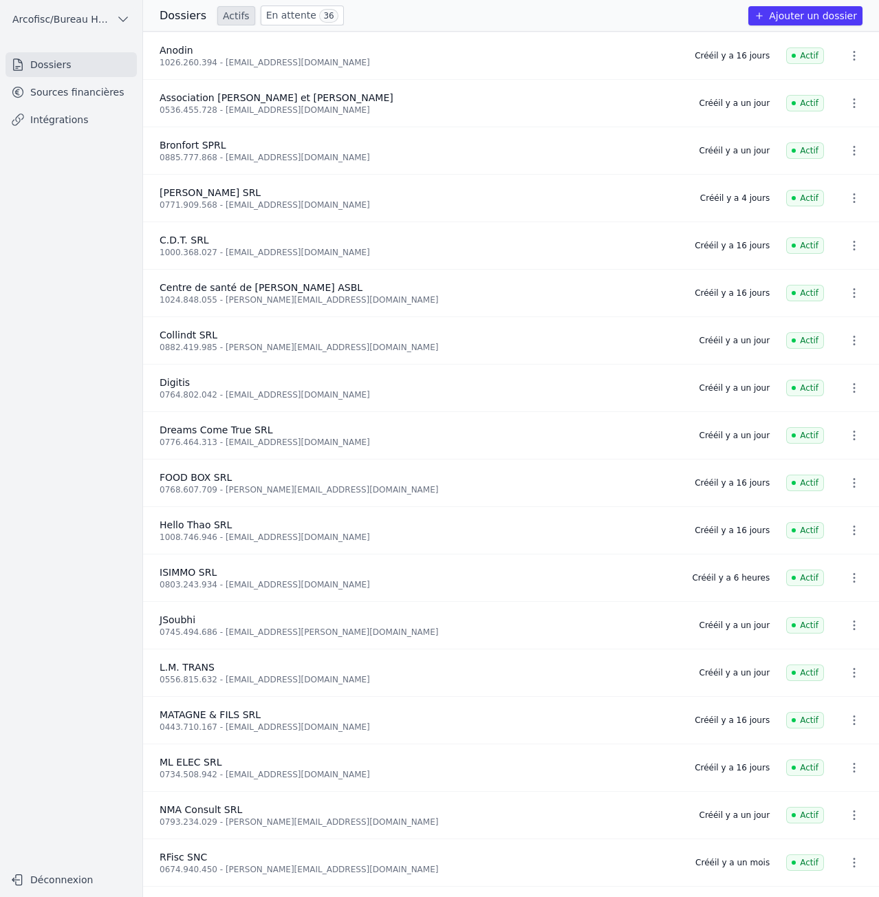
click at [43, 8] on ul "Arcofisc/Bureau Haot" at bounding box center [71, 19] width 120 height 39
click at [43, 12] on span "Arcofisc/Bureau Haot" at bounding box center [61, 19] width 98 height 14
click at [57, 47] on span "Arcofisc/Bureau Haot" at bounding box center [84, 50] width 96 height 14
click at [82, 17] on span "Arcofisc/Bureau Haot" at bounding box center [61, 19] width 98 height 14
click at [84, 47] on span "Arcofisc/Bureau Haot" at bounding box center [84, 50] width 96 height 14
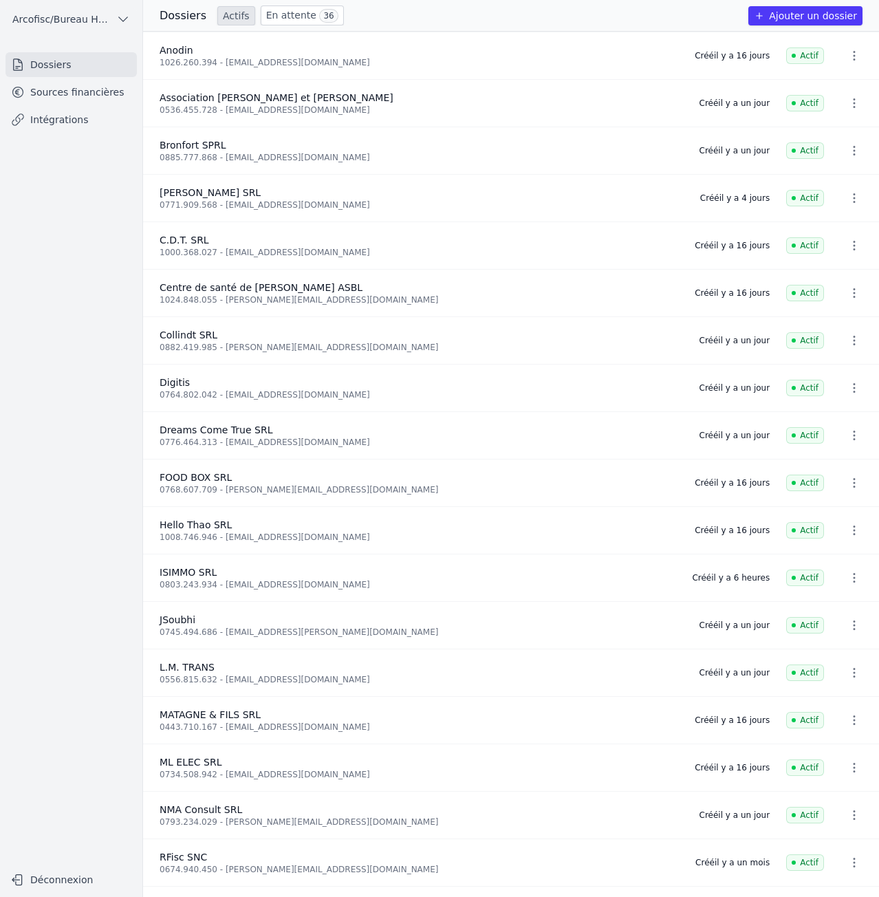
click at [87, 21] on span "Arcofisc/Bureau Haot" at bounding box center [61, 19] width 98 height 14
click at [105, 14] on div at bounding box center [439, 448] width 879 height 897
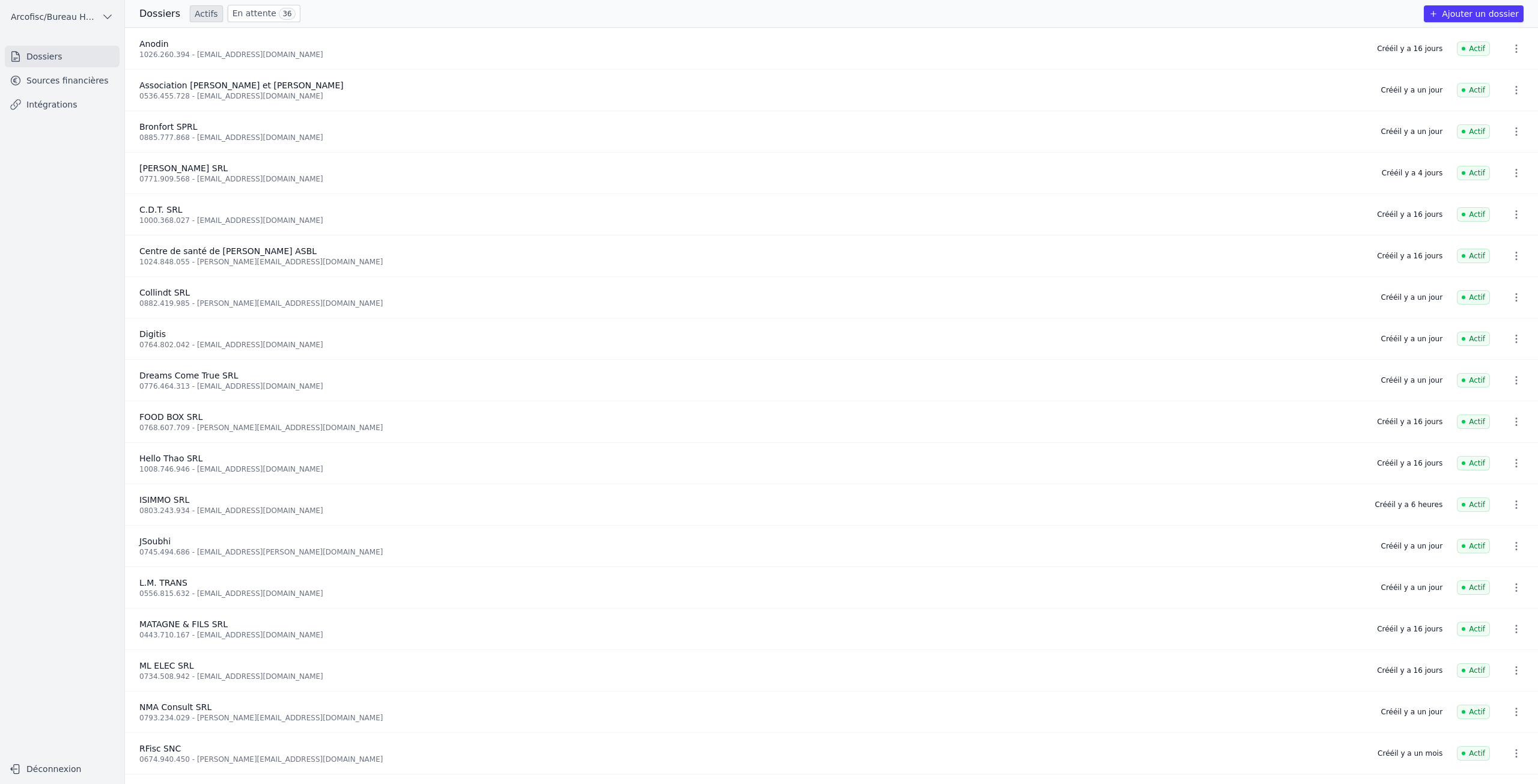
click at [69, 87] on link "Sources financières" at bounding box center [62, 80] width 114 height 22
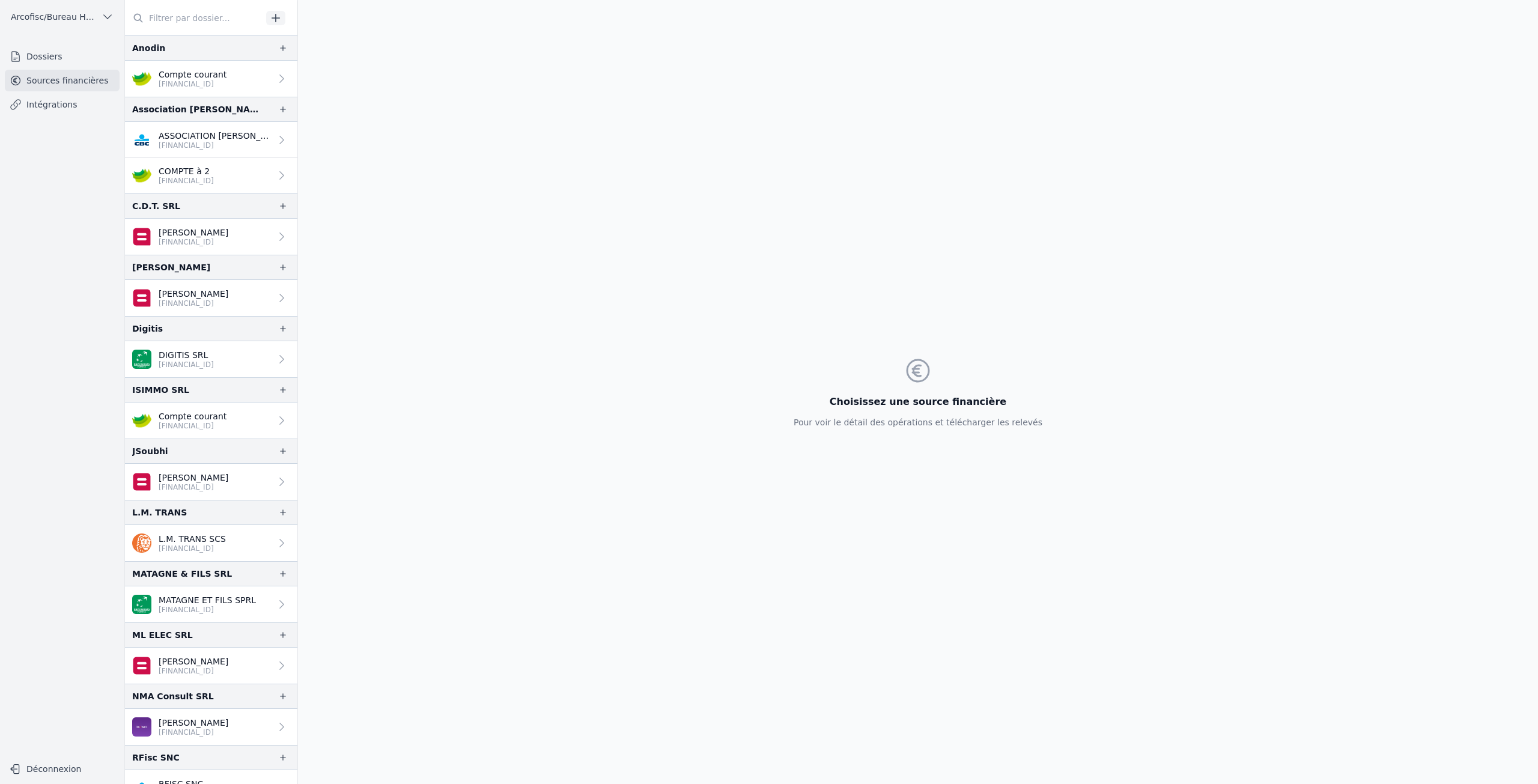
click at [175, 305] on p "[FINANCIAL_ID]" at bounding box center [194, 303] width 70 height 10
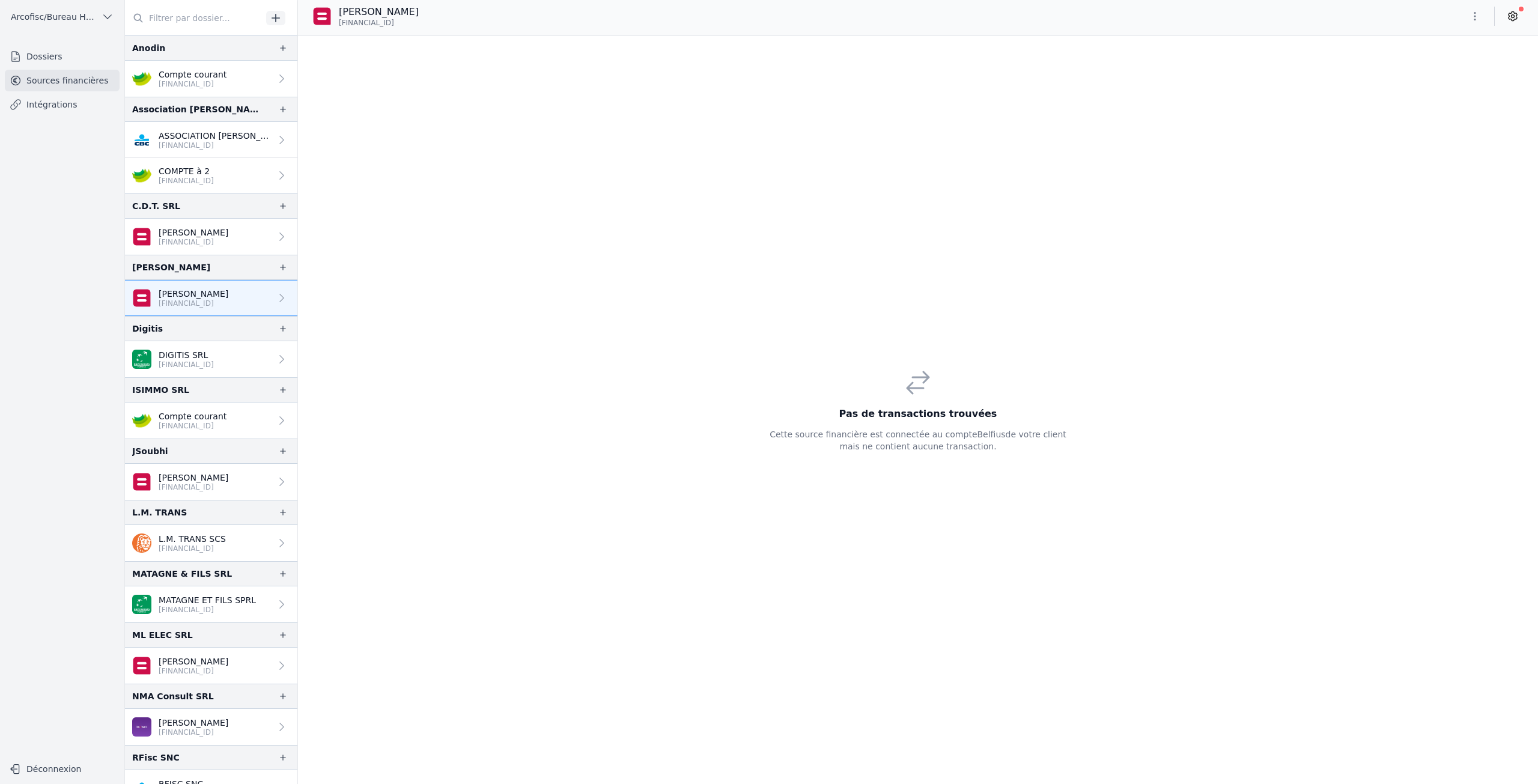
click at [221, 295] on p "[PERSON_NAME]" at bounding box center [194, 294] width 70 height 12
click at [218, 245] on p "[FINANCIAL_ID]" at bounding box center [194, 242] width 70 height 10
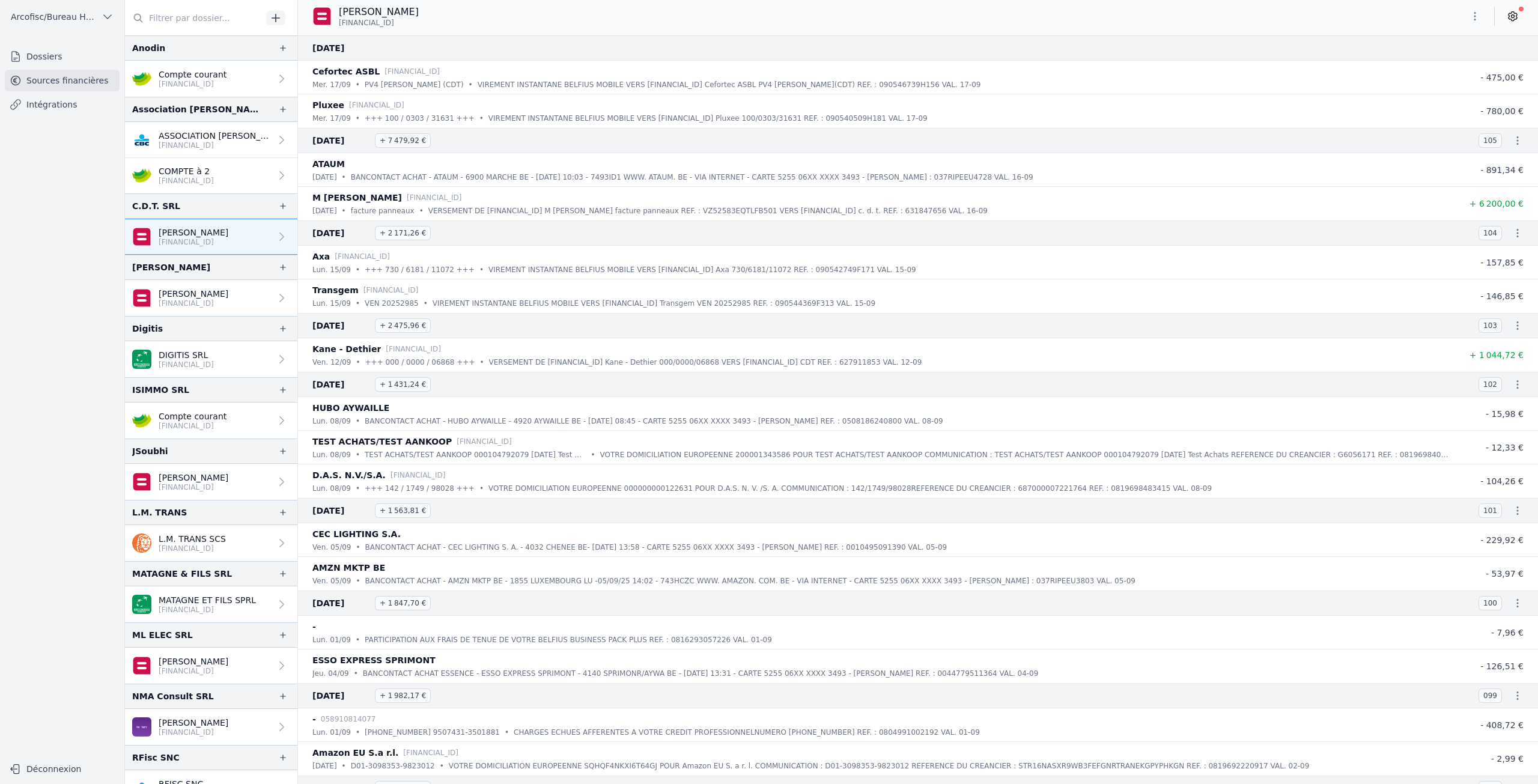
click at [221, 292] on p "[PERSON_NAME]" at bounding box center [194, 294] width 70 height 12
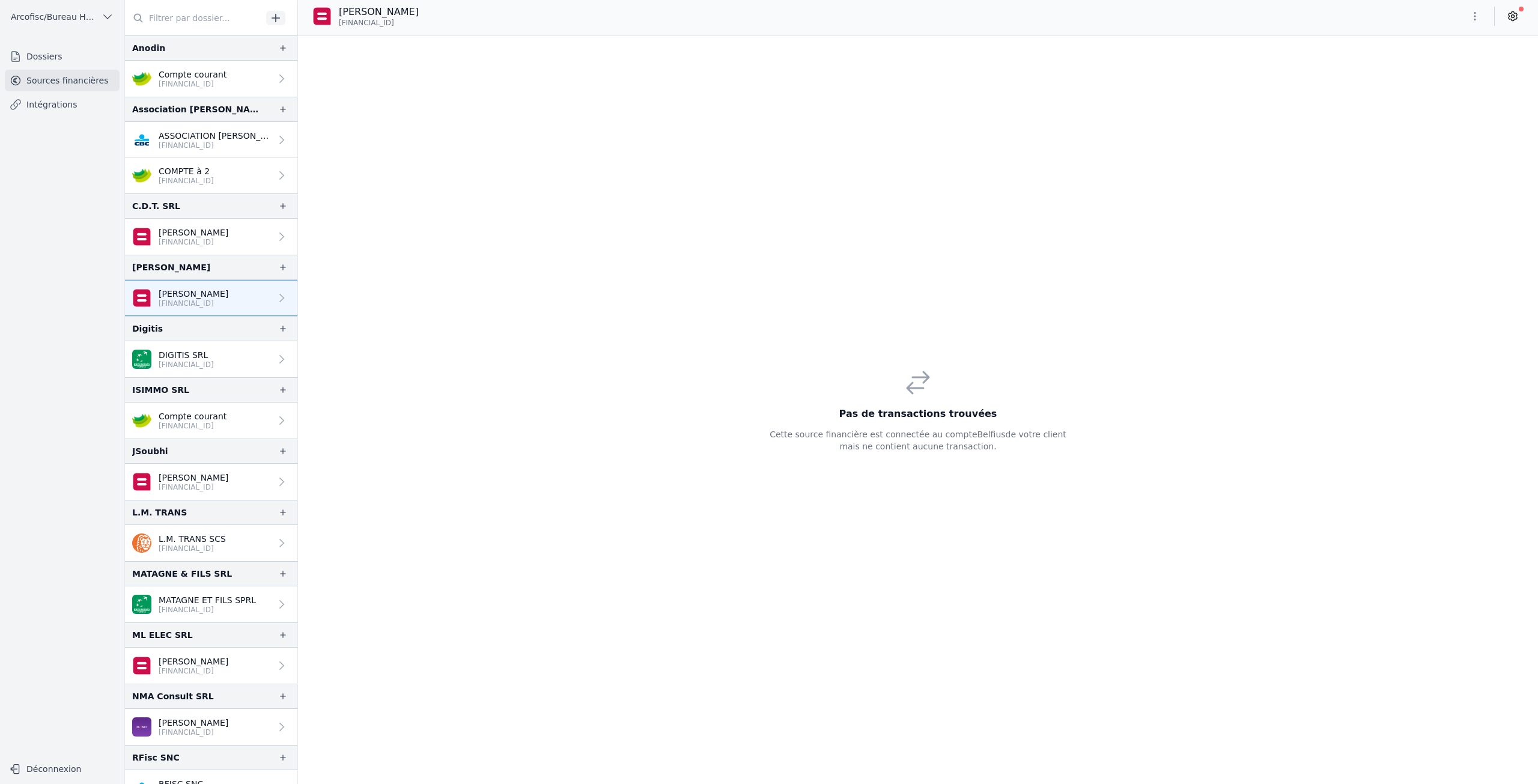
click at [768, 319] on div "Pas de transactions trouvées Cette source financière est connectée au compte Be…" at bounding box center [918, 409] width 1240 height 748
click at [234, 247] on link "Dimitri Pirotton BE62 0689 4991 4761" at bounding box center [210, 236] width 172 height 36
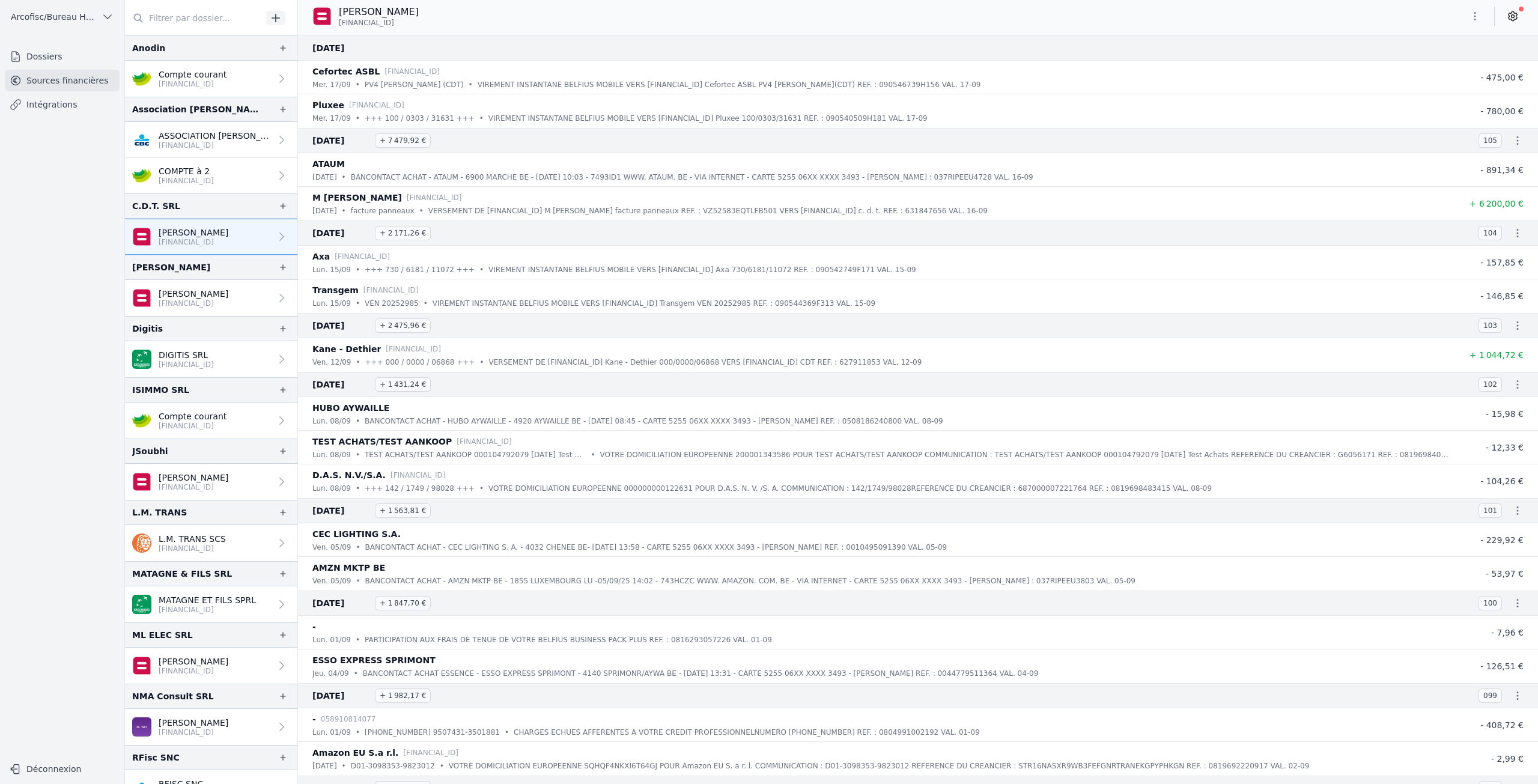
click at [209, 287] on link "Cindy Crucil BE73 0689 3860 4460" at bounding box center [210, 298] width 172 height 36
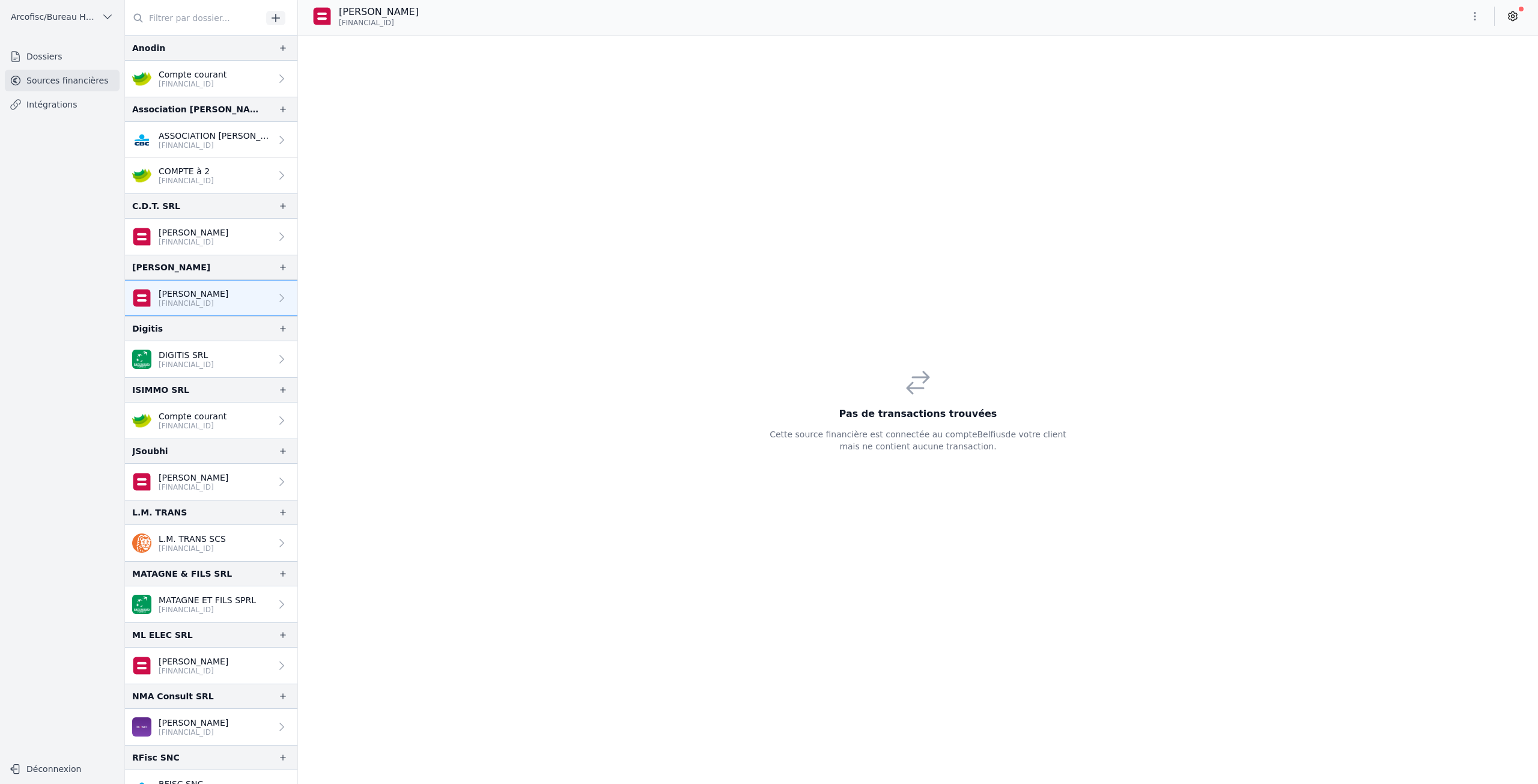
click at [220, 249] on link "Dimitri Pirotton BE62 0689 4991 4761" at bounding box center [210, 236] width 172 height 36
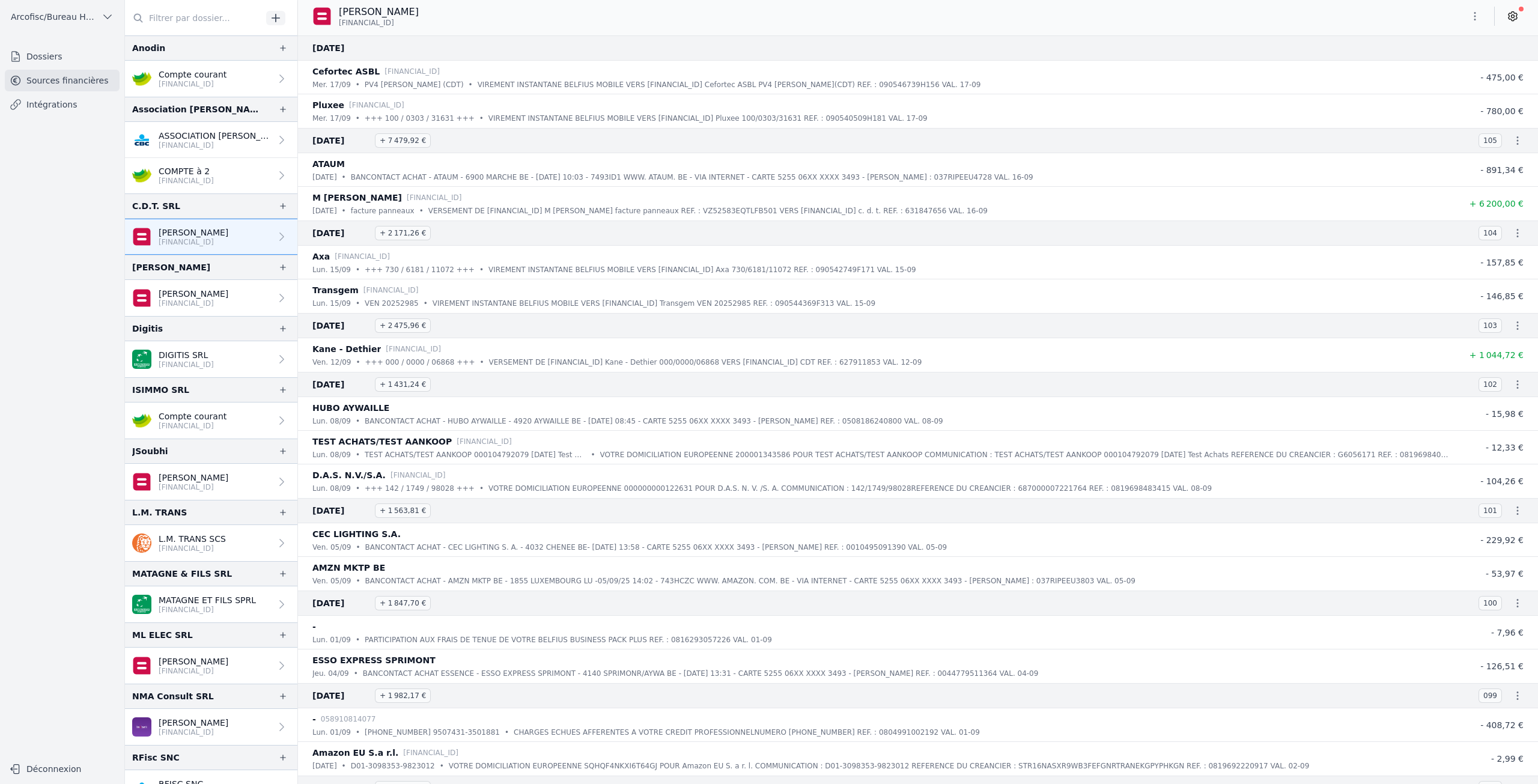
click at [213, 178] on p "[FINANCIAL_ID]" at bounding box center [186, 181] width 55 height 10
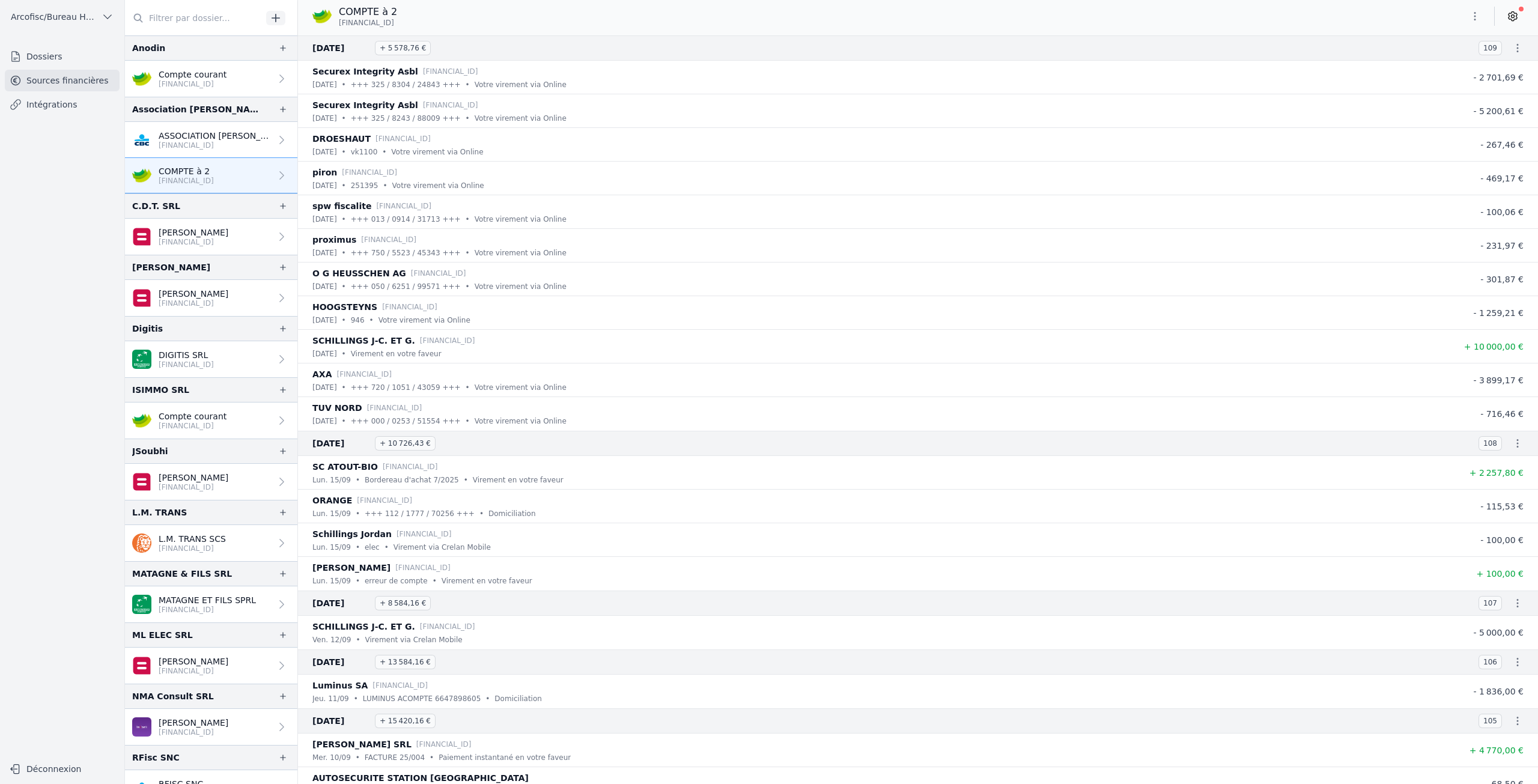
click at [200, 297] on p "[PERSON_NAME]" at bounding box center [194, 294] width 70 height 12
